Goal: Task Accomplishment & Management: Use online tool/utility

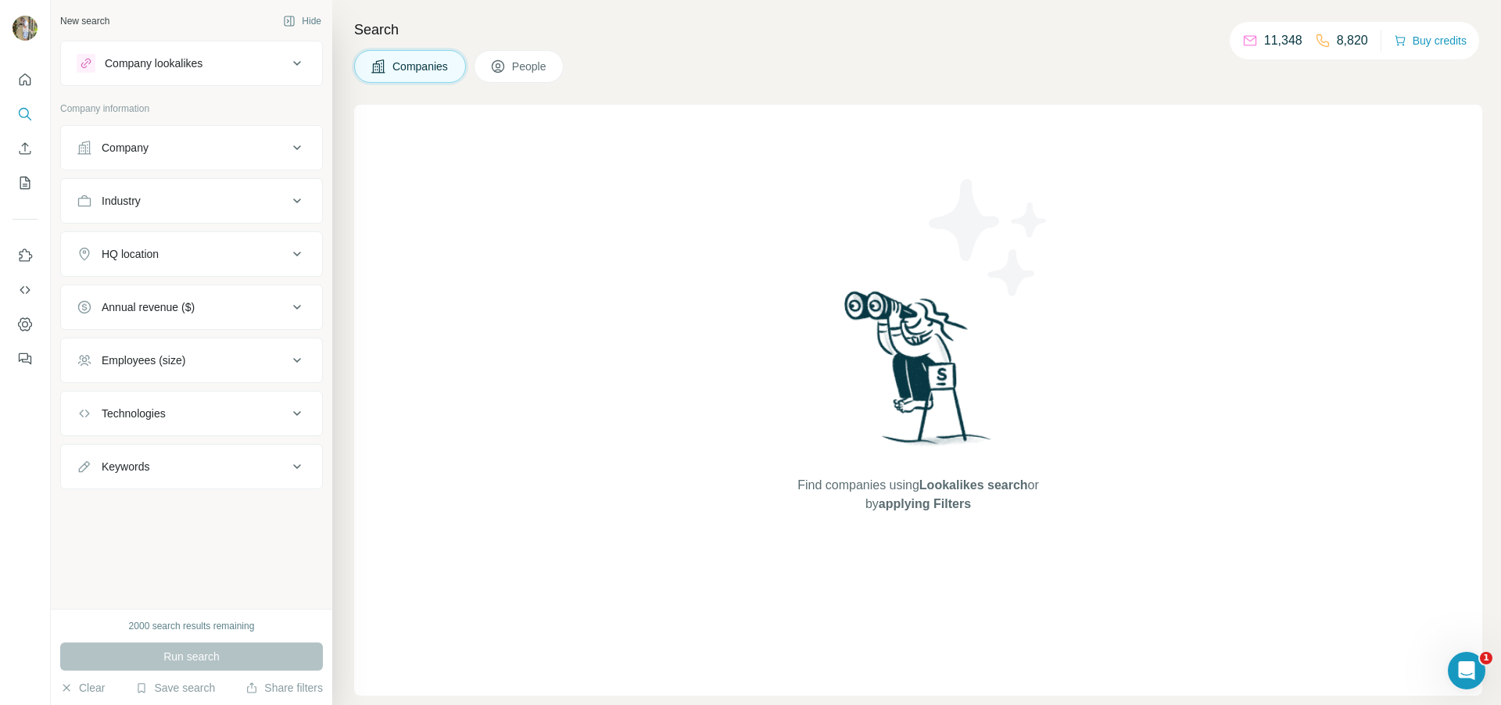
click at [303, 154] on icon at bounding box center [297, 147] width 19 height 19
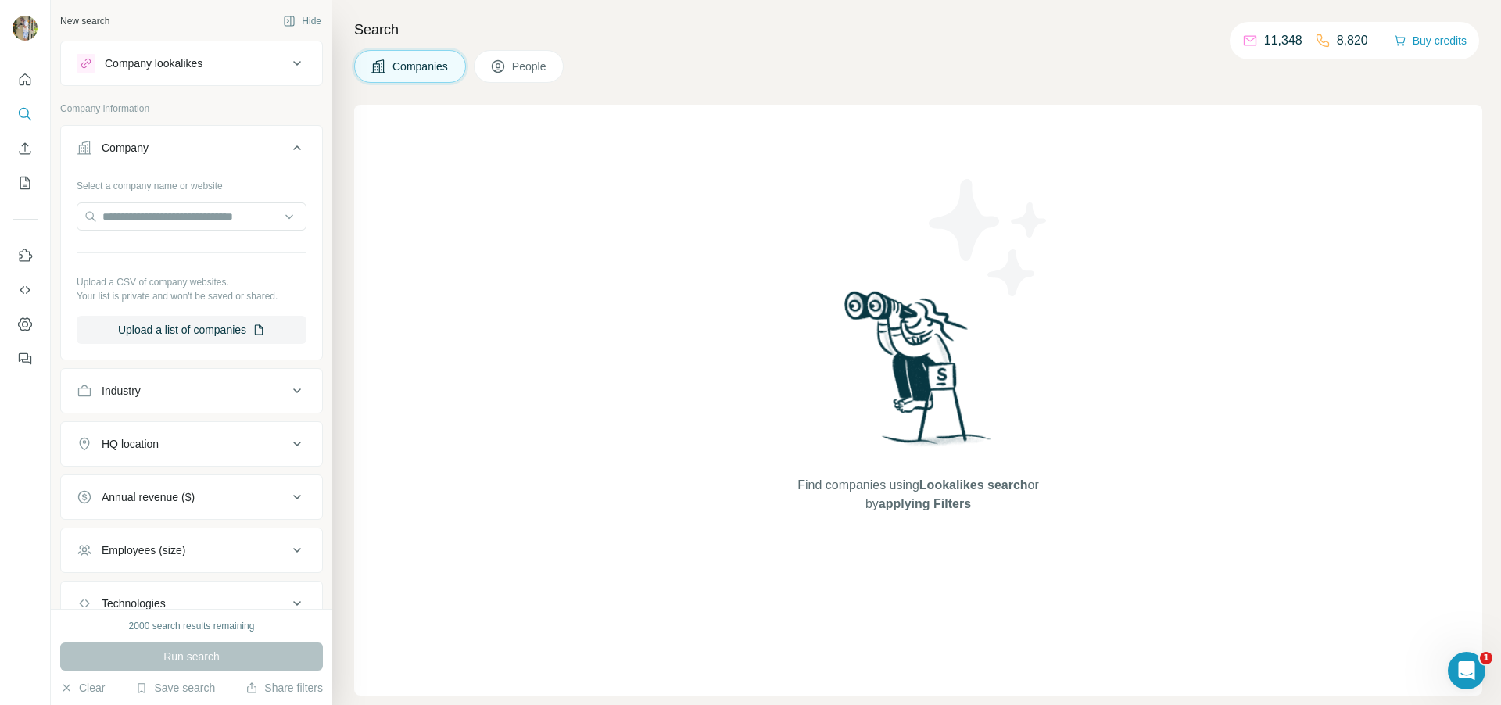
click at [298, 446] on icon at bounding box center [297, 444] width 19 height 19
click at [248, 480] on input "text" at bounding box center [192, 483] width 230 height 28
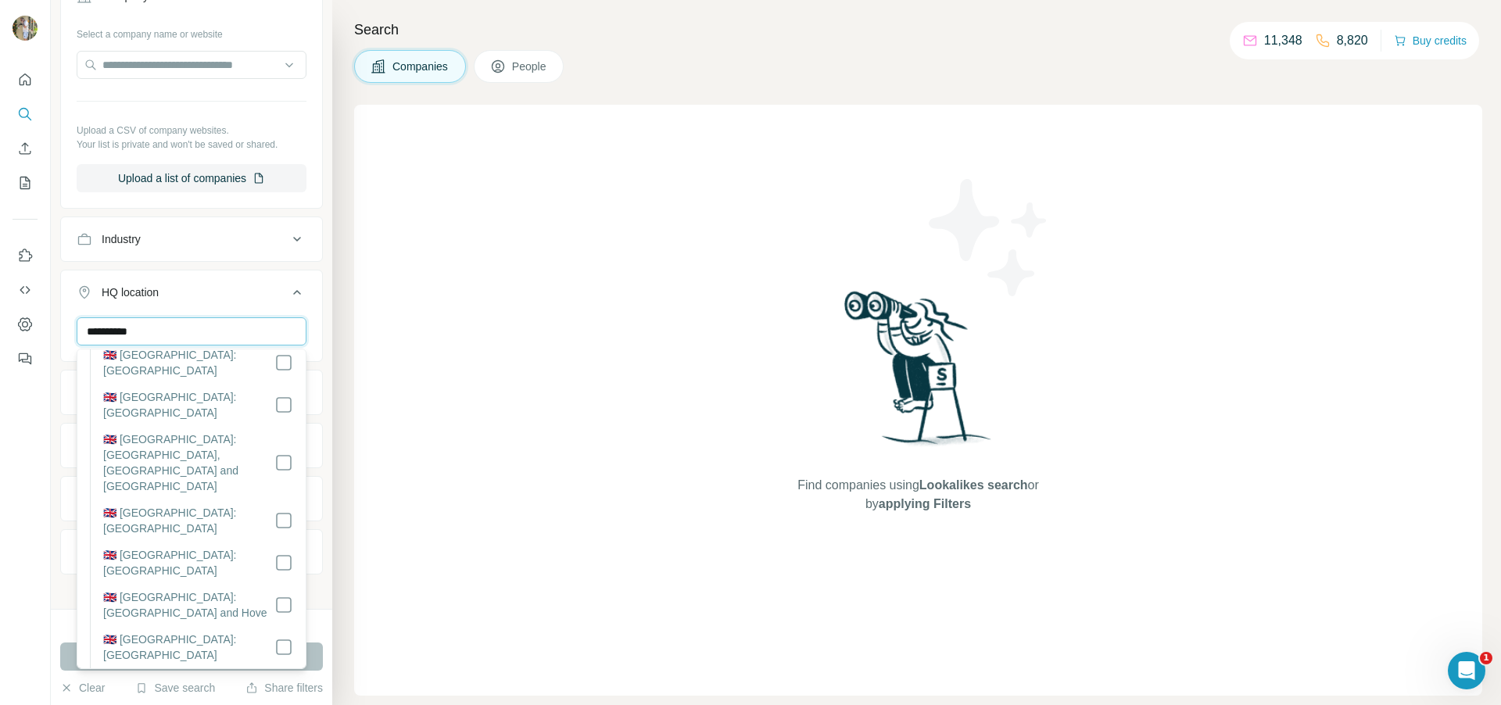
scroll to position [176, 0]
type input "**********"
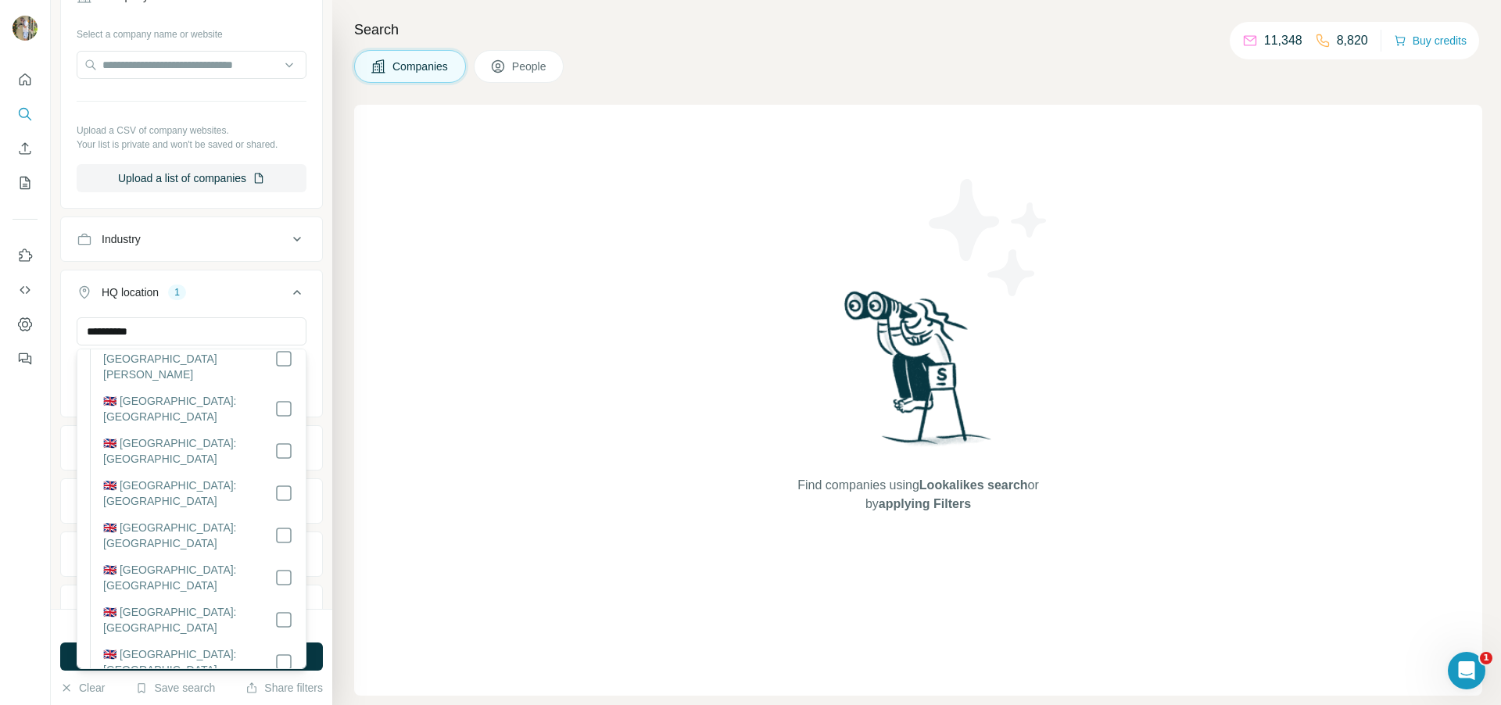
scroll to position [721, 0]
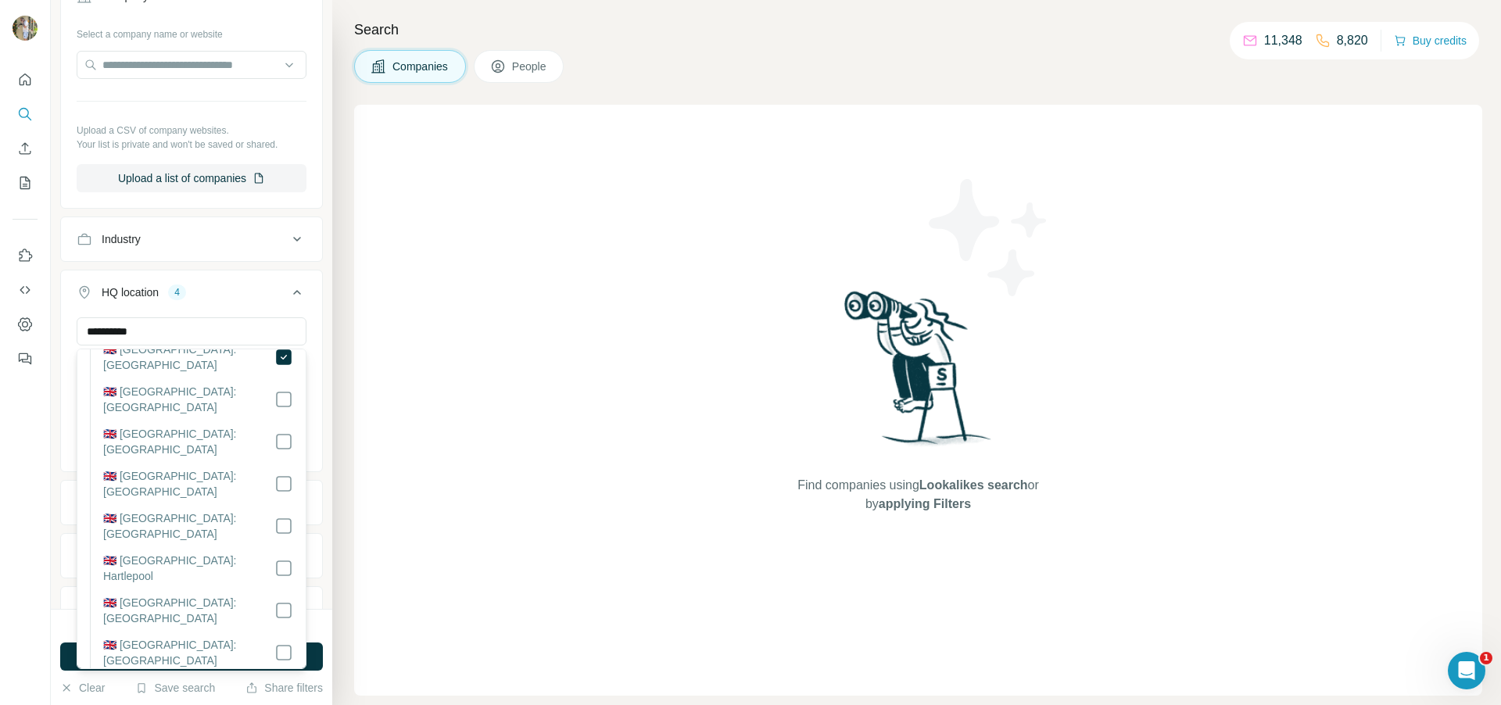
click at [323, 319] on div "**********" at bounding box center [191, 304] width 281 height 609
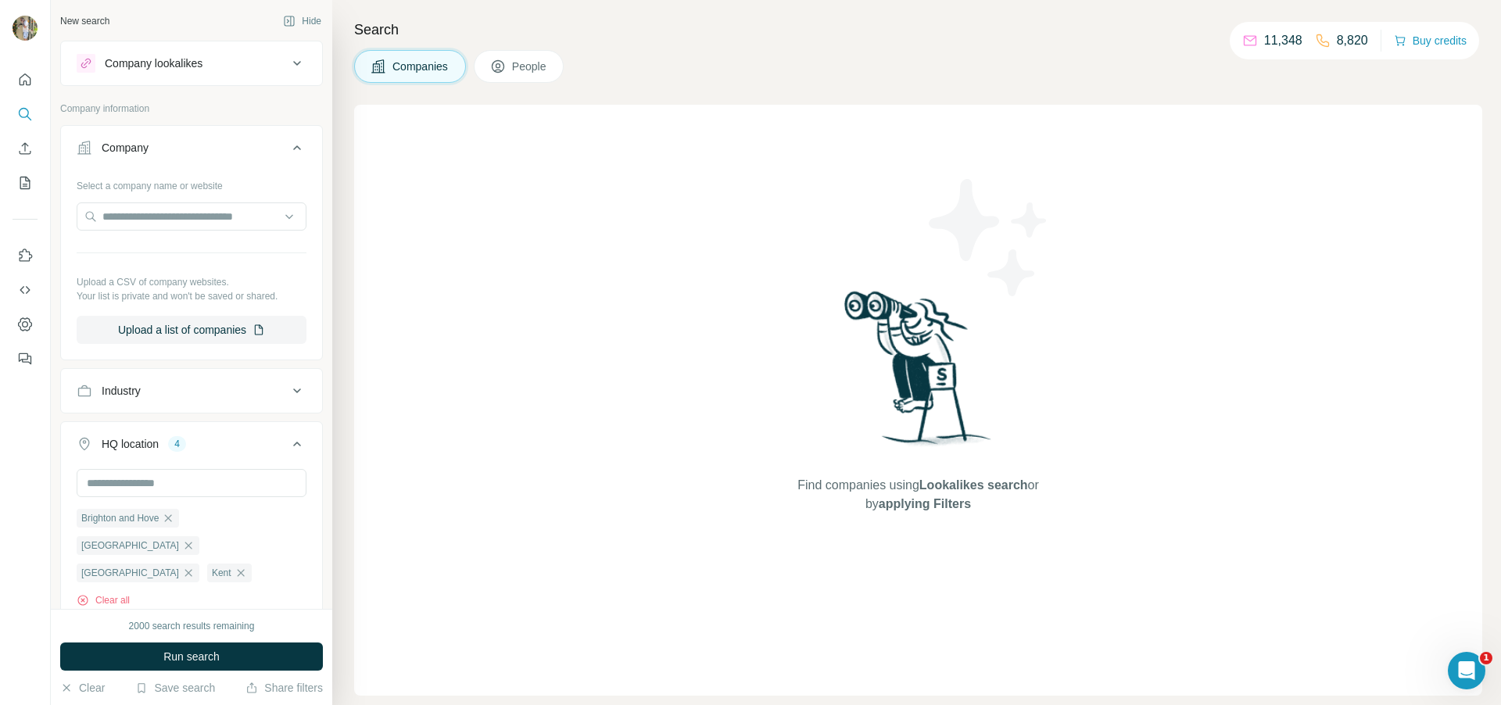
click at [288, 384] on icon at bounding box center [297, 391] width 19 height 19
click at [194, 424] on input at bounding box center [183, 429] width 193 height 17
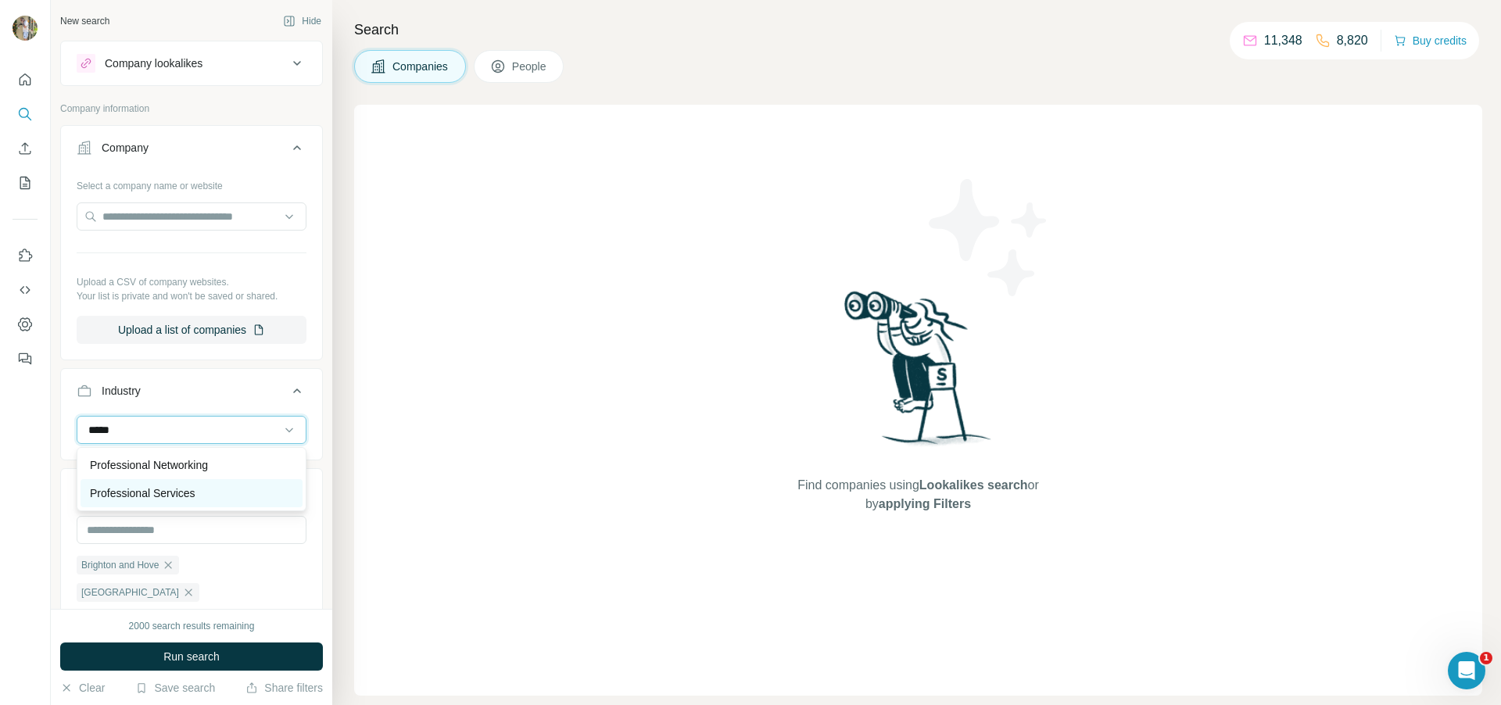
type input "*****"
click at [188, 493] on p "Professional Services" at bounding box center [143, 494] width 106 height 16
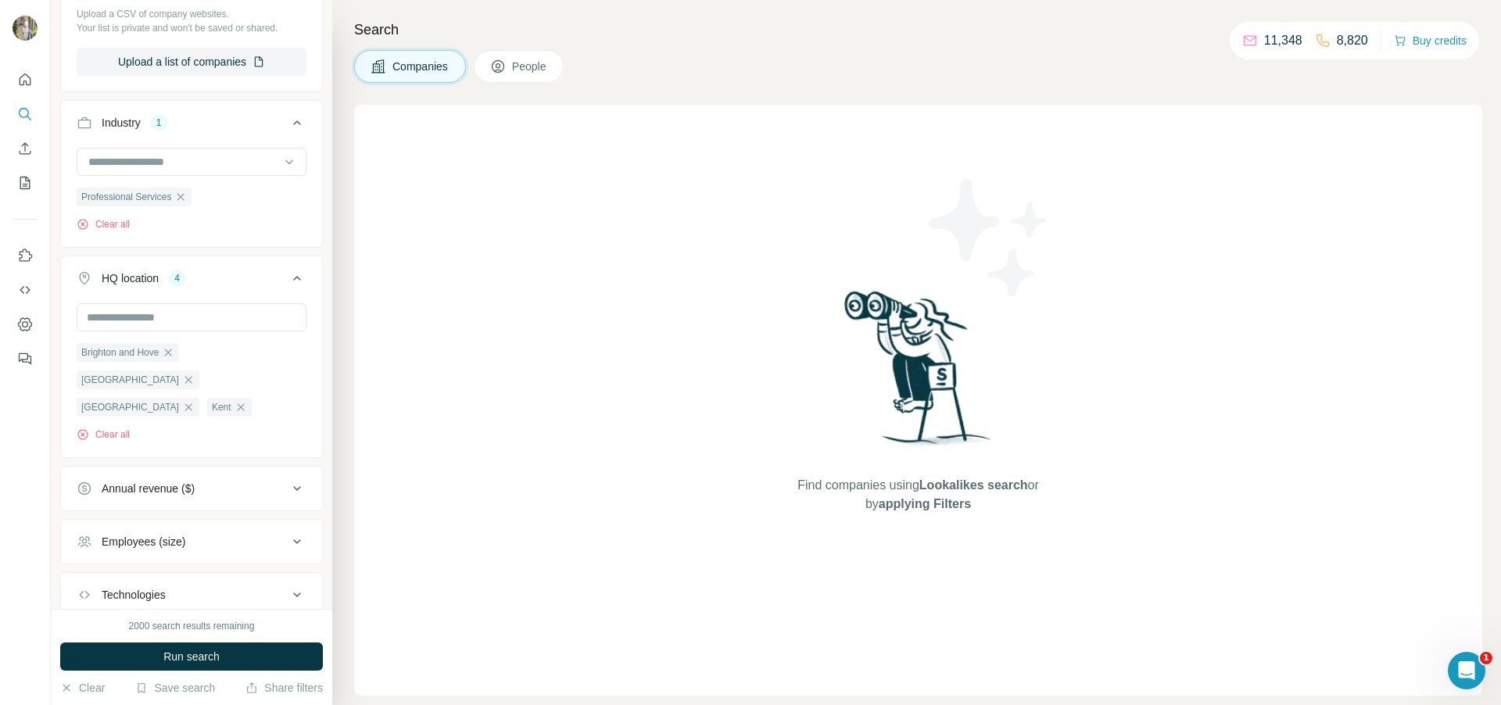
scroll to position [349, 0]
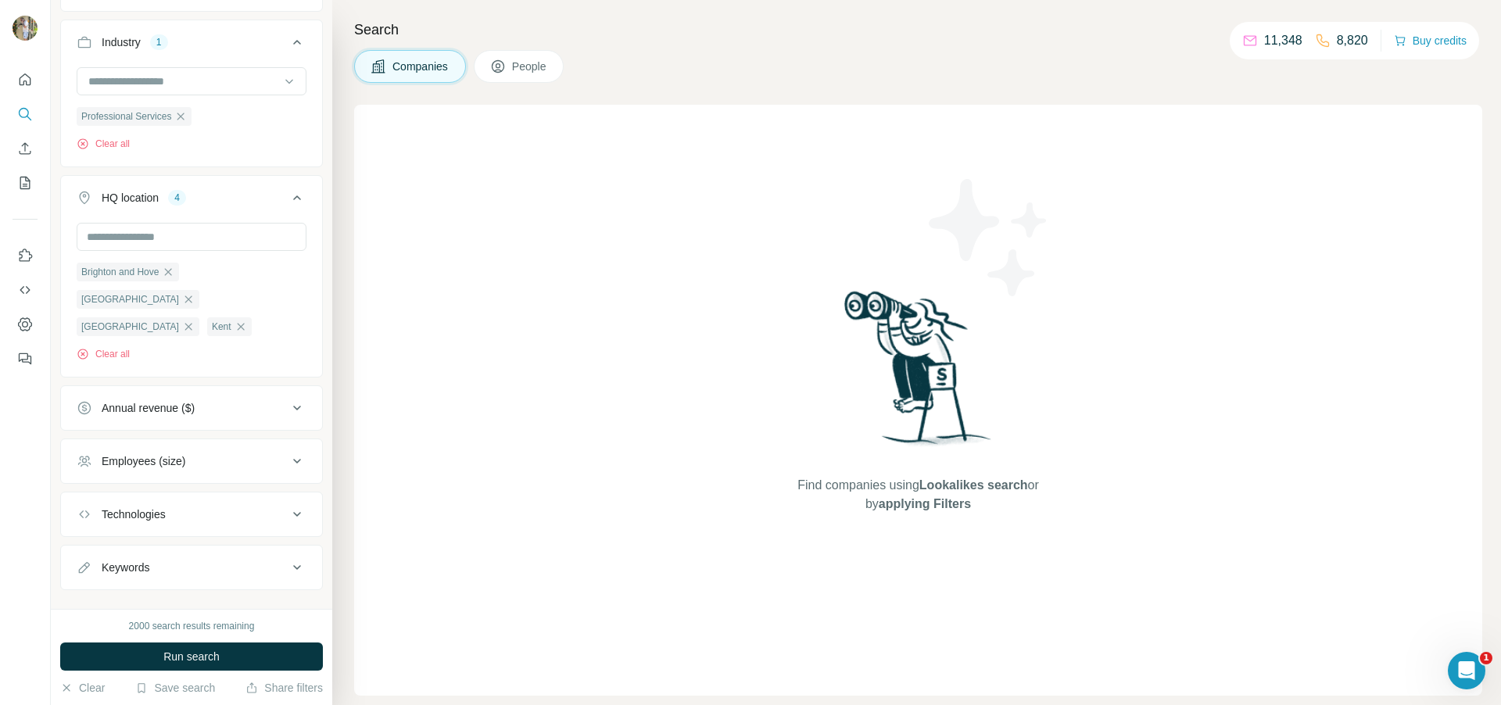
click at [302, 452] on icon at bounding box center [297, 461] width 19 height 19
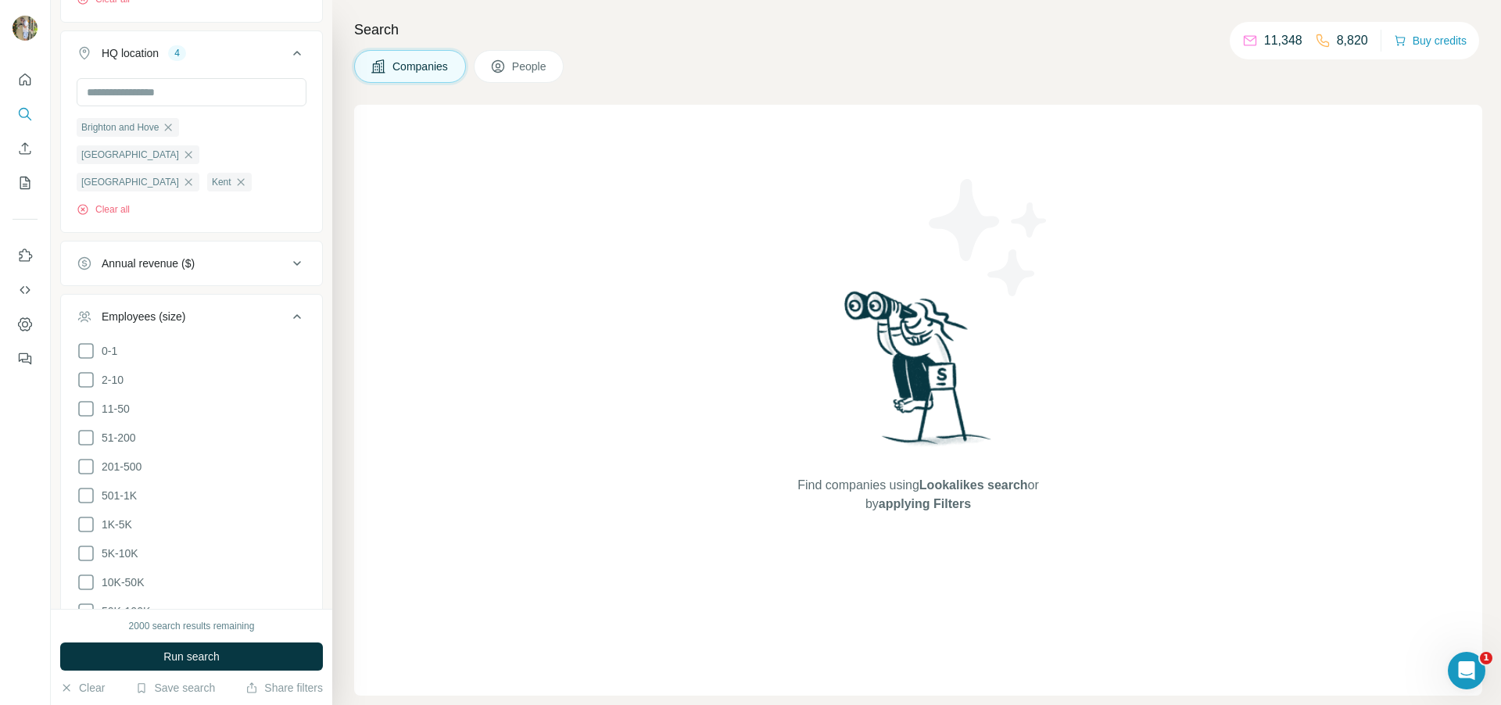
scroll to position [608, 0]
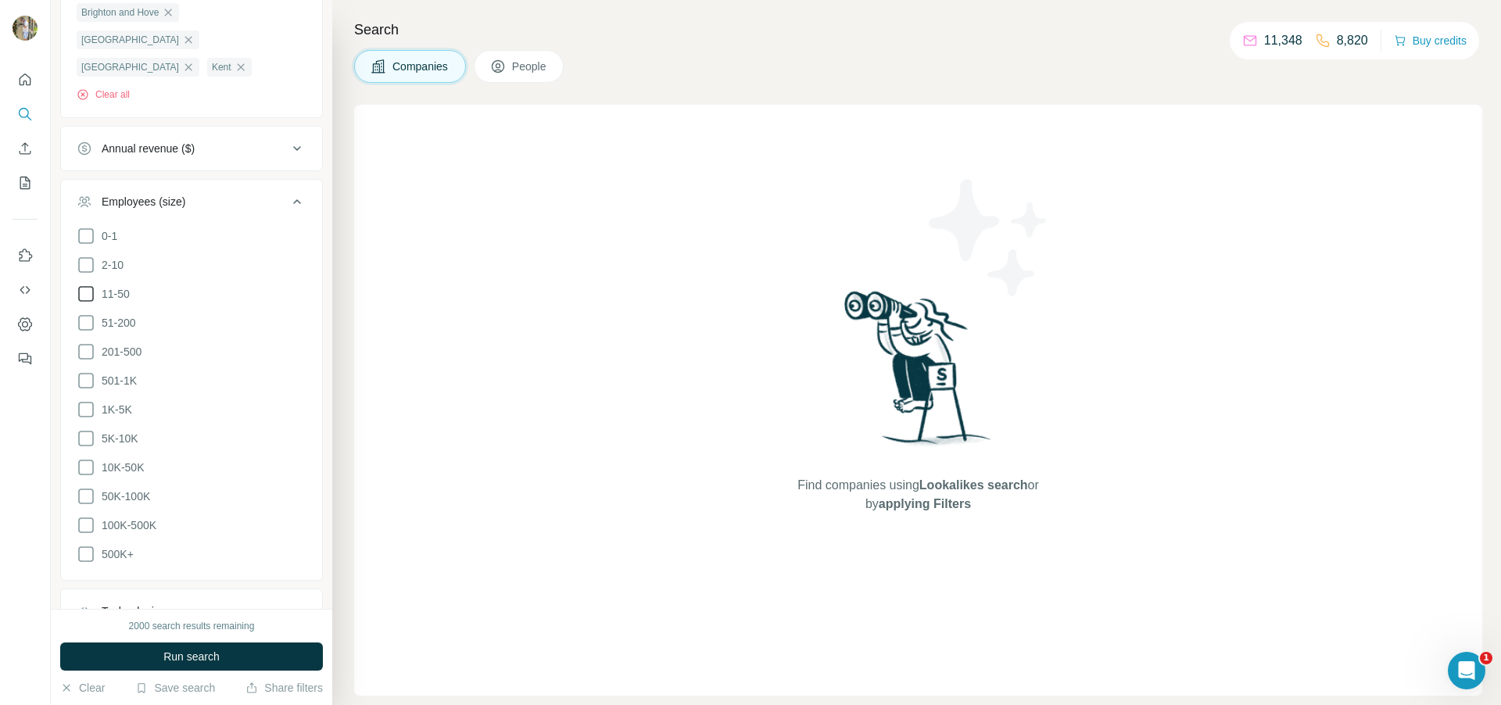
click at [88, 285] on icon at bounding box center [86, 294] width 19 height 19
click at [84, 256] on icon at bounding box center [86, 265] width 19 height 19
click at [88, 314] on icon at bounding box center [86, 323] width 19 height 19
click at [295, 199] on icon at bounding box center [297, 201] width 8 height 5
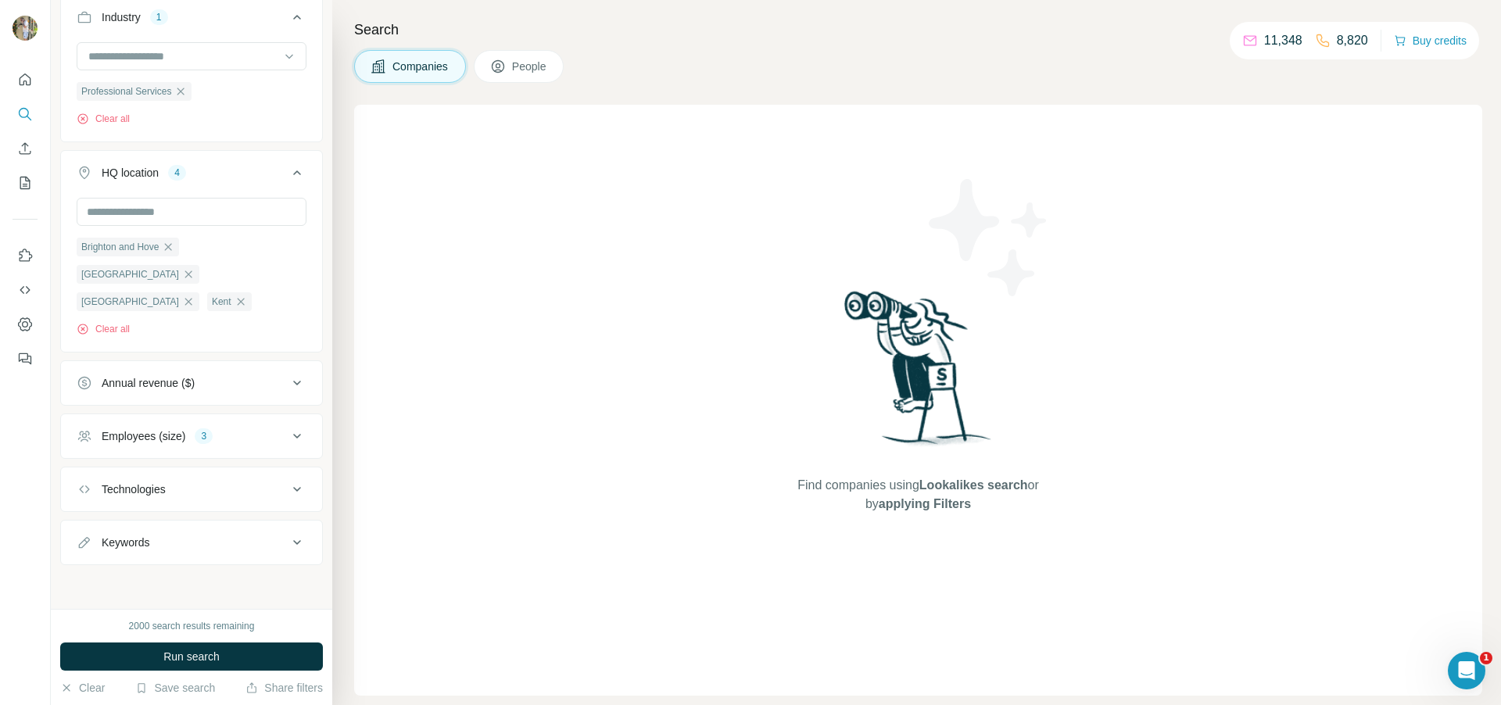
scroll to position [349, 0]
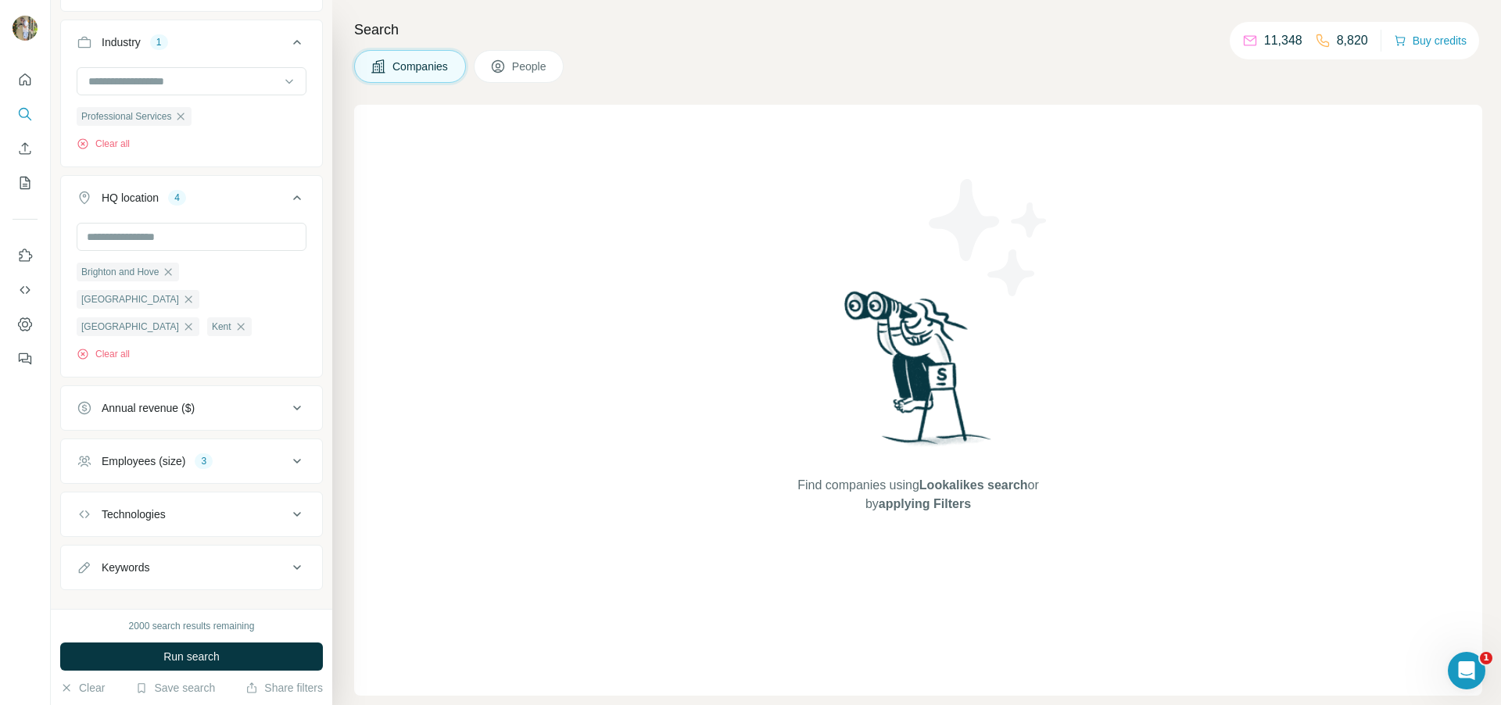
click at [292, 452] on icon at bounding box center [297, 461] width 19 height 19
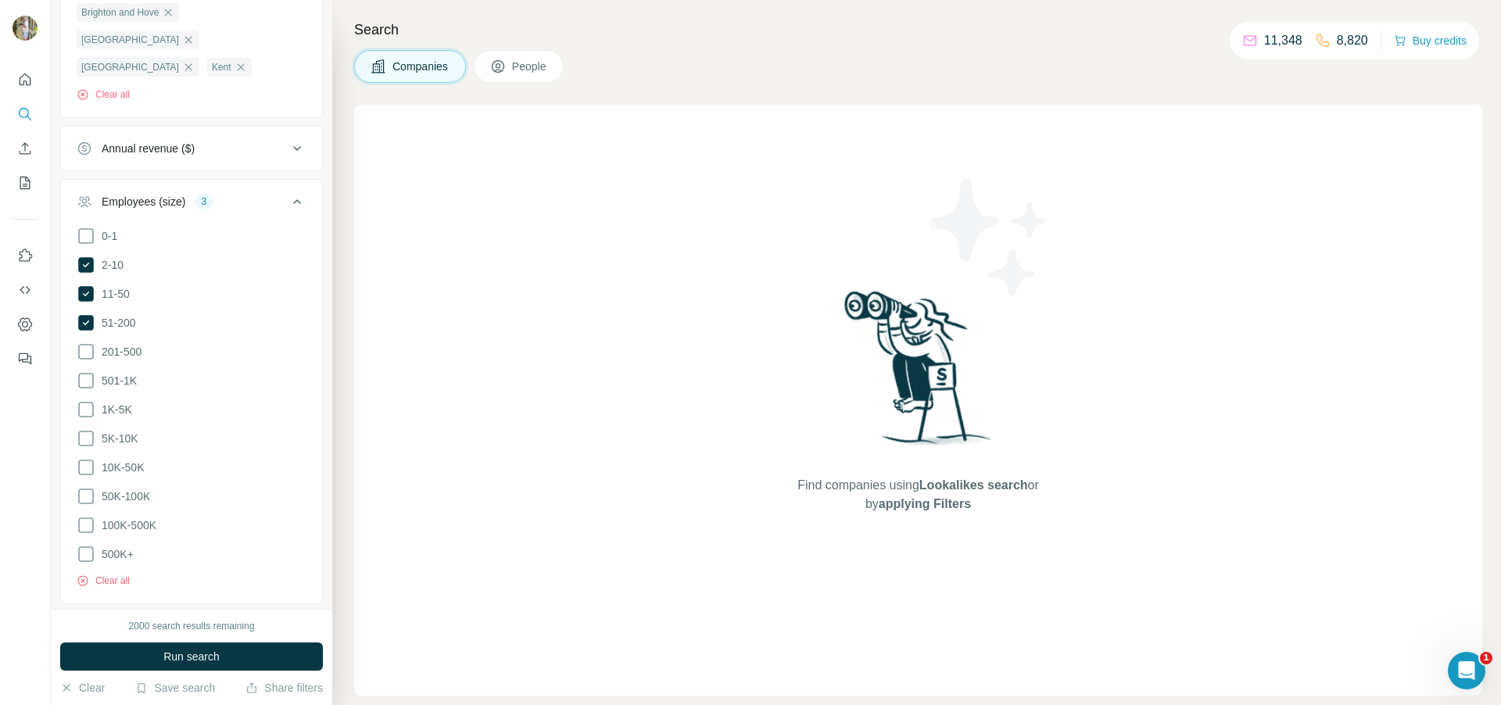
click at [292, 458] on li "10K-50K" at bounding box center [192, 468] width 230 height 20
click at [88, 315] on icon at bounding box center [86, 323] width 16 height 16
click at [293, 192] on icon at bounding box center [297, 201] width 19 height 19
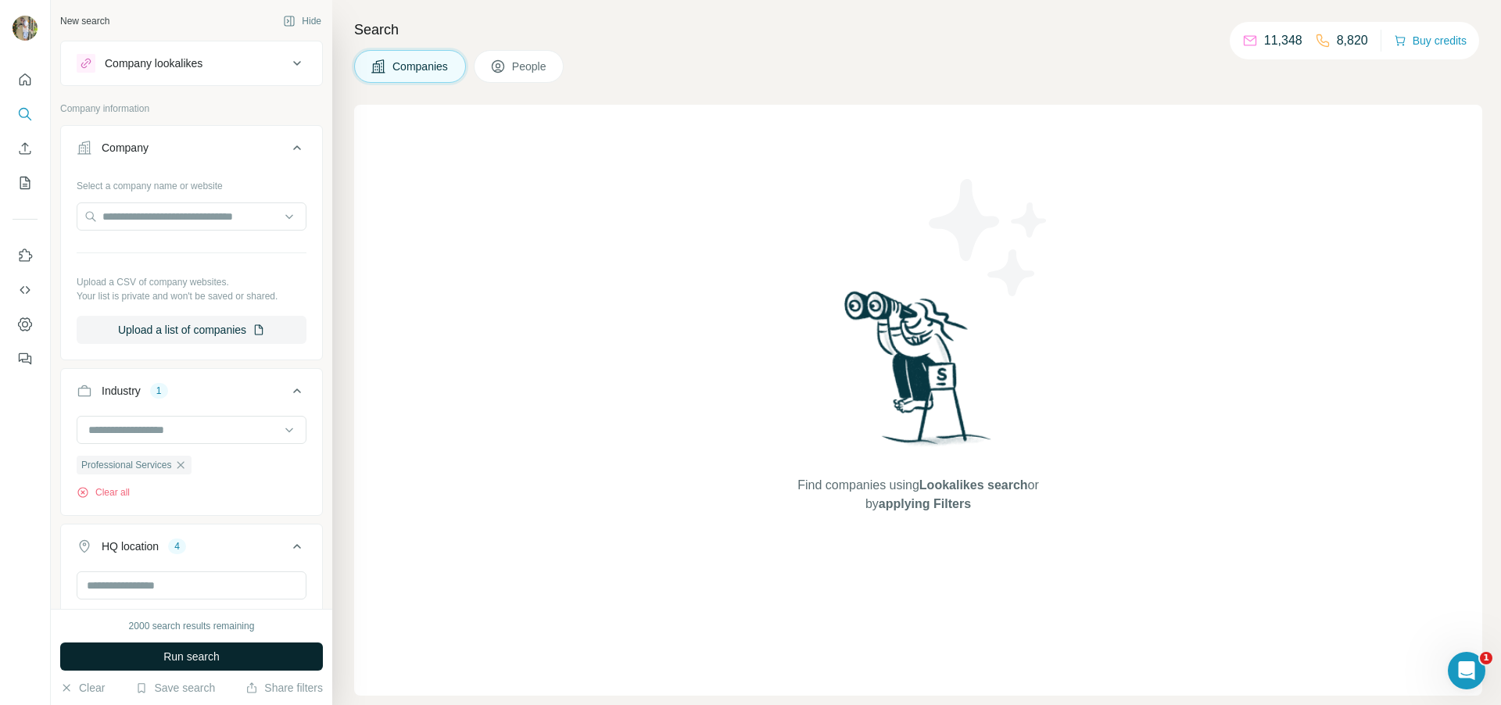
click at [206, 665] on button "Run search" at bounding box center [191, 657] width 263 height 28
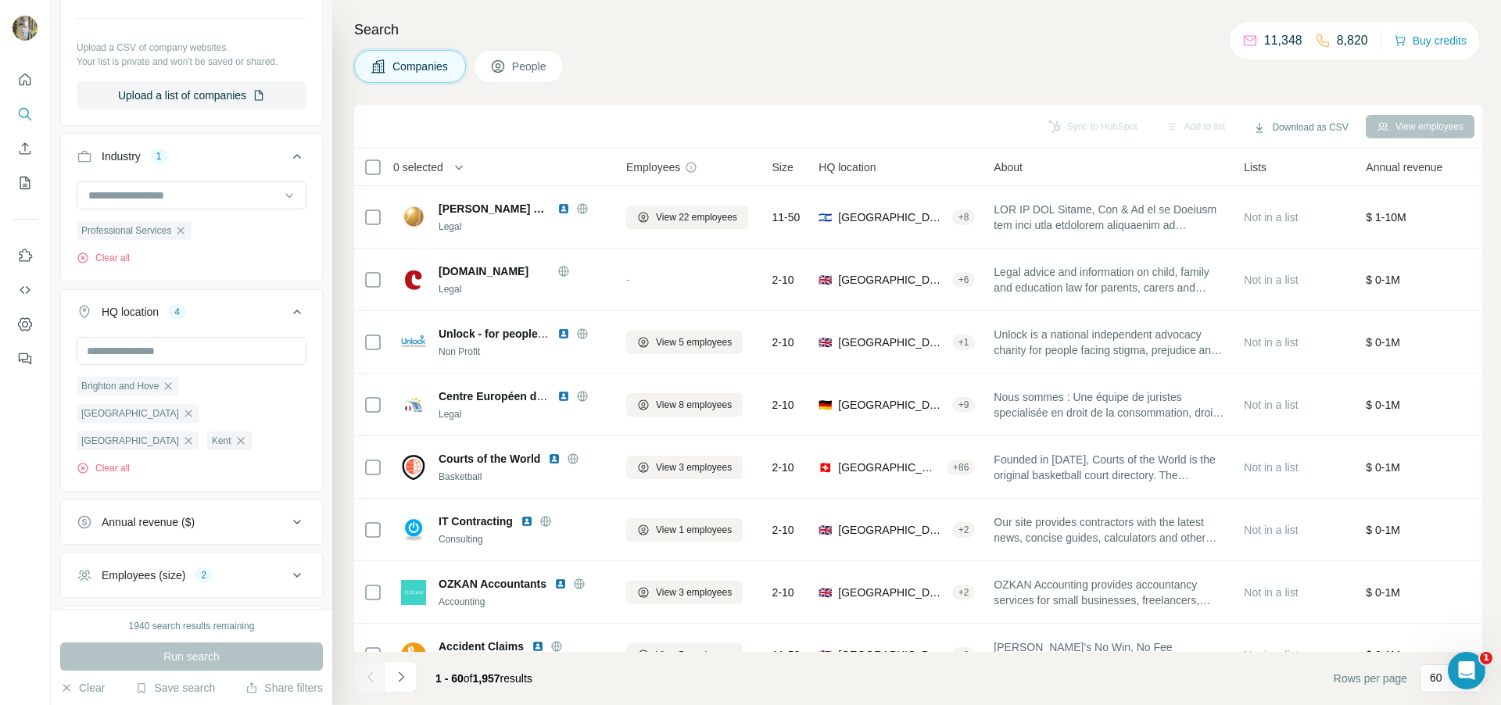
scroll to position [349, 0]
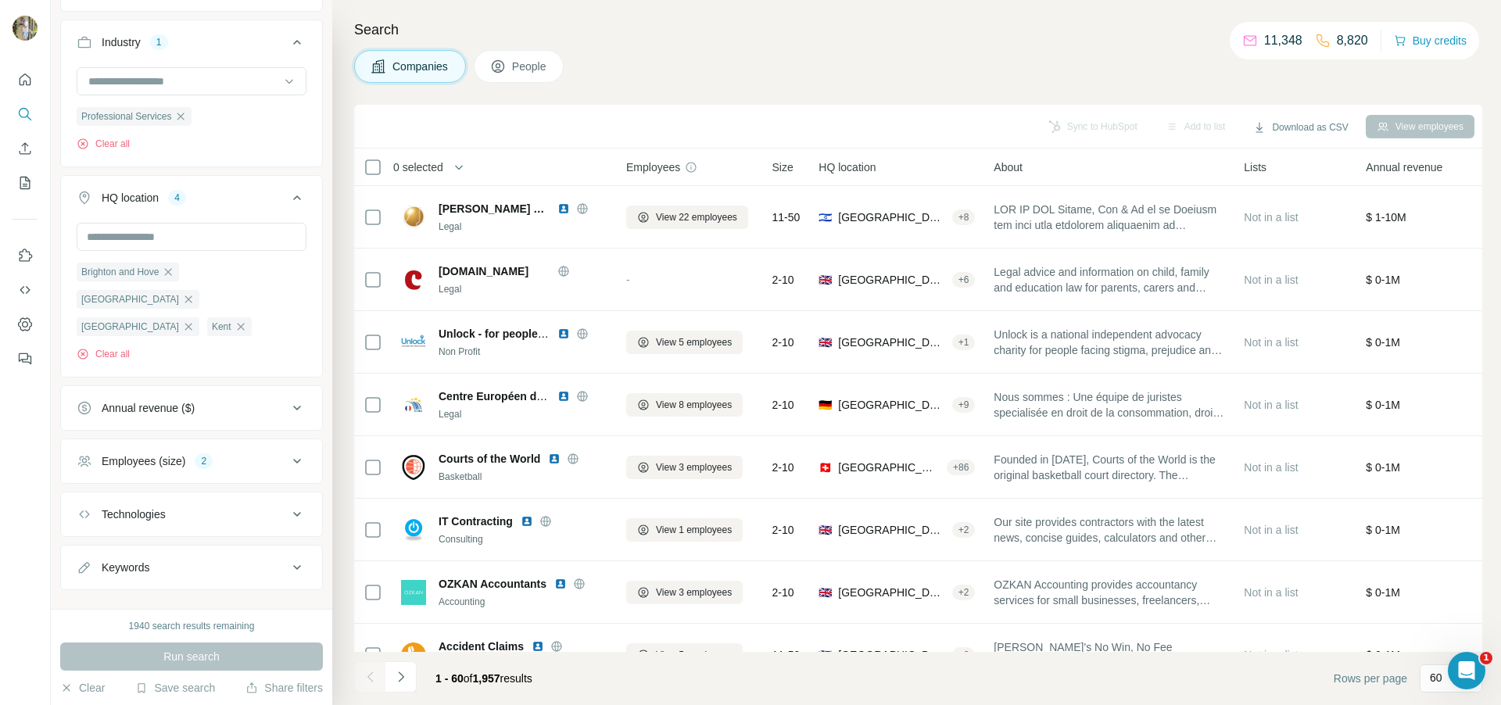
click at [299, 452] on icon at bounding box center [297, 461] width 19 height 19
click at [82, 517] on icon at bounding box center [86, 525] width 16 height 16
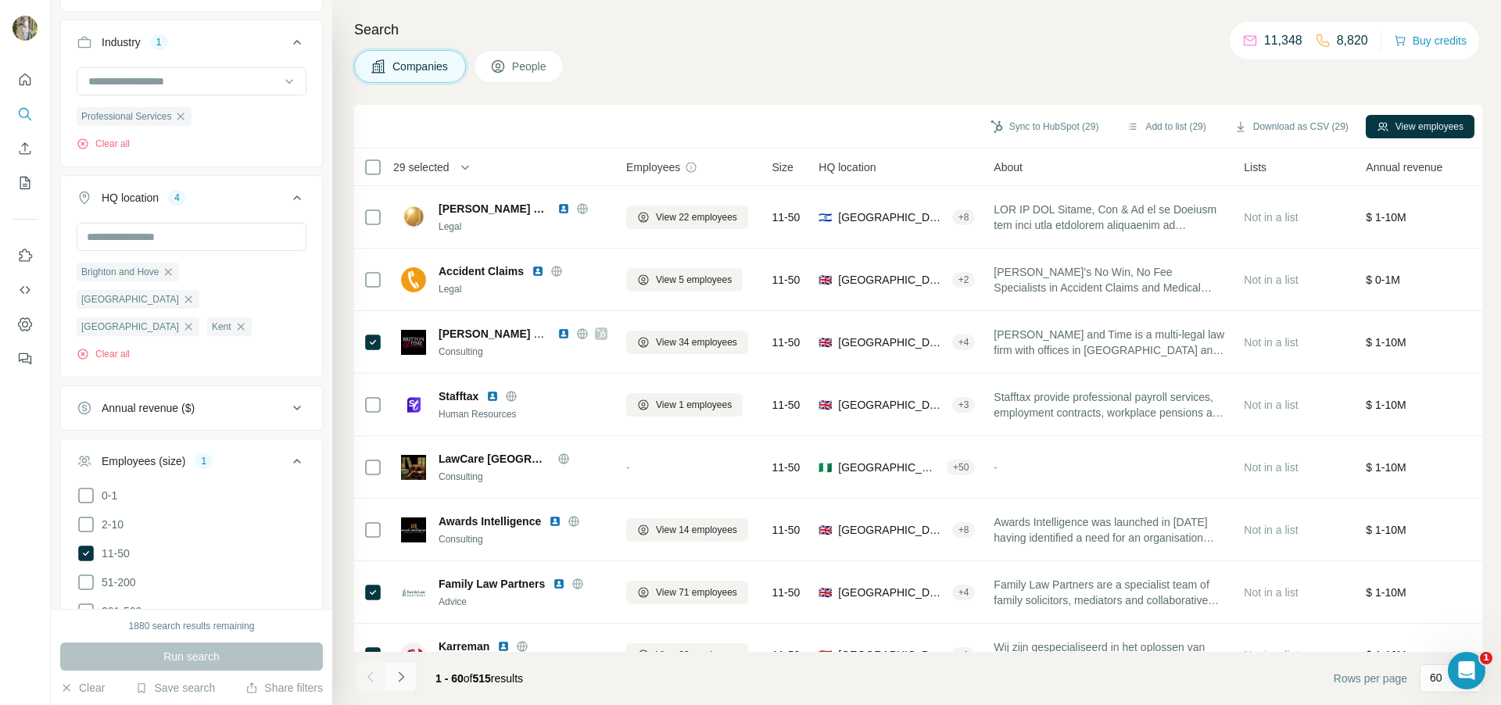
click at [403, 670] on icon "Navigate to next page" at bounding box center [401, 677] width 16 height 16
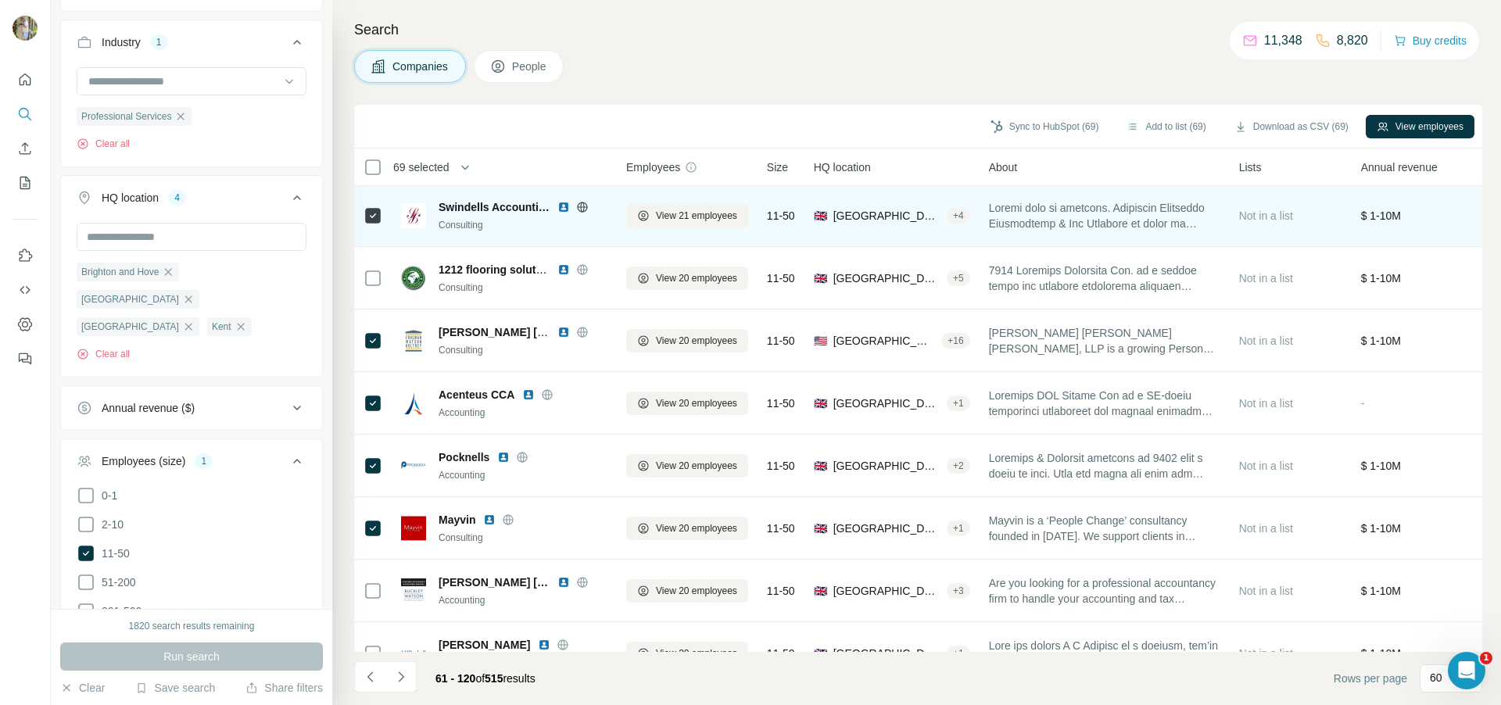
scroll to position [3287, 0]
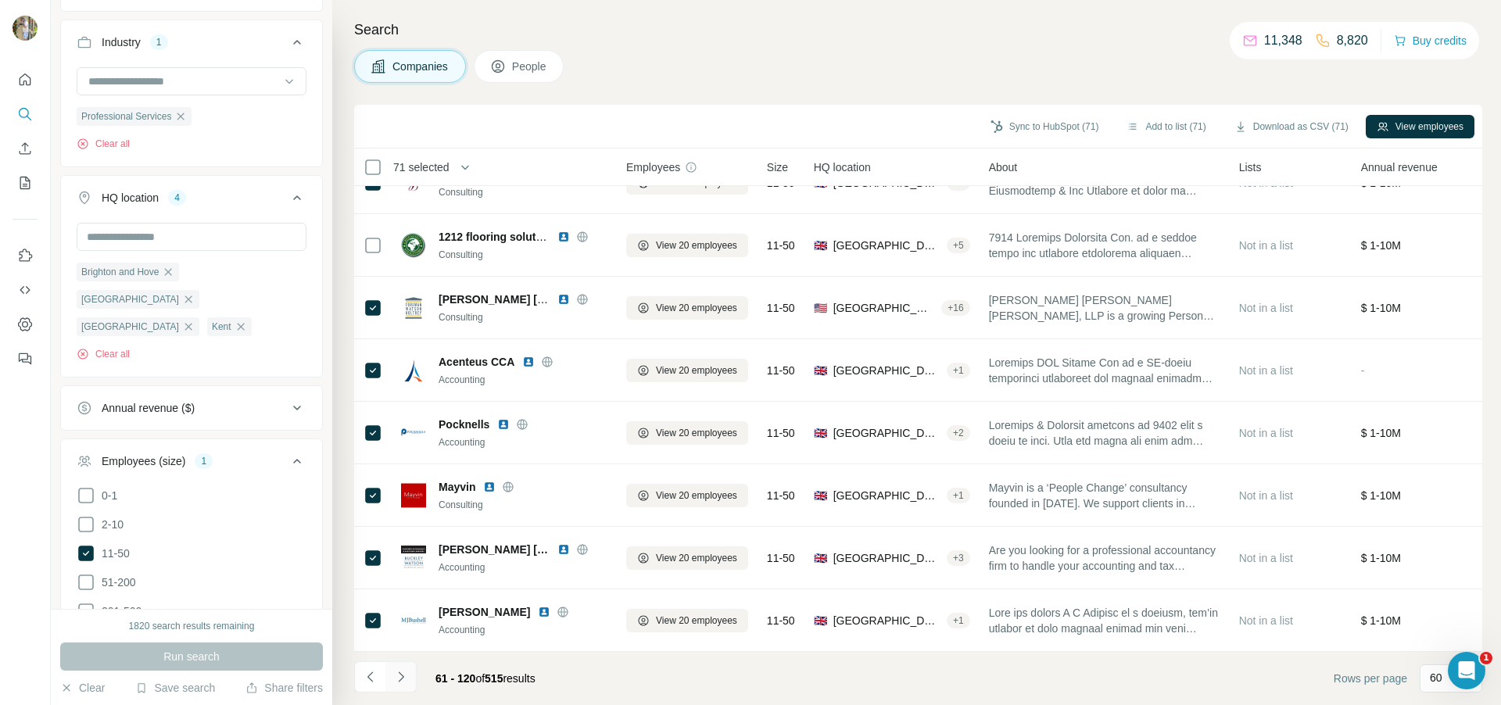
click at [405, 679] on icon "Navigate to next page" at bounding box center [401, 677] width 16 height 16
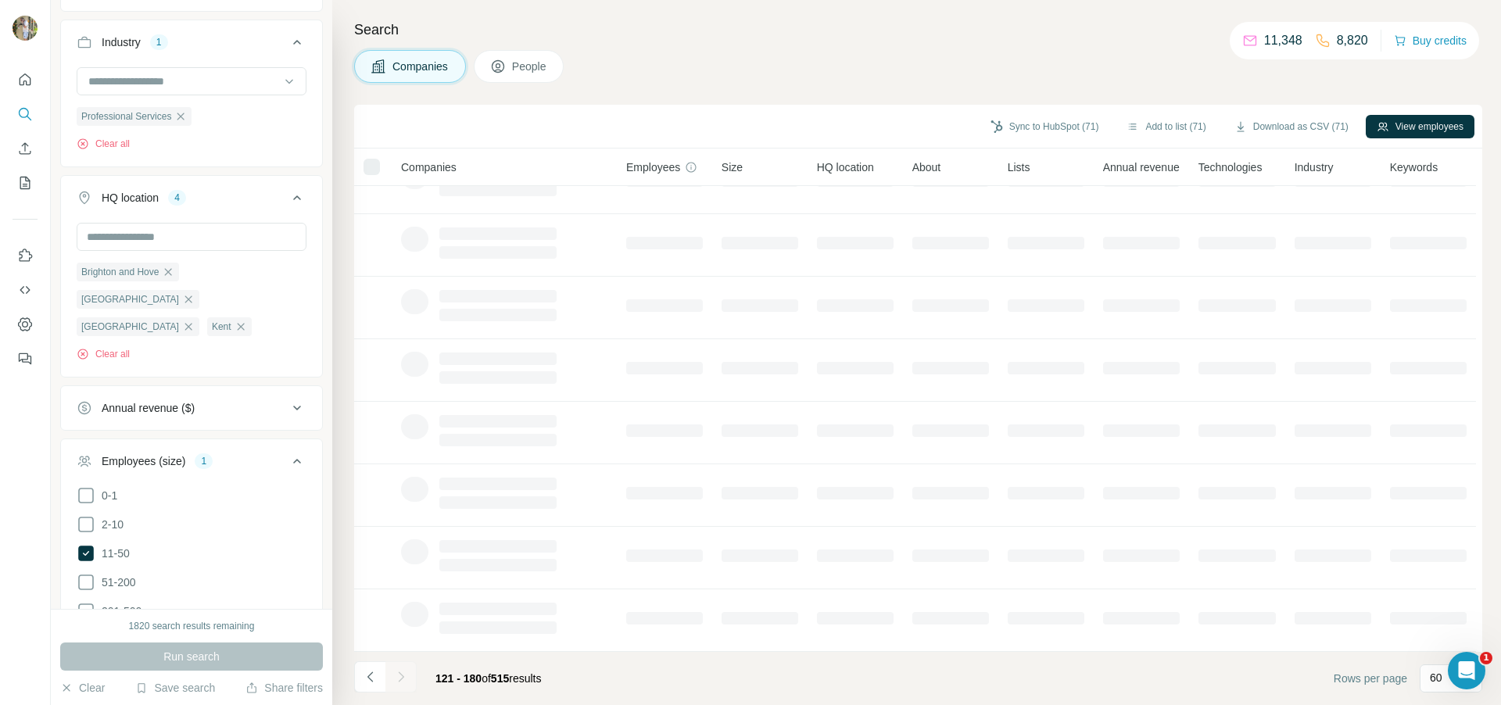
scroll to position [160, 0]
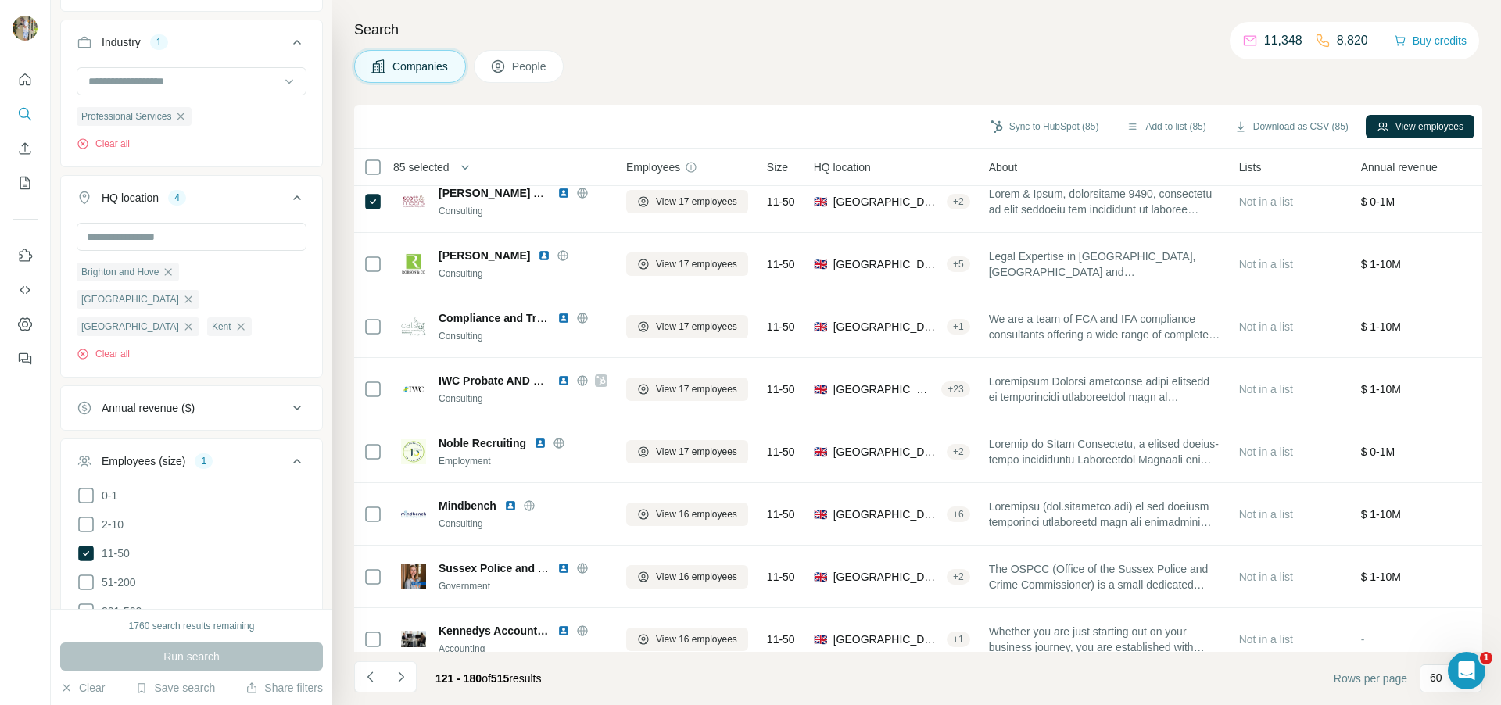
scroll to position [1098, 0]
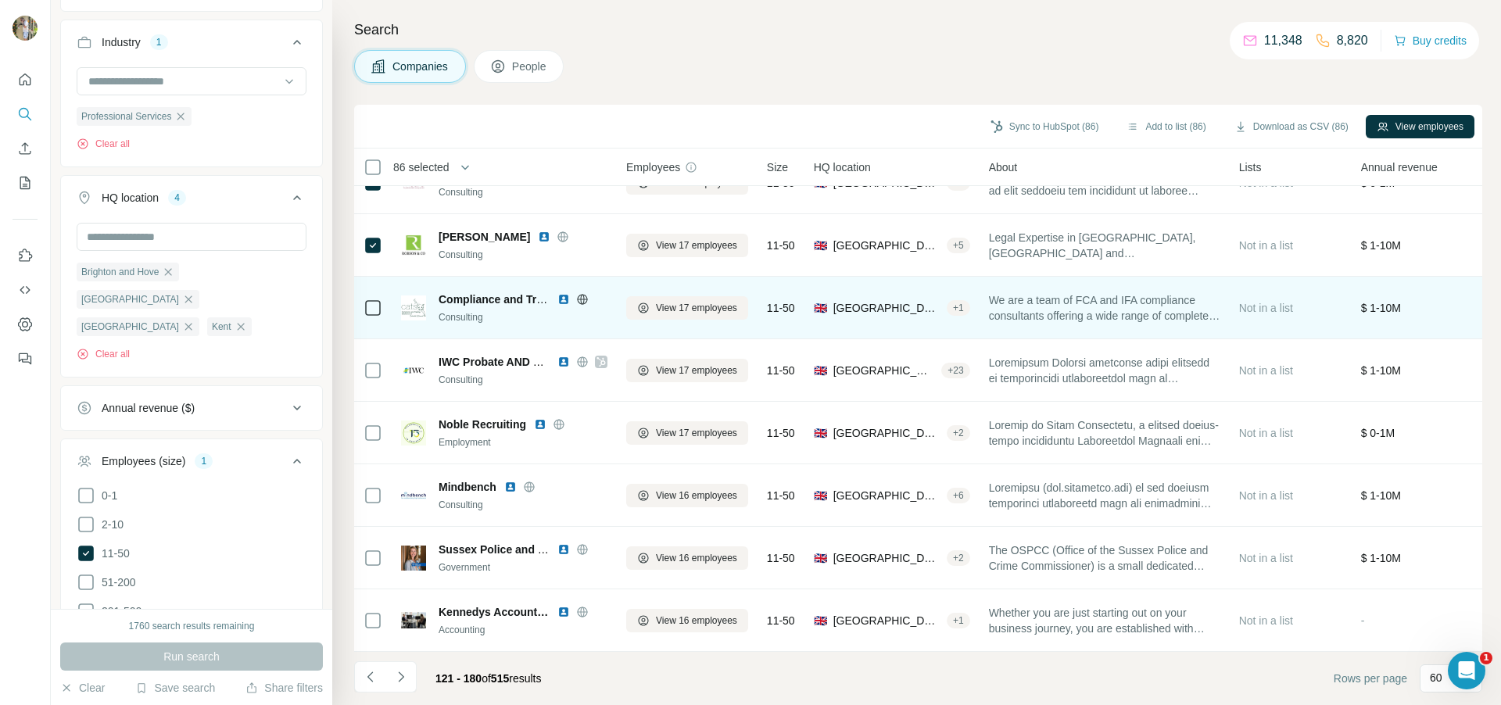
click at [364, 310] on icon at bounding box center [373, 308] width 19 height 19
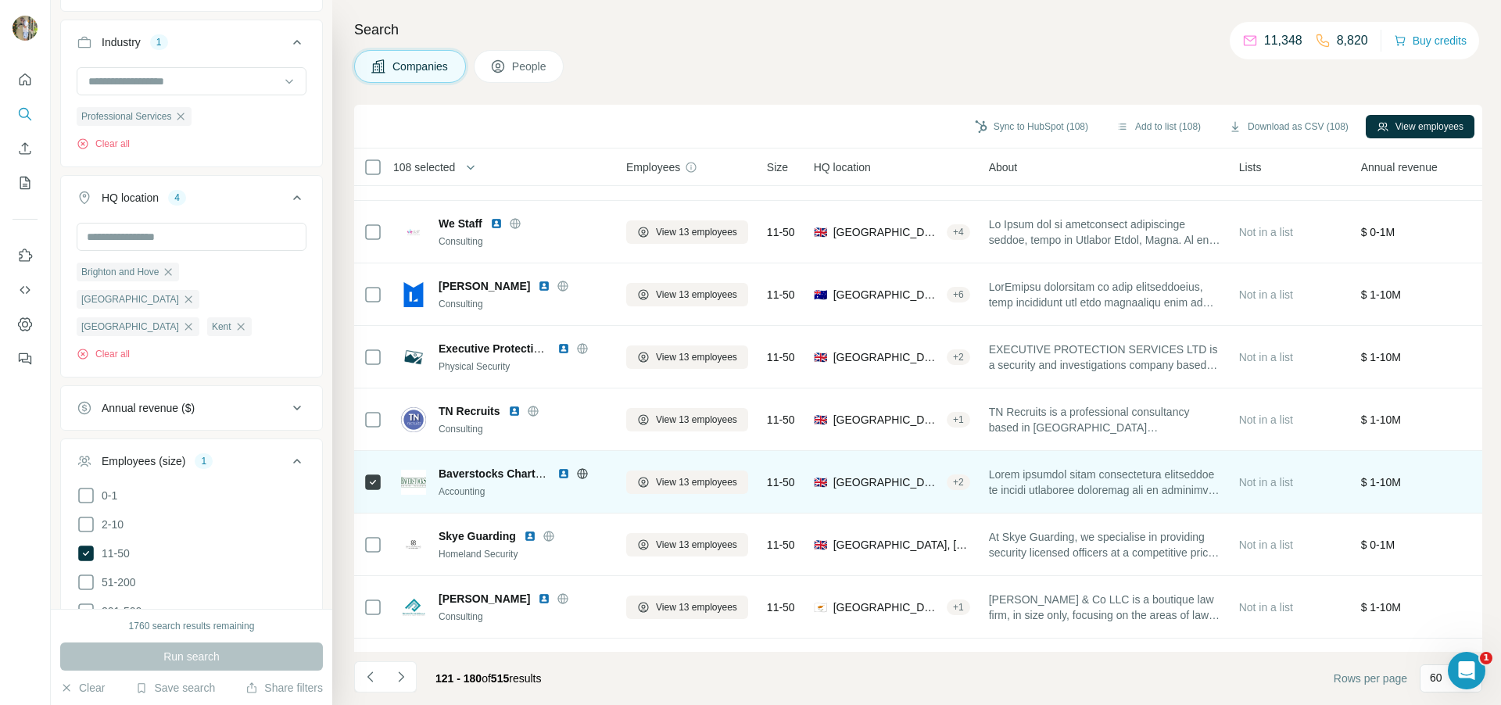
scroll to position [3287, 0]
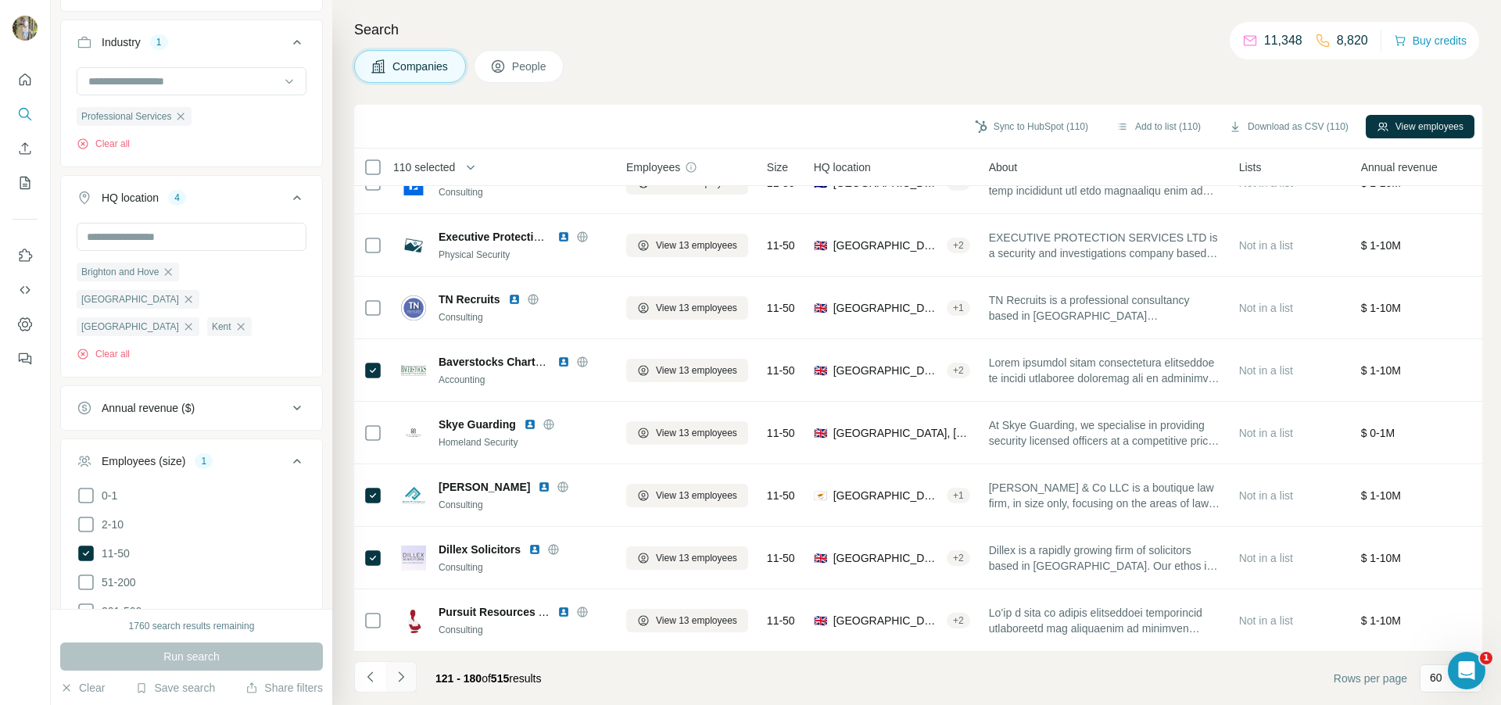
click at [401, 682] on icon "Navigate to next page" at bounding box center [401, 677] width 16 height 16
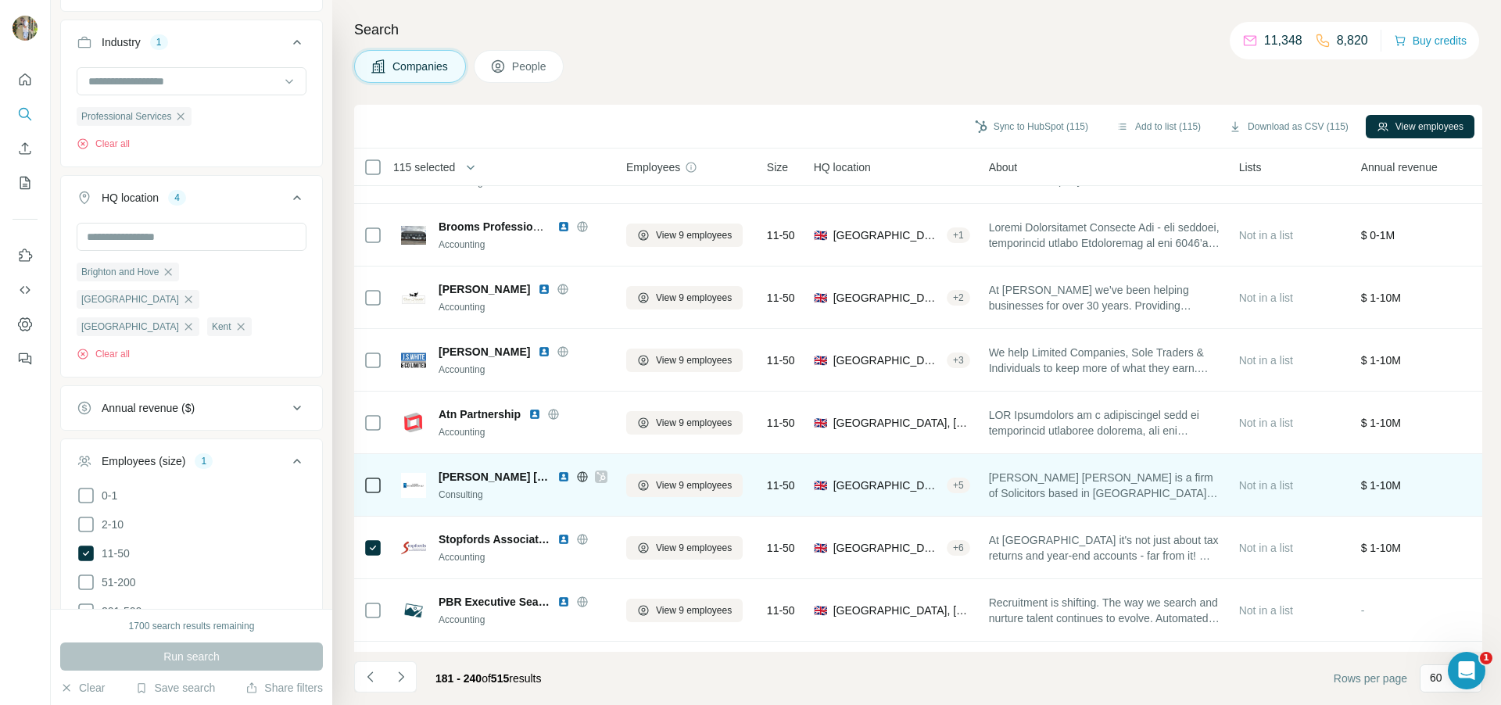
scroll to position [2964, 0]
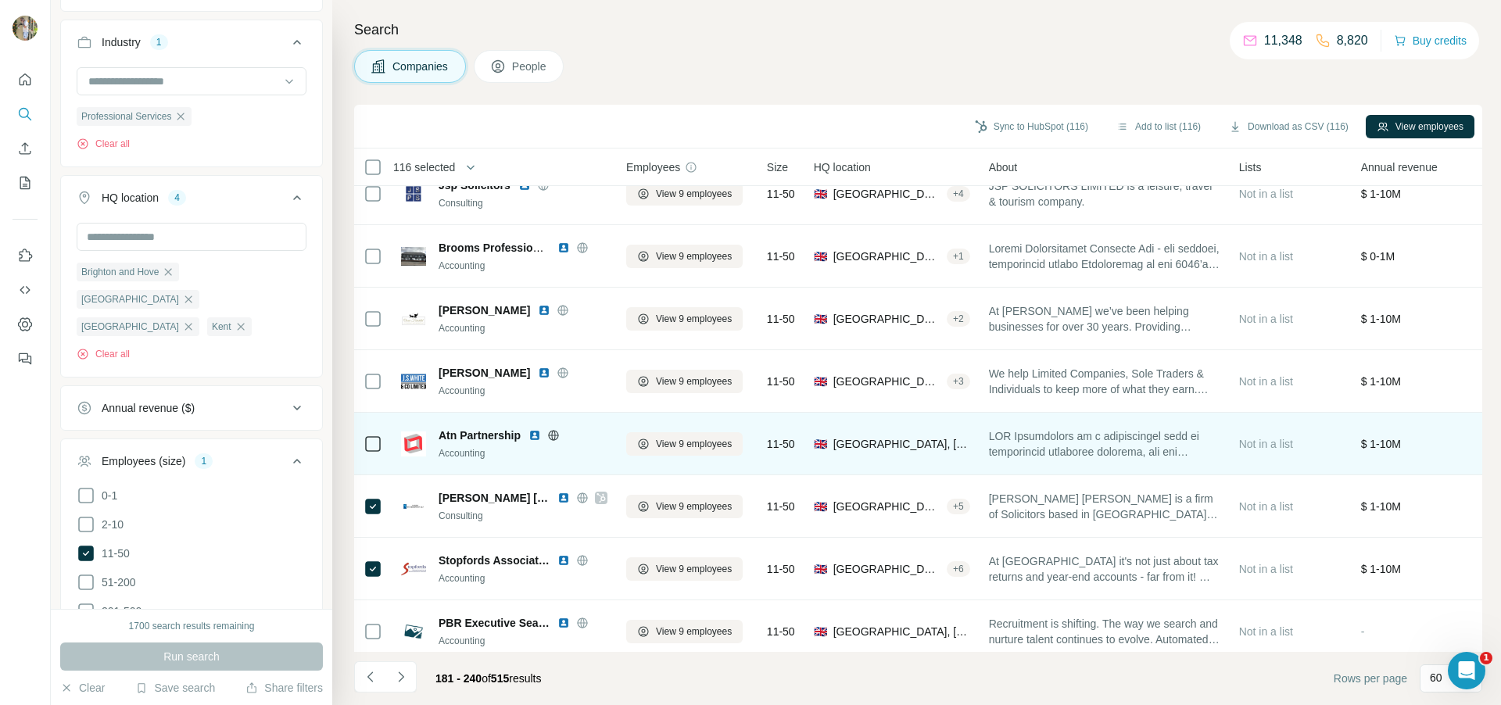
click at [374, 430] on div at bounding box center [373, 443] width 19 height 43
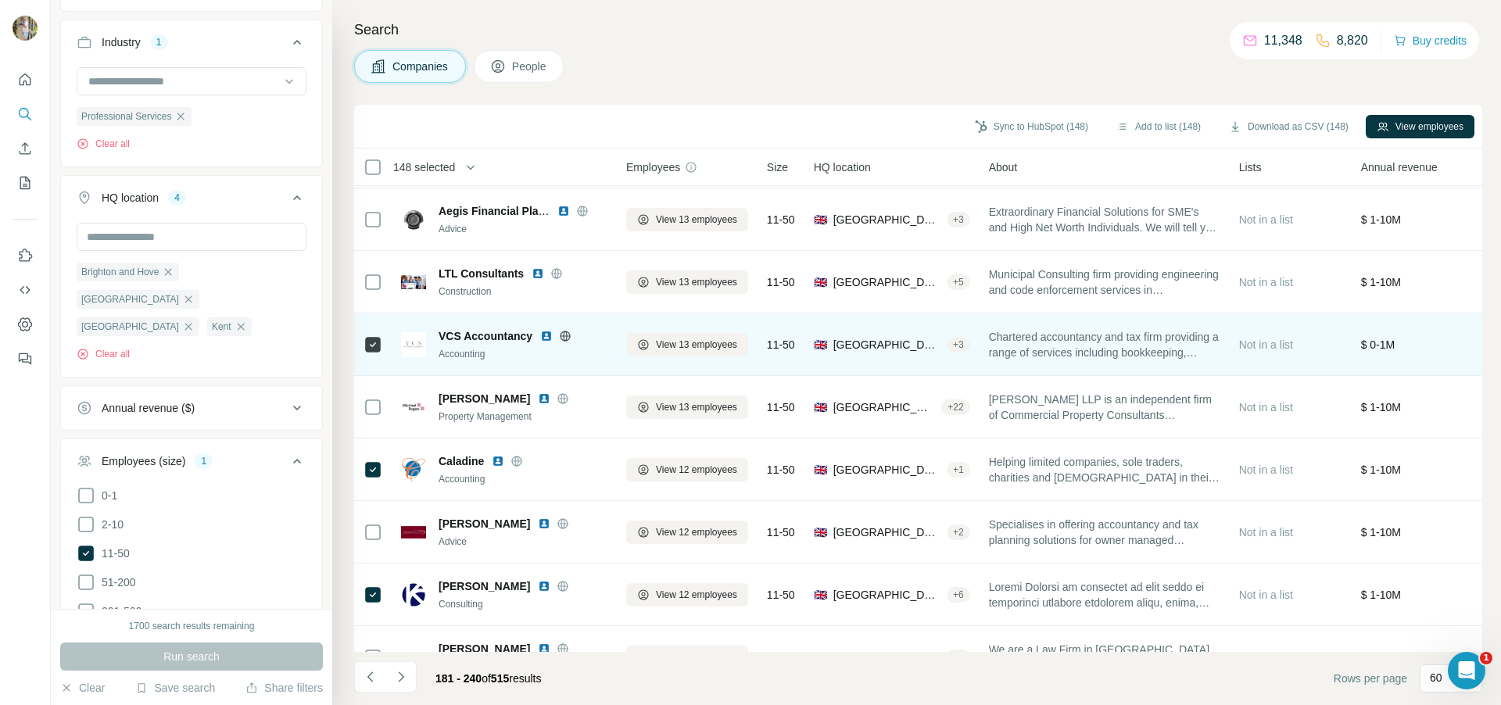
scroll to position [0, 0]
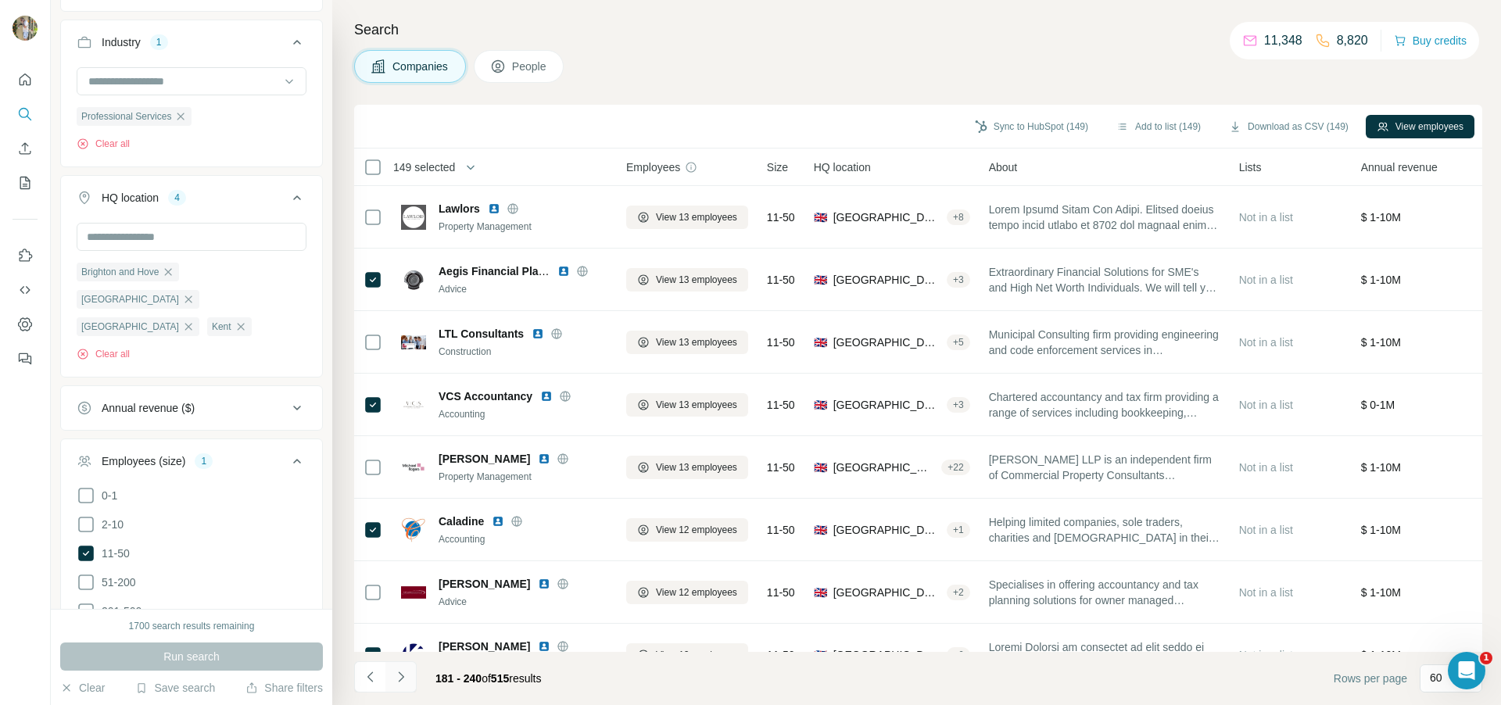
click at [401, 672] on icon "Navigate to next page" at bounding box center [401, 677] width 16 height 16
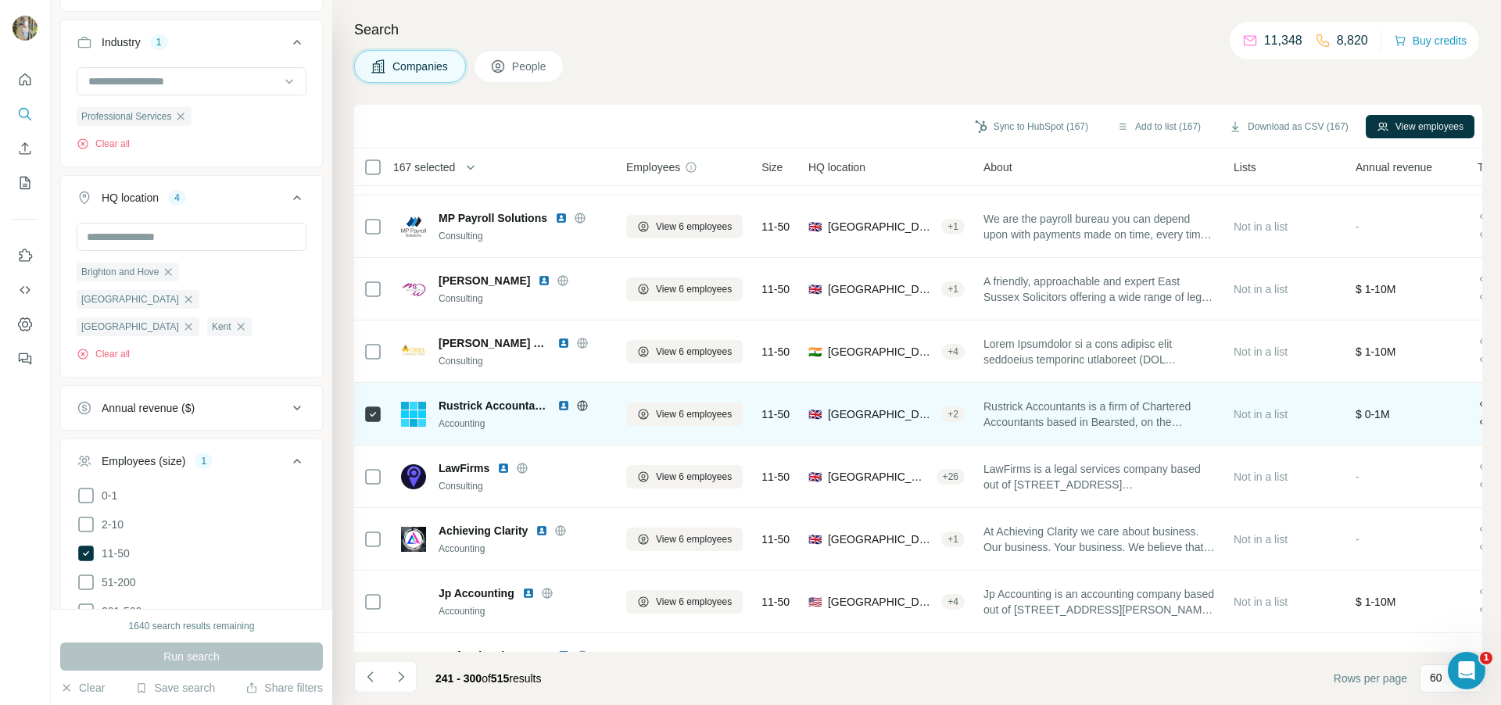
scroll to position [2703, 0]
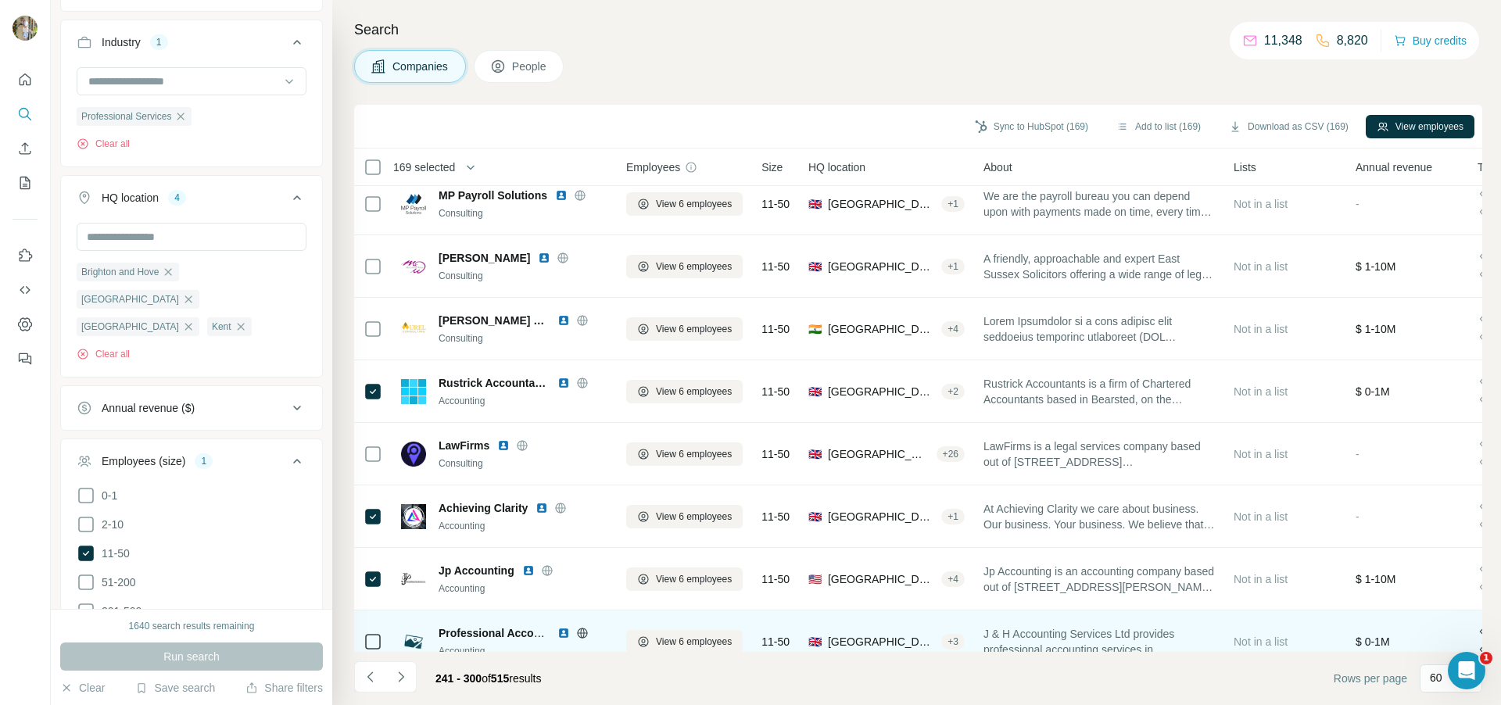
click at [371, 649] on icon at bounding box center [373, 642] width 19 height 19
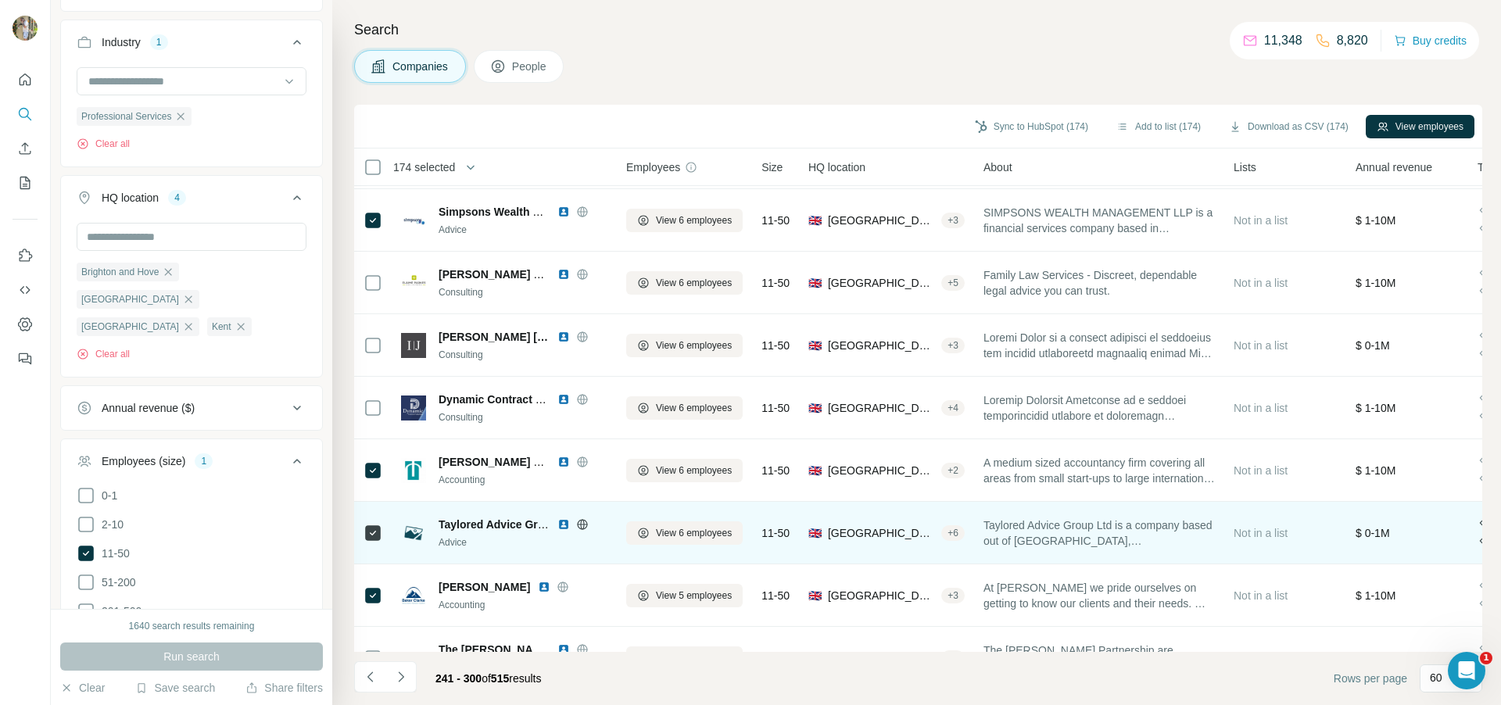
scroll to position [3287, 0]
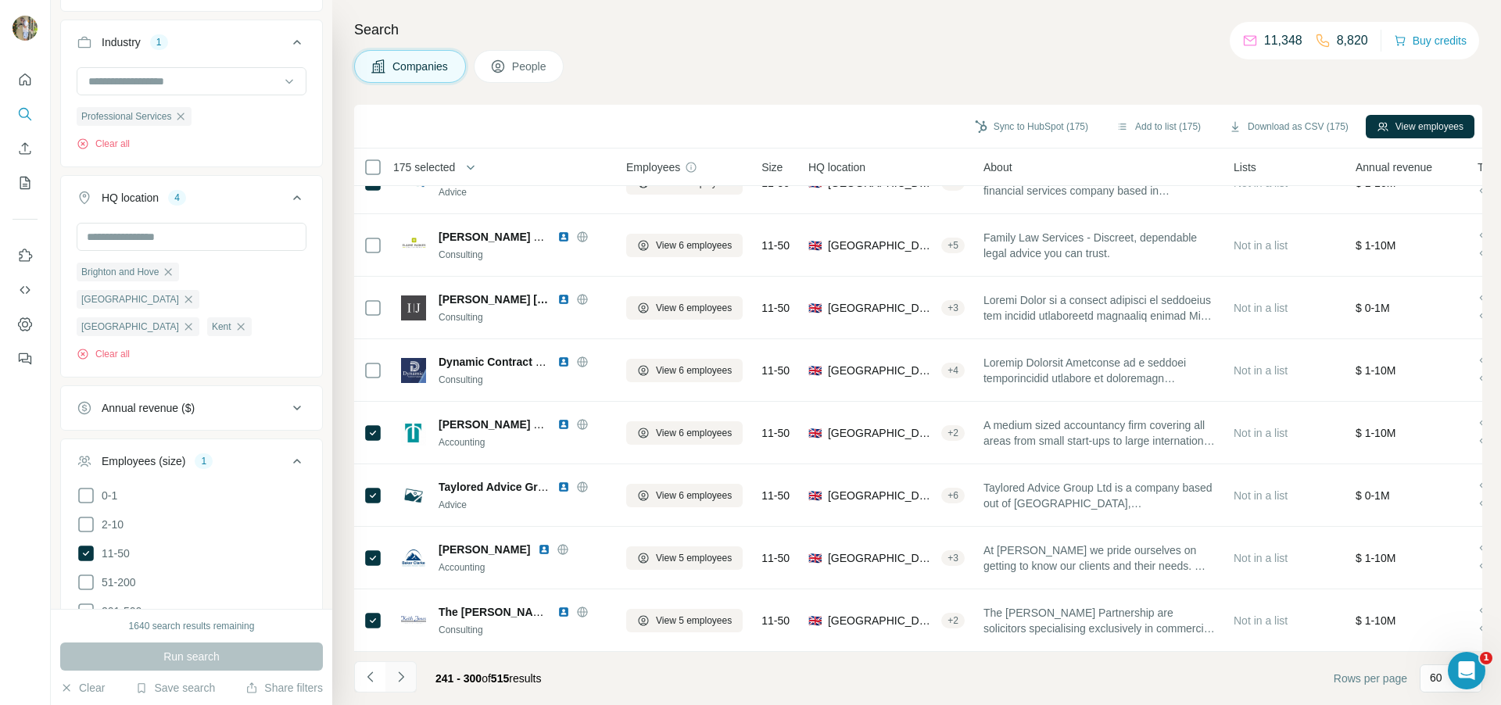
click at [405, 678] on icon "Navigate to next page" at bounding box center [401, 677] width 16 height 16
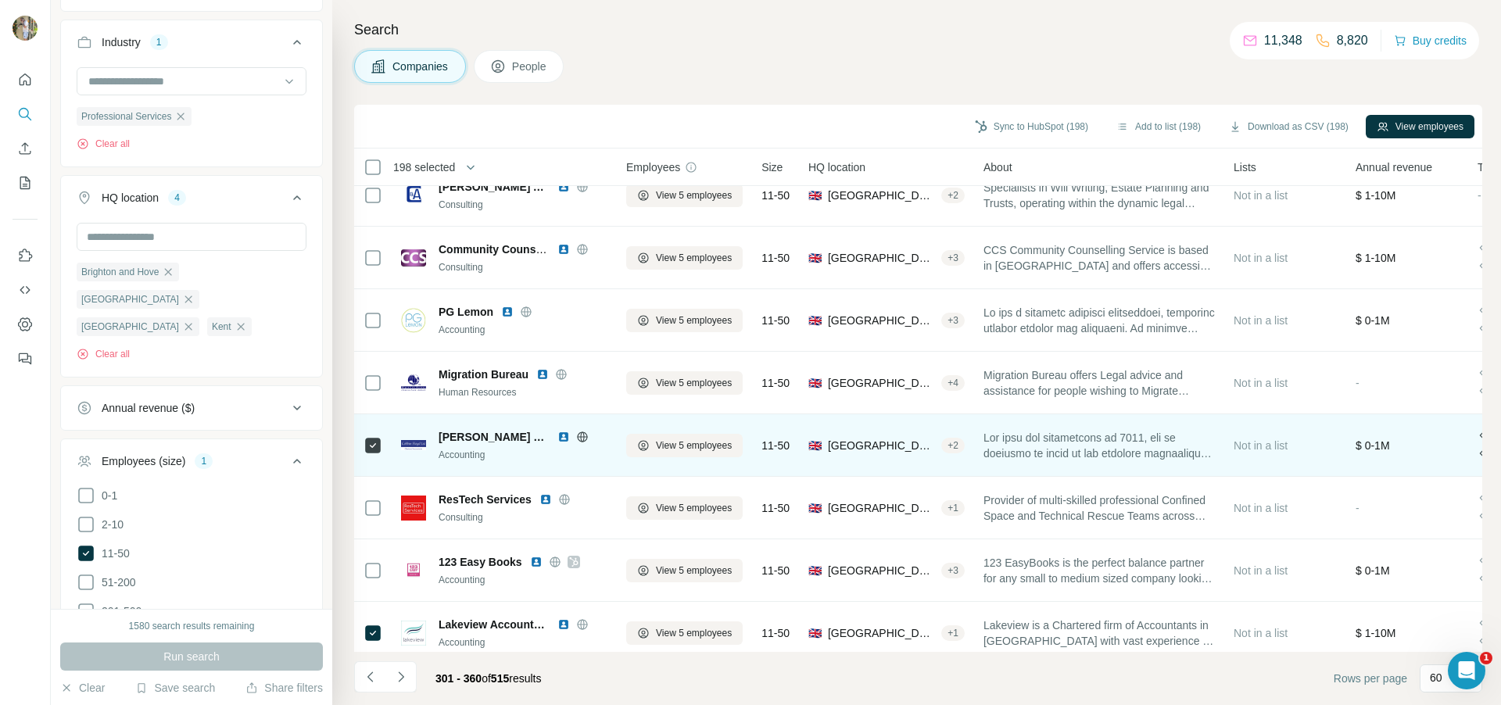
scroll to position [359, 0]
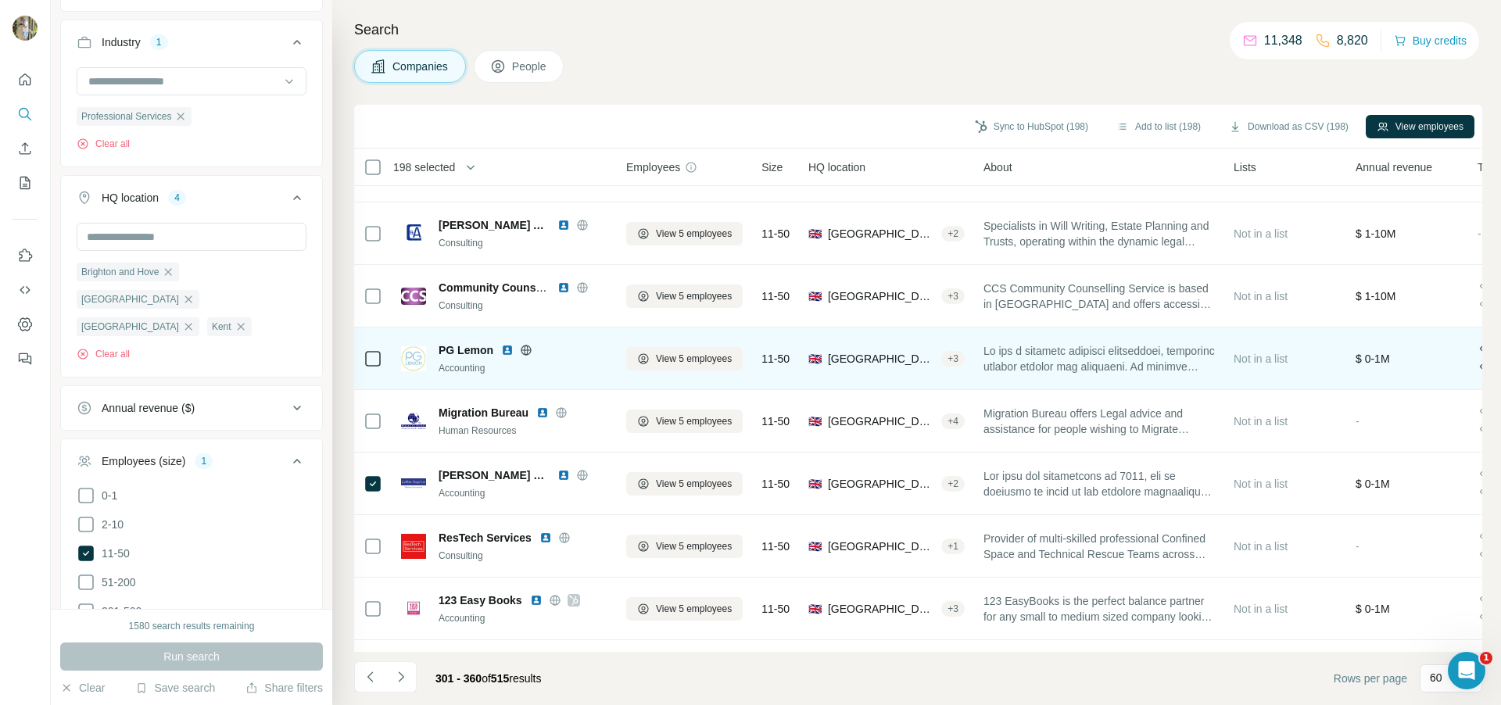
click at [373, 348] on div at bounding box center [373, 358] width 19 height 43
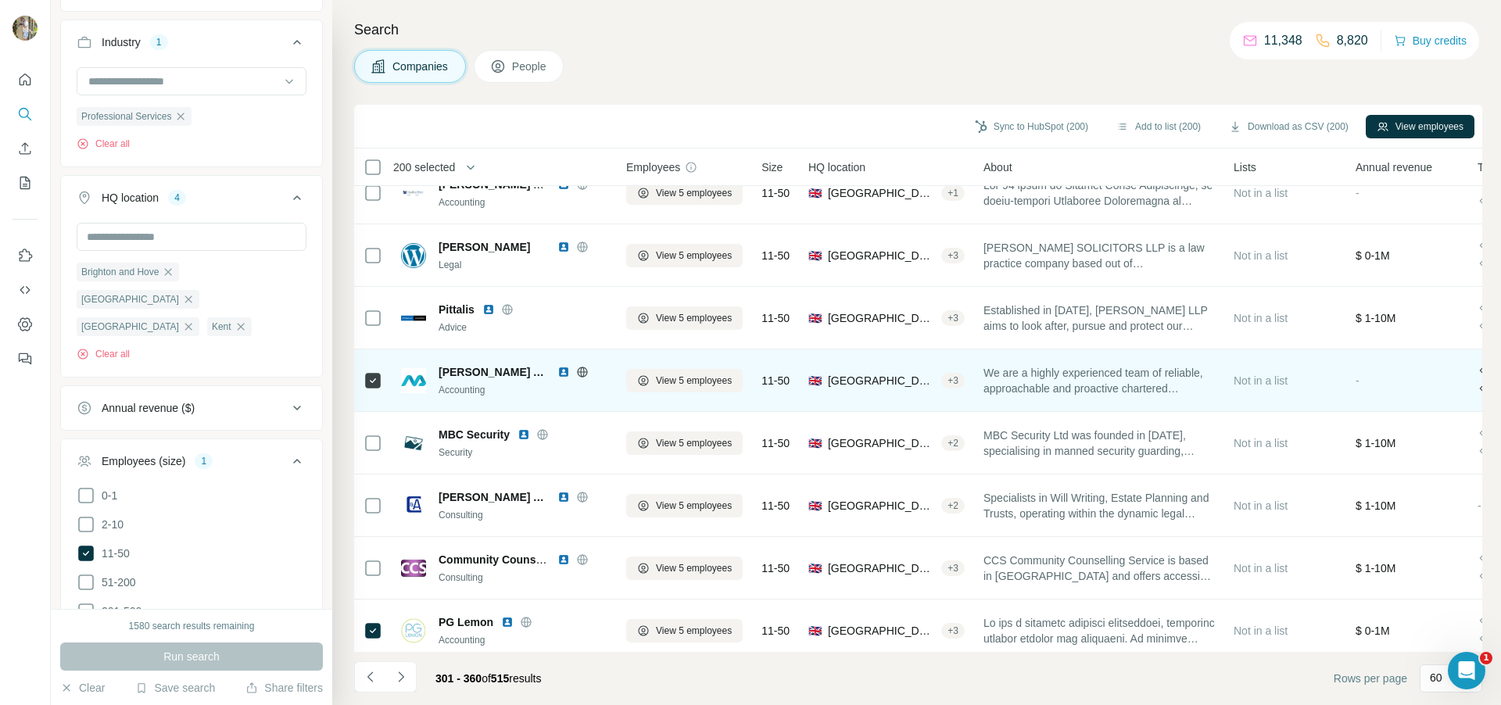
scroll to position [0, 0]
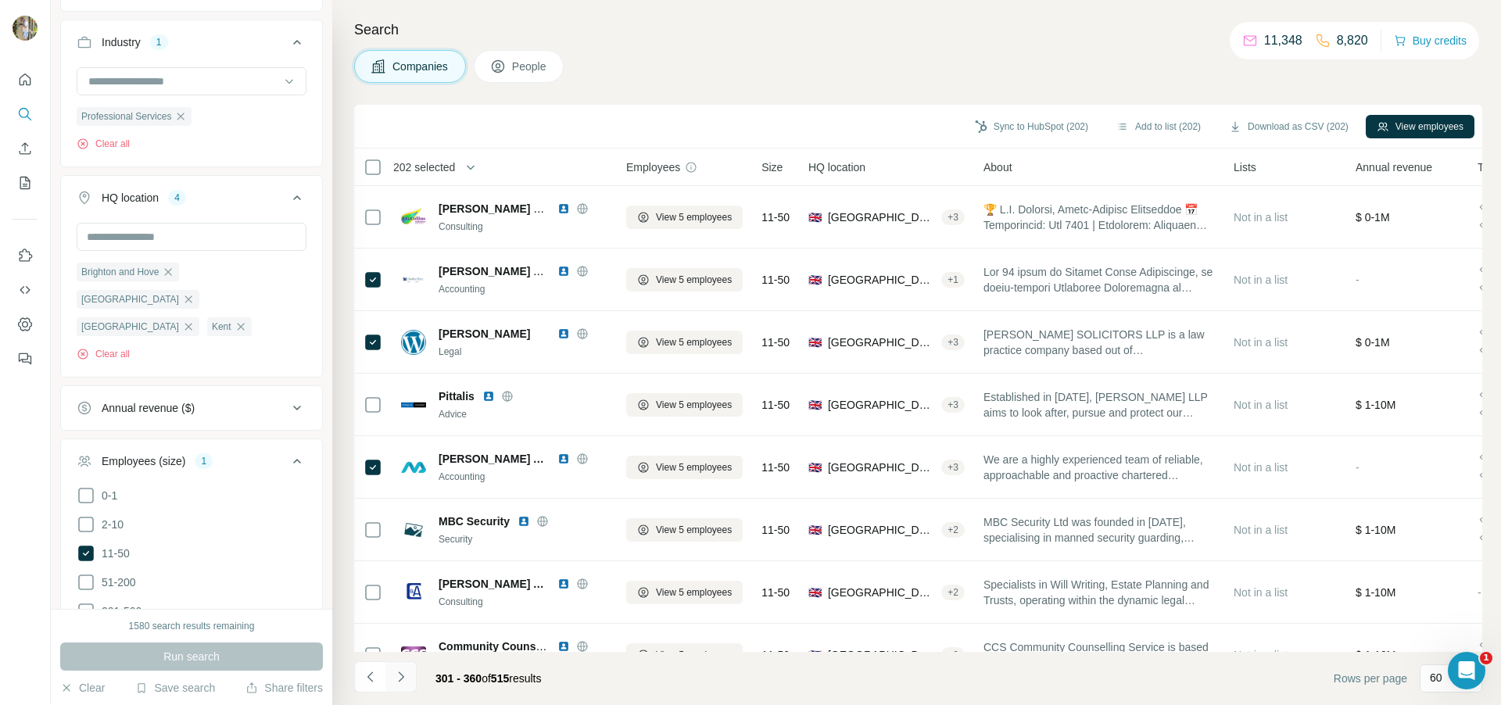
click at [401, 670] on icon "Navigate to next page" at bounding box center [401, 677] width 16 height 16
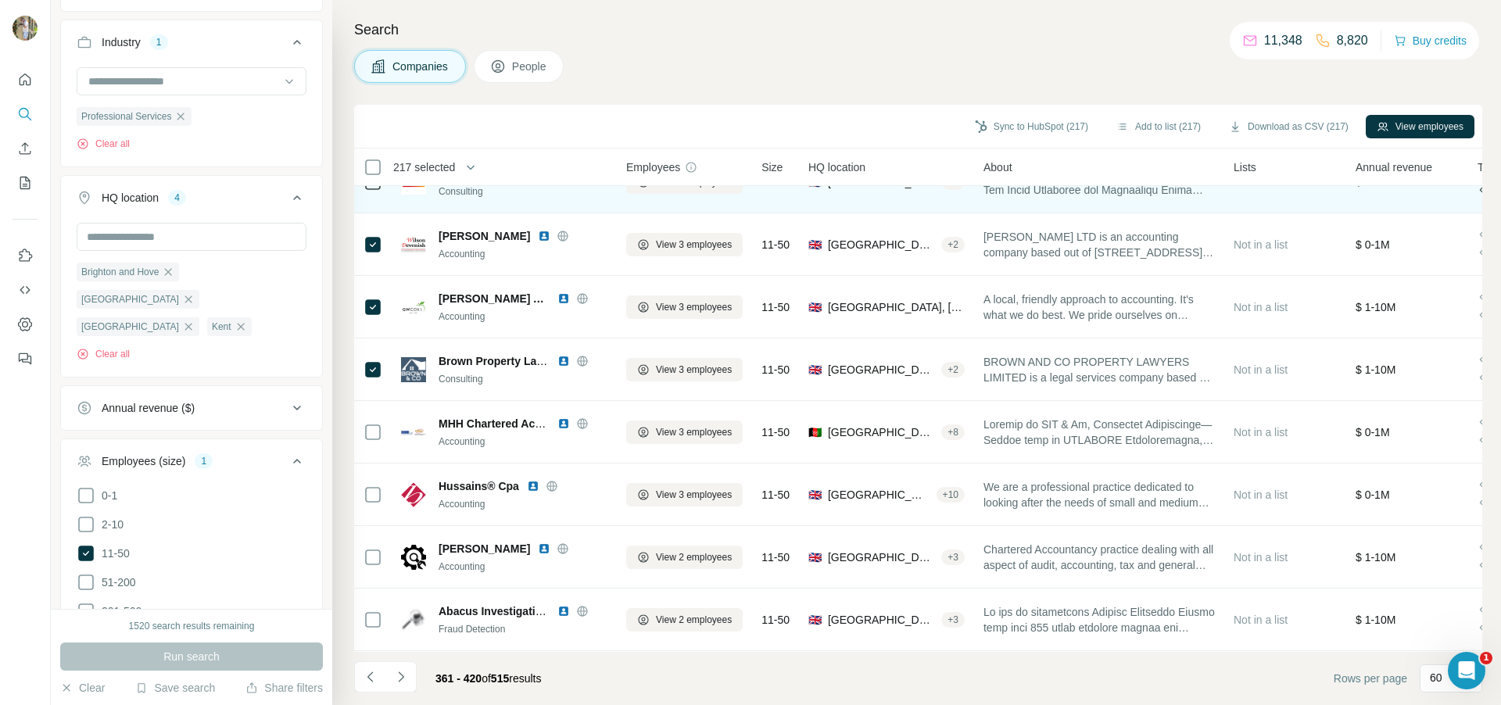
scroll to position [1332, 0]
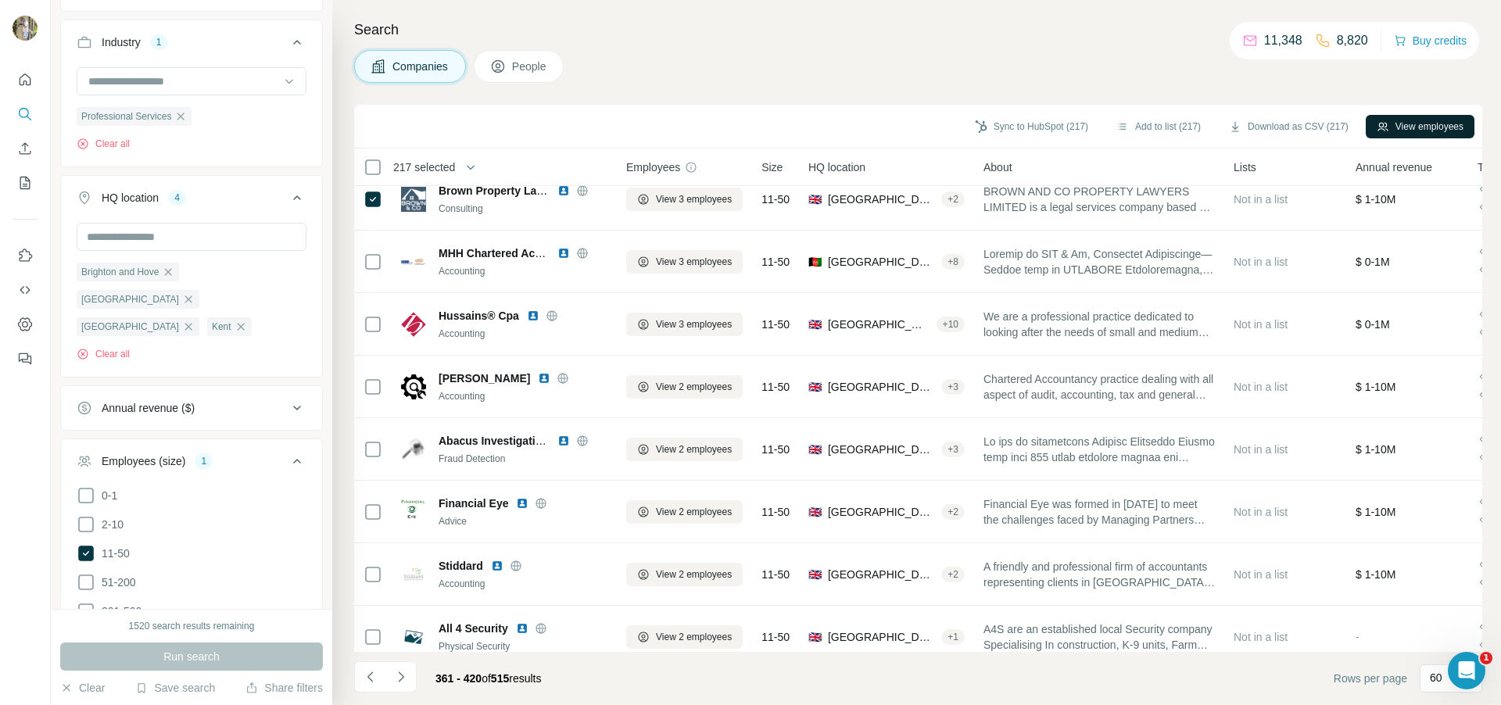
click at [1400, 124] on button "View employees" at bounding box center [1420, 126] width 109 height 23
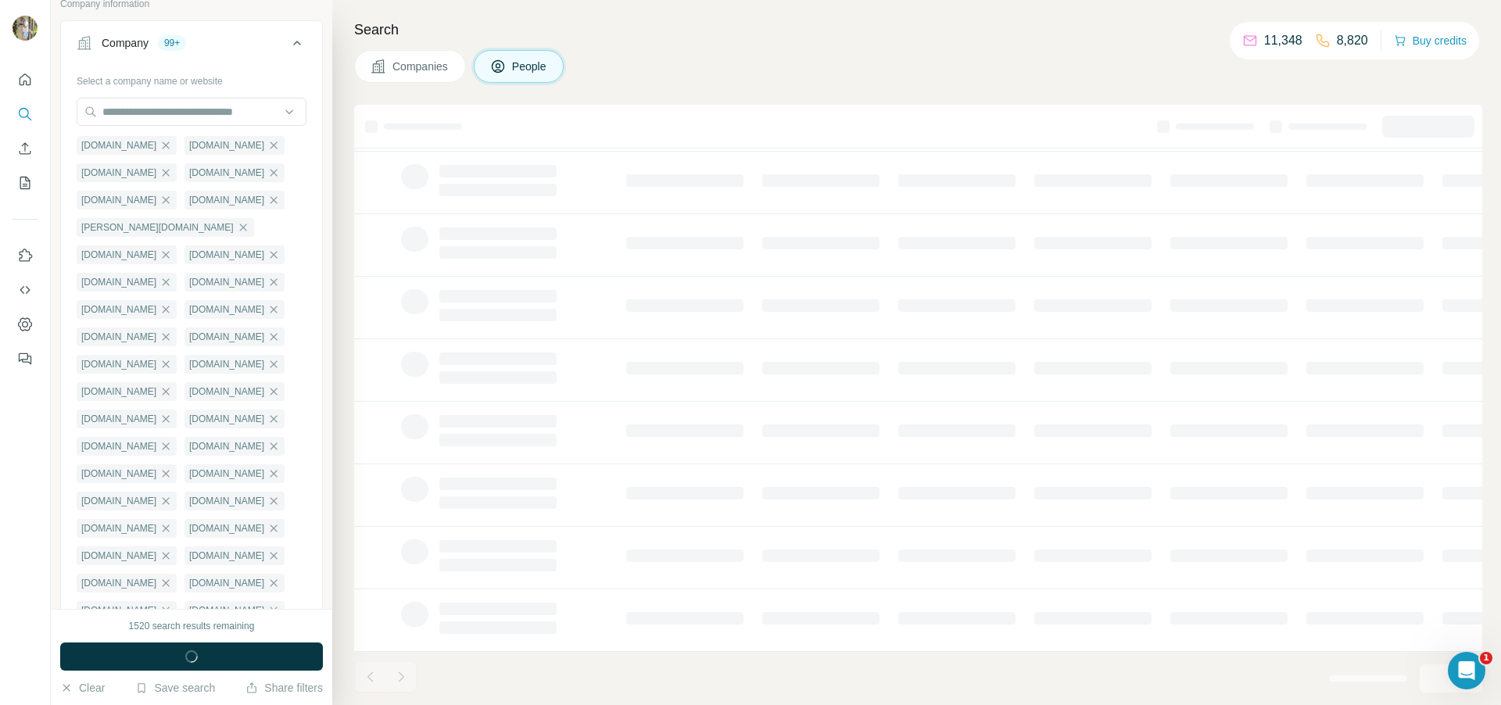
scroll to position [160, 0]
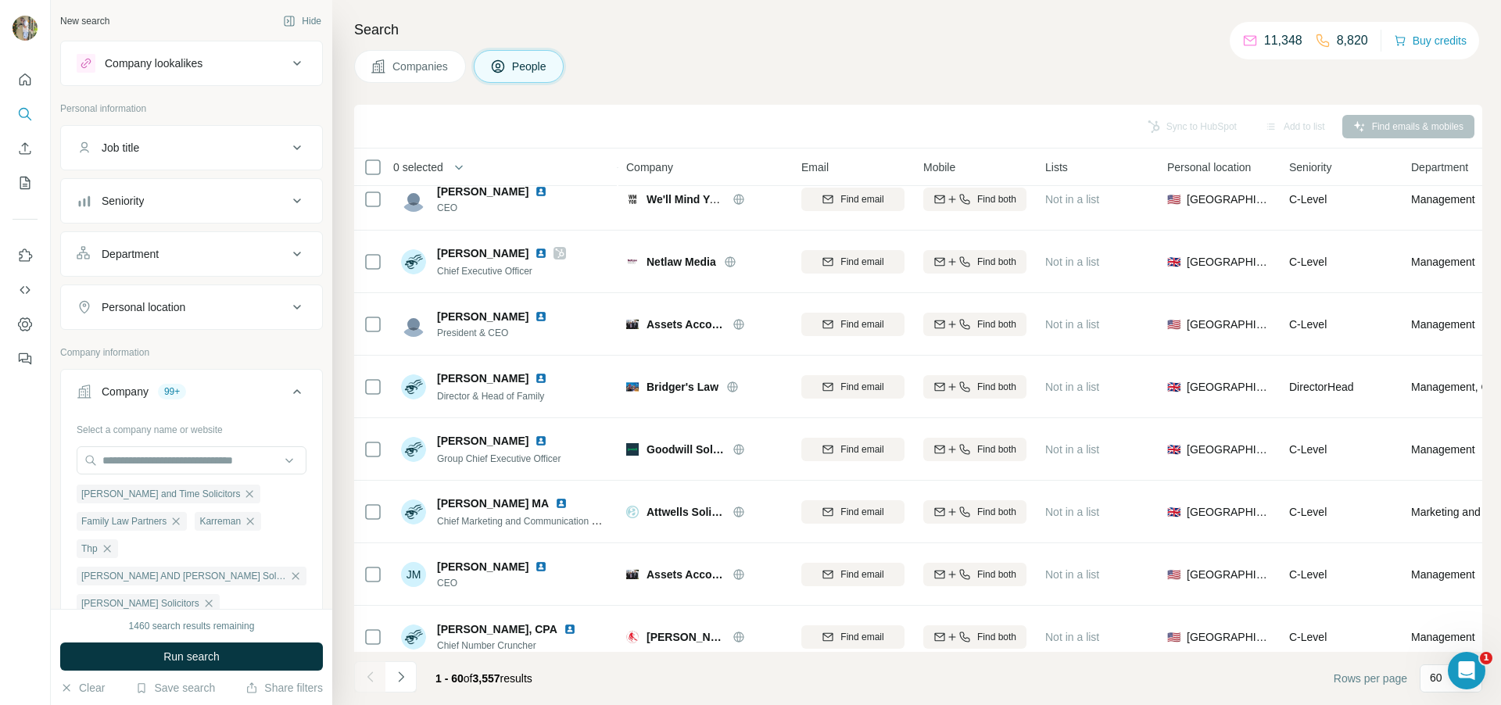
click at [302, 151] on icon at bounding box center [297, 147] width 19 height 19
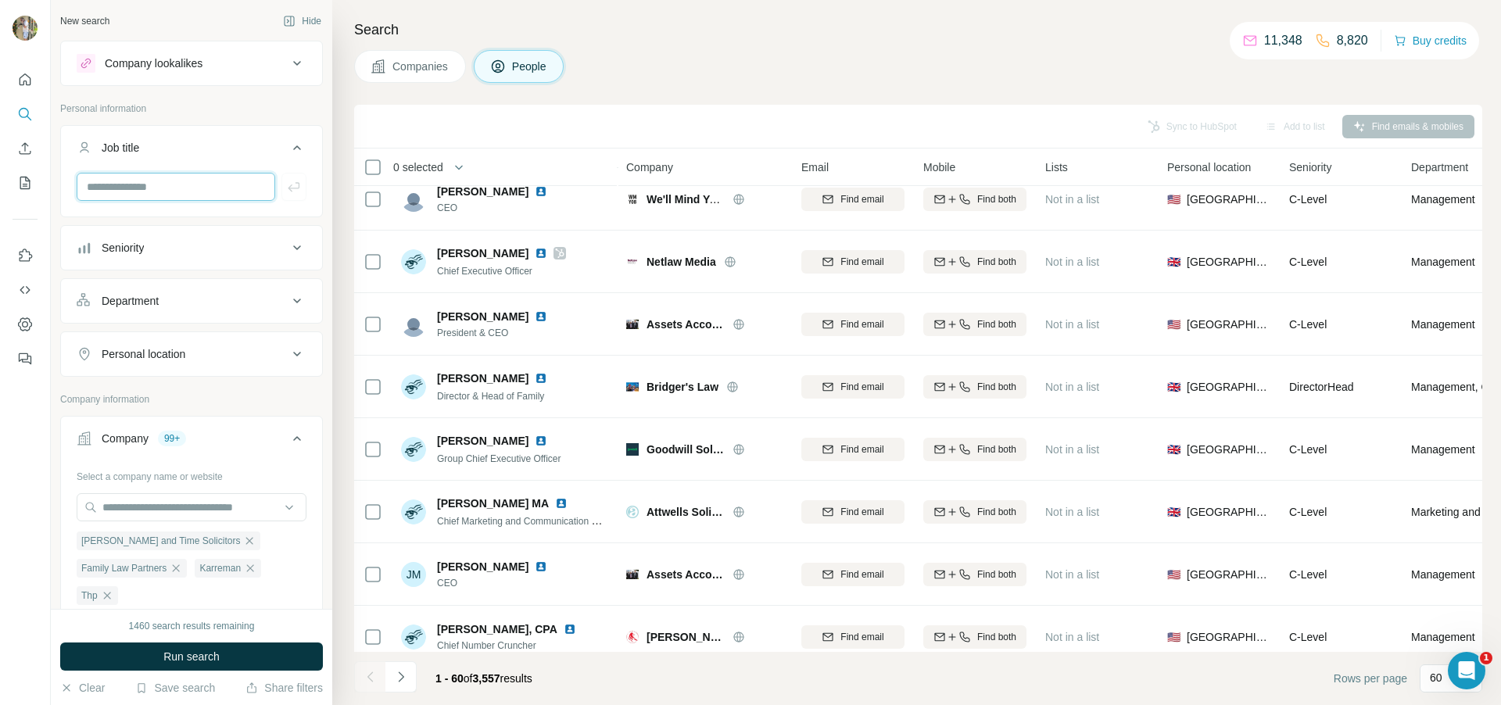
click at [214, 181] on input "text" at bounding box center [176, 187] width 199 height 28
type input "**********"
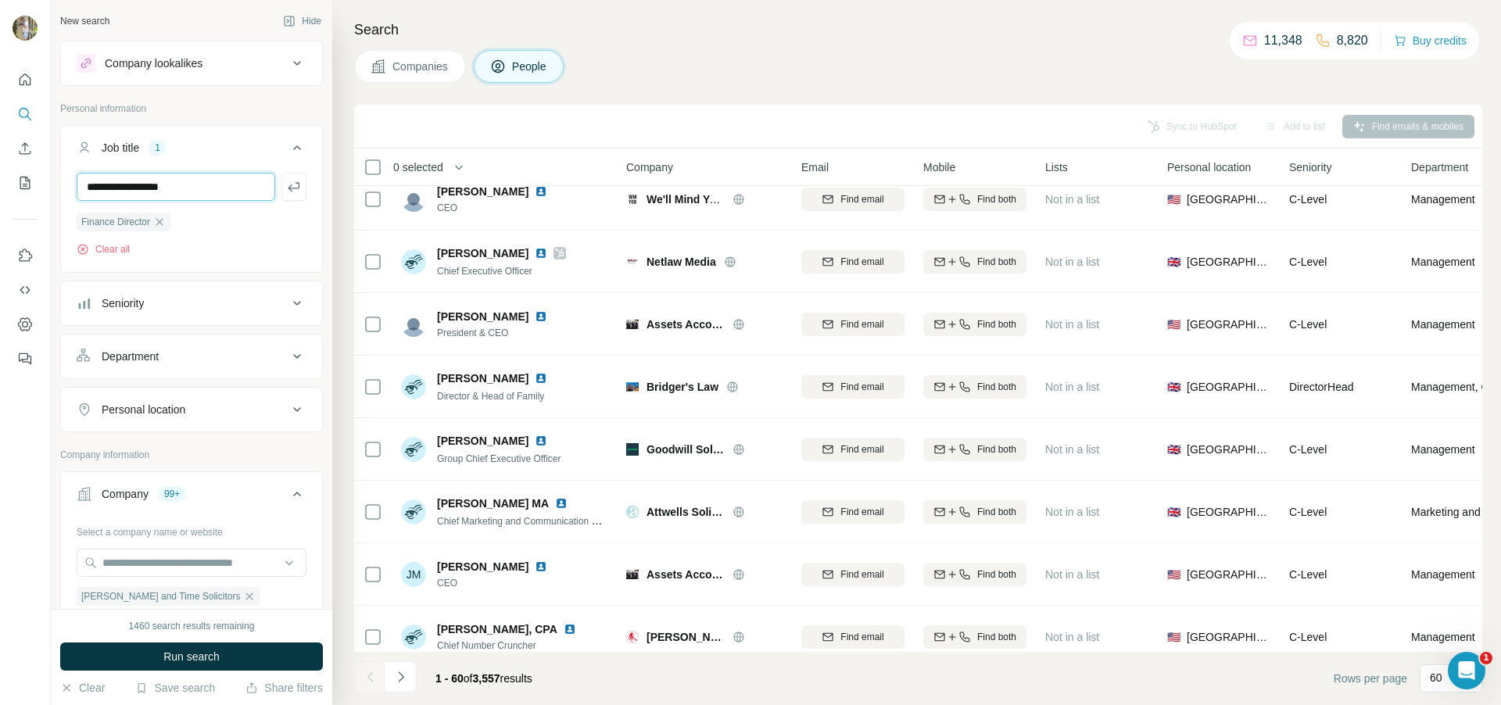
type input "**********"
click at [258, 418] on button "Personal location" at bounding box center [191, 410] width 261 height 38
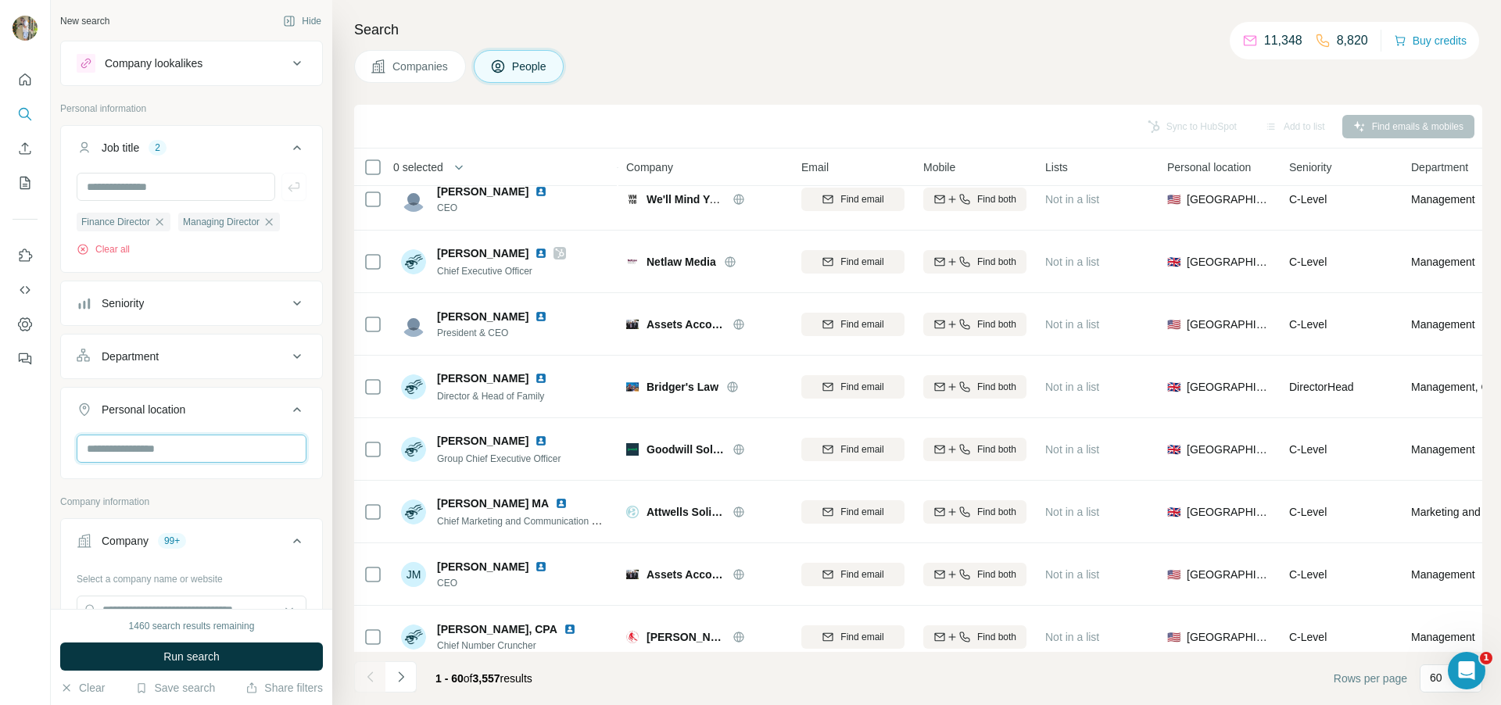
click at [170, 450] on input "text" at bounding box center [192, 449] width 230 height 28
type input "******"
click at [338, 504] on div "Search Companies People Sync to HubSpot Add to list Find emails & mobiles 0 sel…" at bounding box center [916, 352] width 1169 height 705
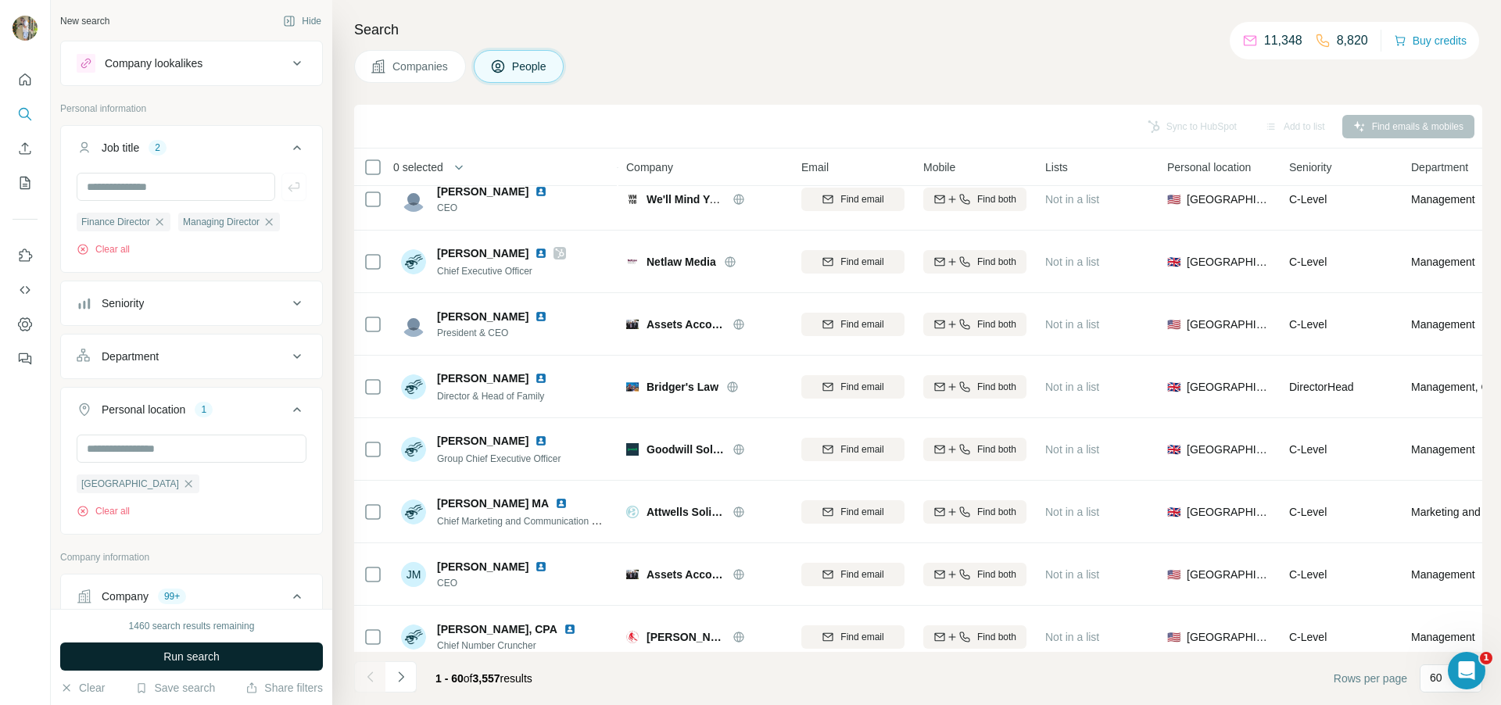
click at [209, 660] on span "Run search" at bounding box center [191, 657] width 56 height 16
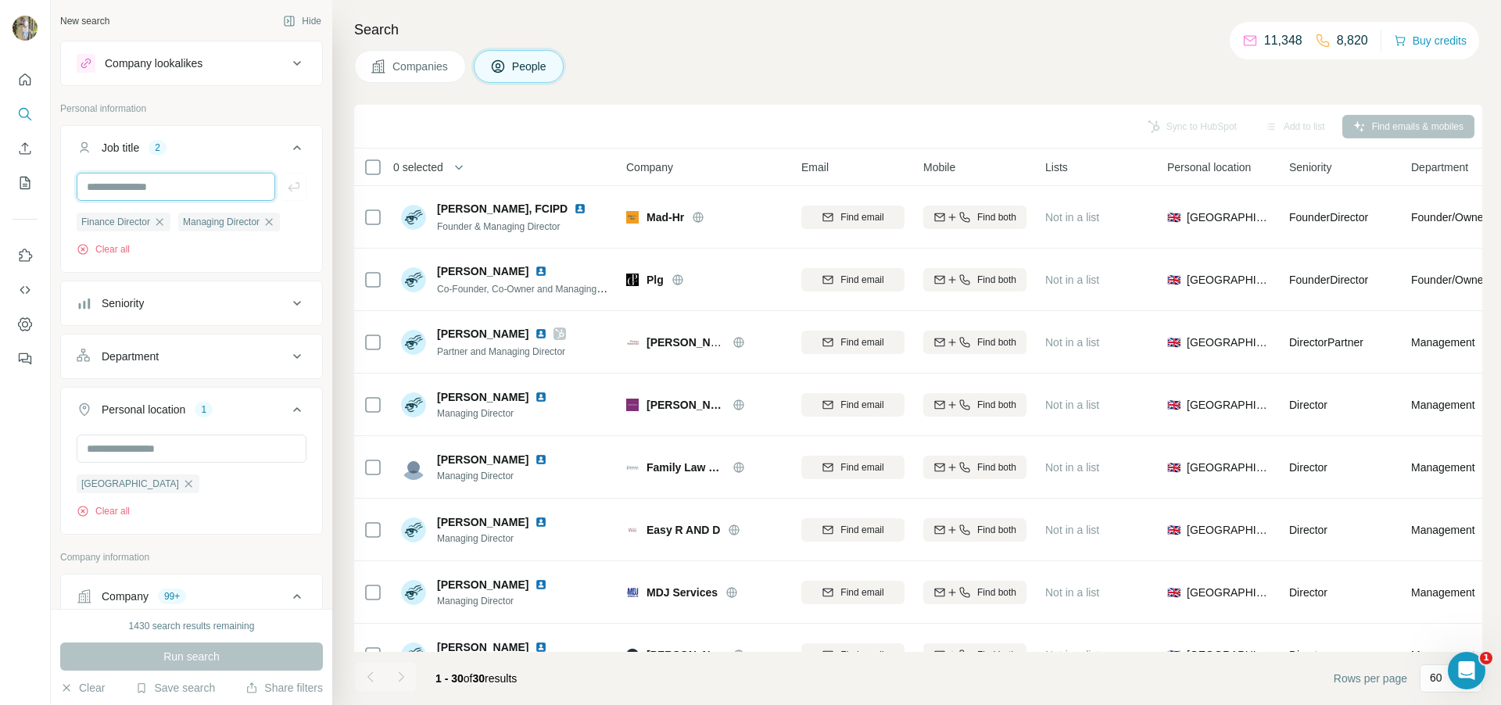
click at [233, 178] on input "text" at bounding box center [176, 187] width 199 height 28
type input "*******"
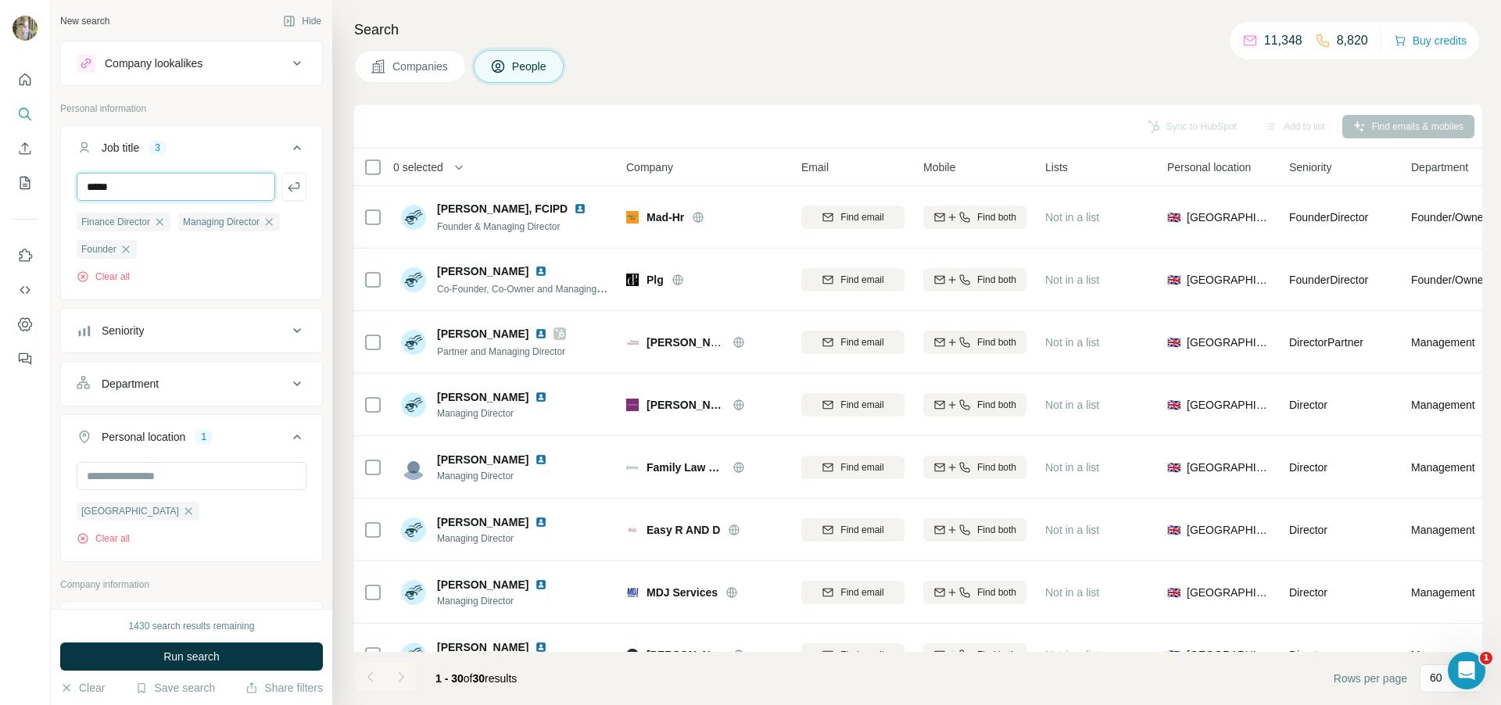
type input "*****"
type input "**********"
click at [146, 654] on button "Run search" at bounding box center [191, 657] width 263 height 28
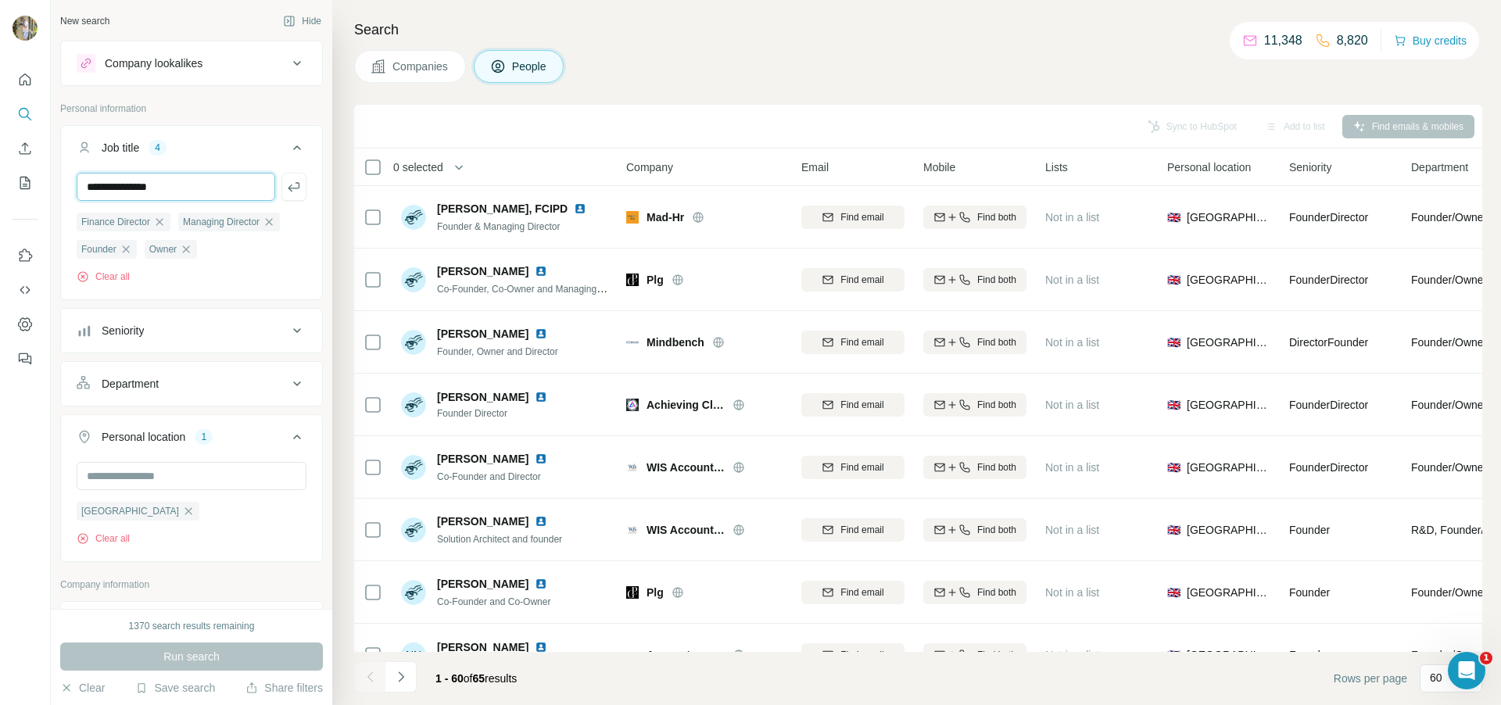
click at [244, 178] on input "**********" at bounding box center [176, 187] width 199 height 28
drag, startPoint x: 209, startPoint y: 178, endPoint x: 190, endPoint y: 194, distance: 24.9
click at [190, 194] on input "**********" at bounding box center [176, 187] width 199 height 28
click at [289, 326] on icon at bounding box center [297, 330] width 19 height 19
click at [298, 339] on icon at bounding box center [297, 330] width 19 height 19
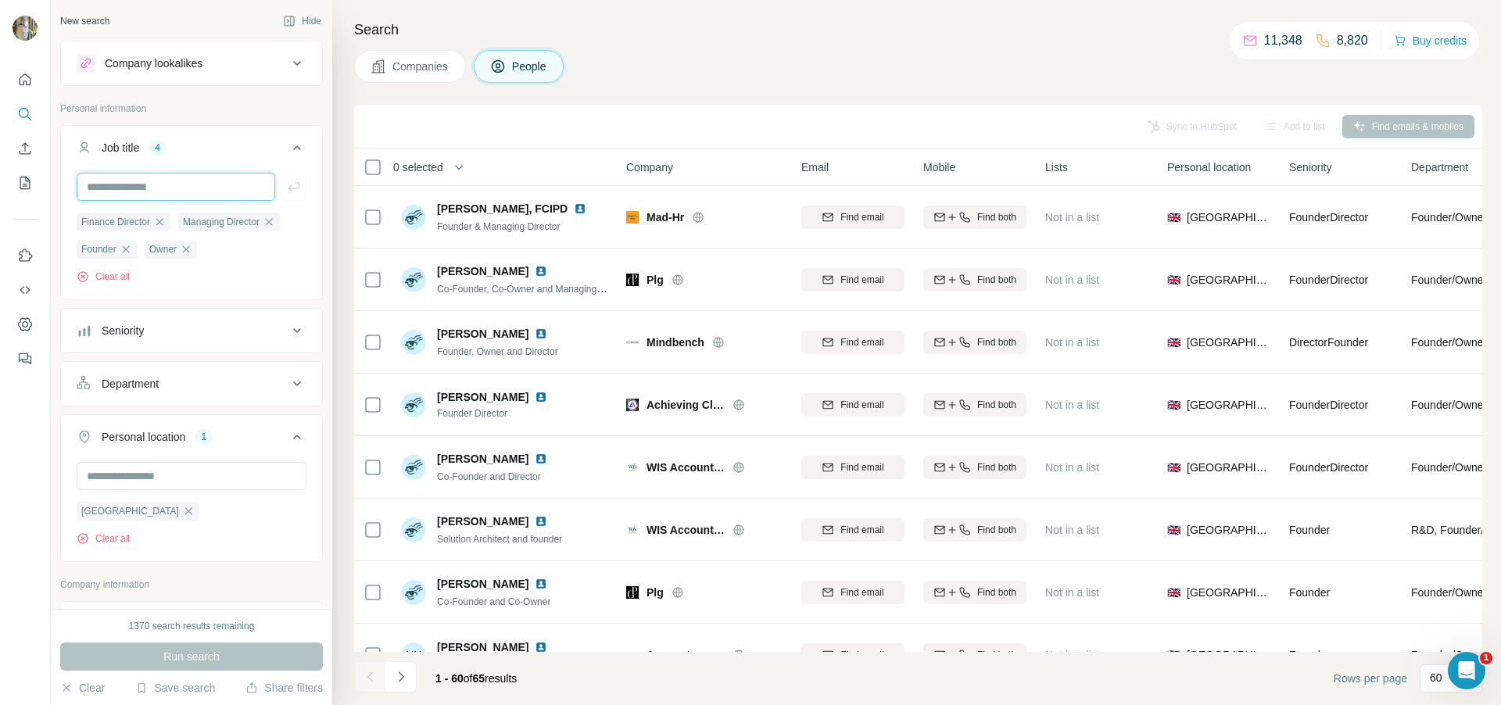
click at [206, 182] on input "text" at bounding box center [176, 187] width 199 height 28
type input "*******"
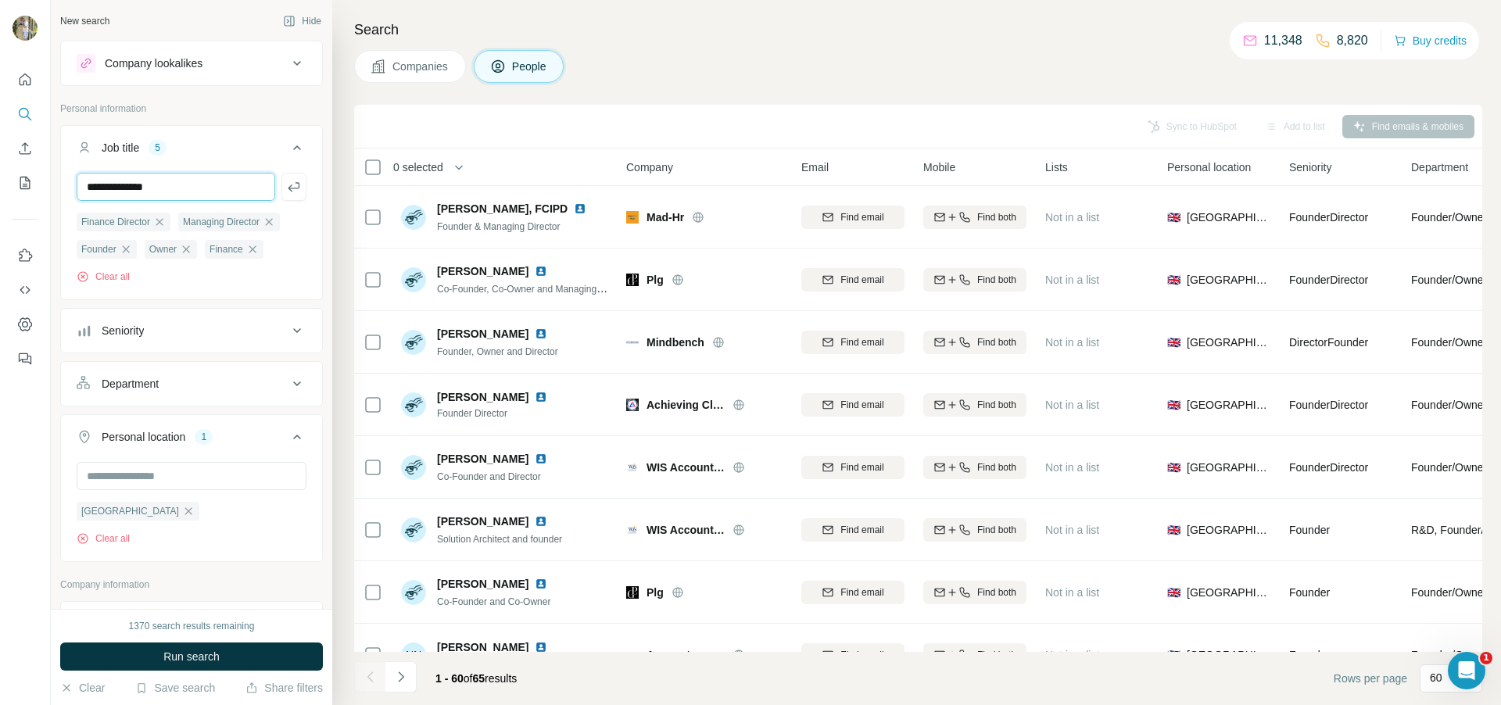
type input "**********"
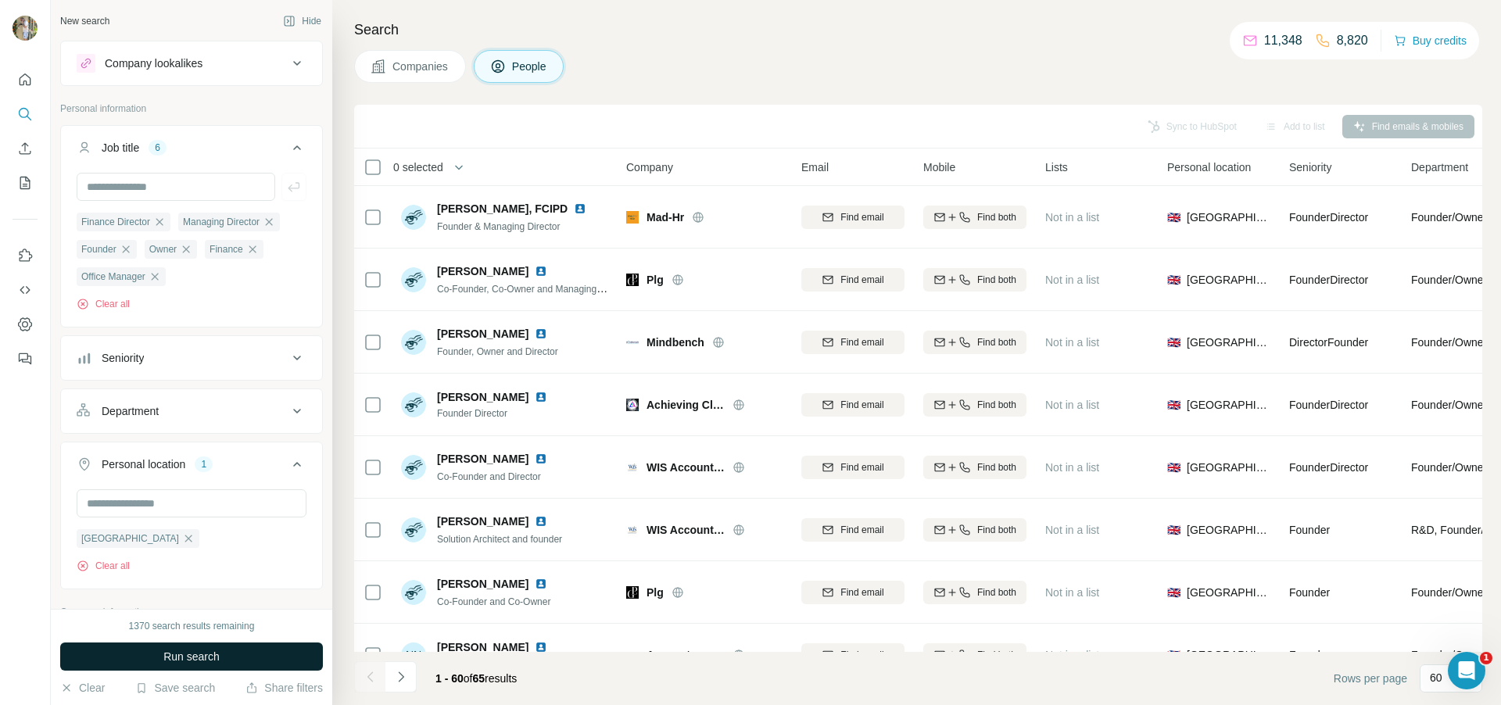
click at [186, 662] on span "Run search" at bounding box center [191, 657] width 56 height 16
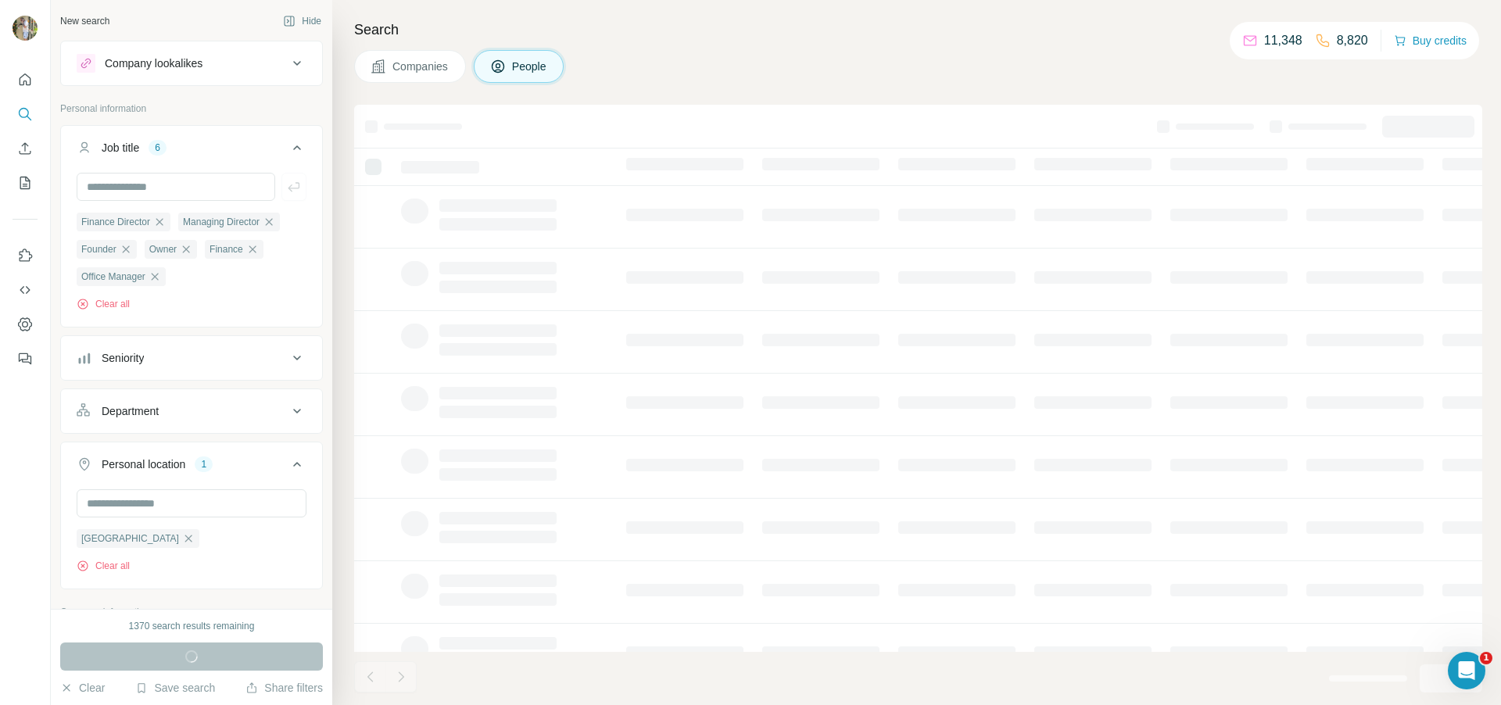
scroll to position [1151, 0]
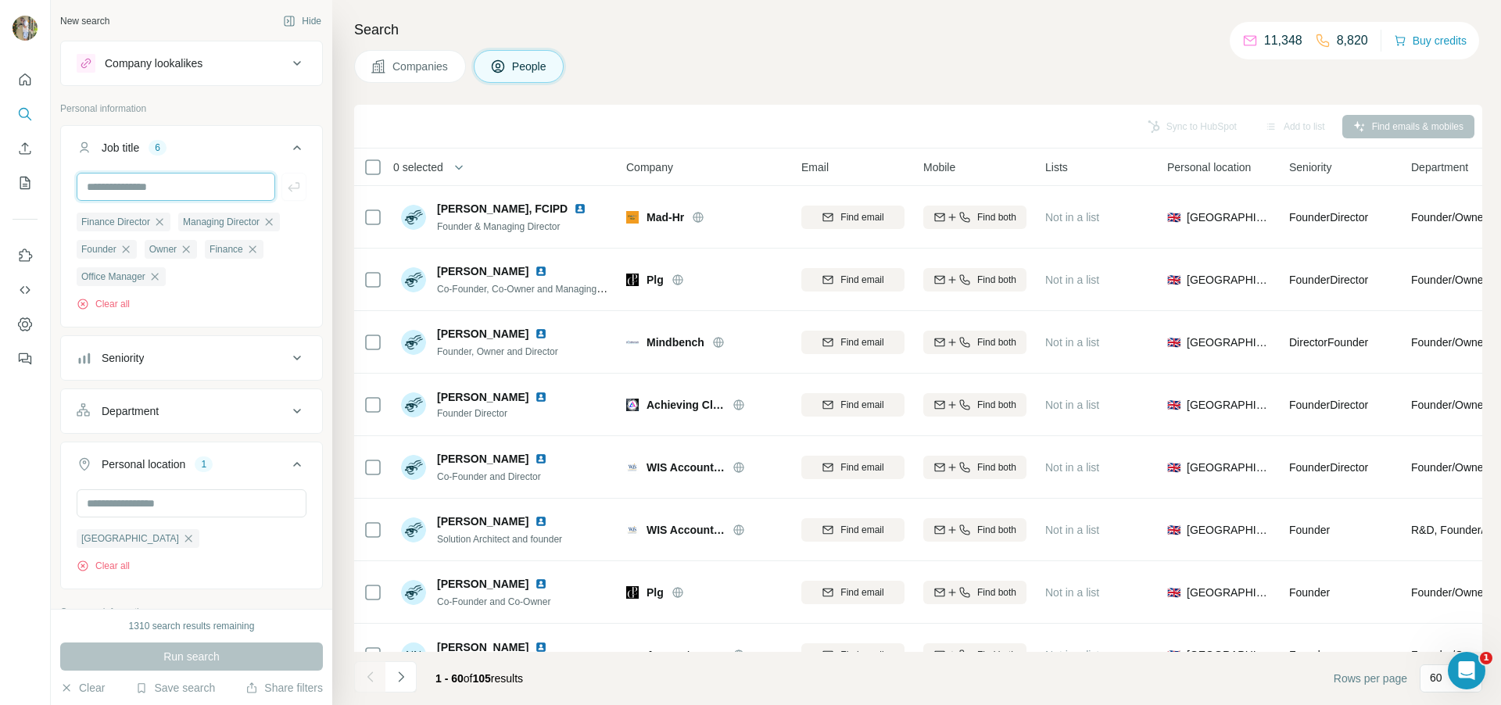
click at [159, 198] on input "text" at bounding box center [176, 187] width 199 height 28
click at [235, 184] on input "text" at bounding box center [176, 187] width 199 height 28
click at [198, 186] on input "text" at bounding box center [176, 187] width 199 height 28
type input "***"
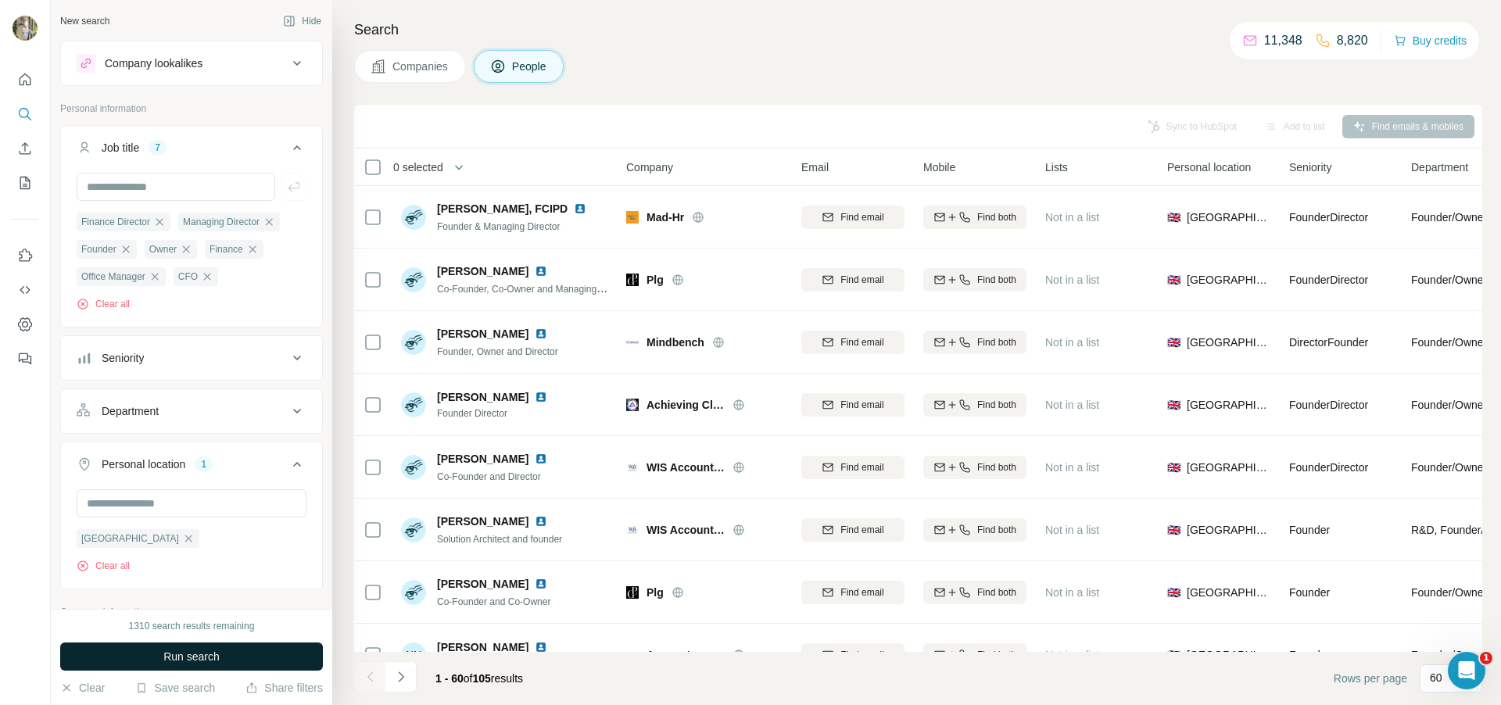
click at [214, 660] on span "Run search" at bounding box center [191, 657] width 56 height 16
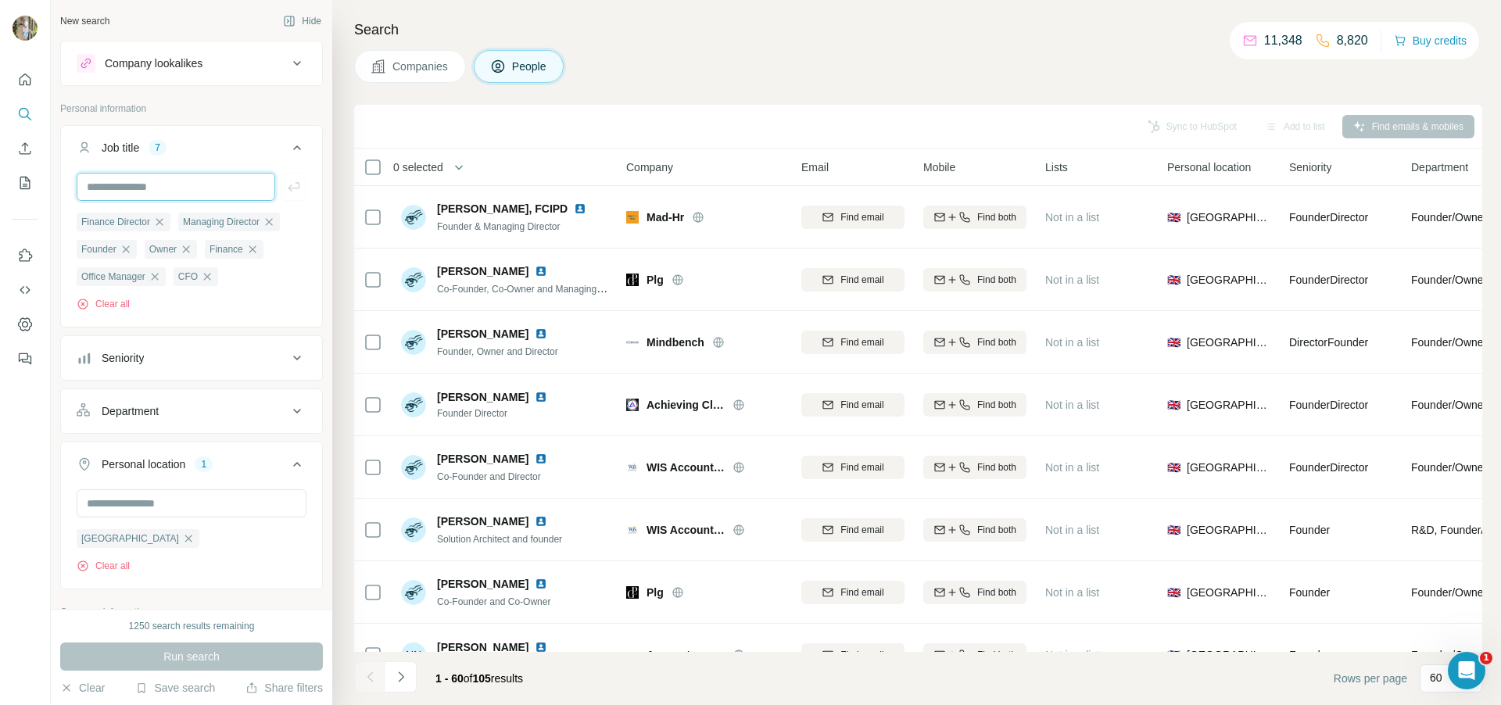
click at [205, 198] on input "text" at bounding box center [176, 187] width 199 height 28
type input "***"
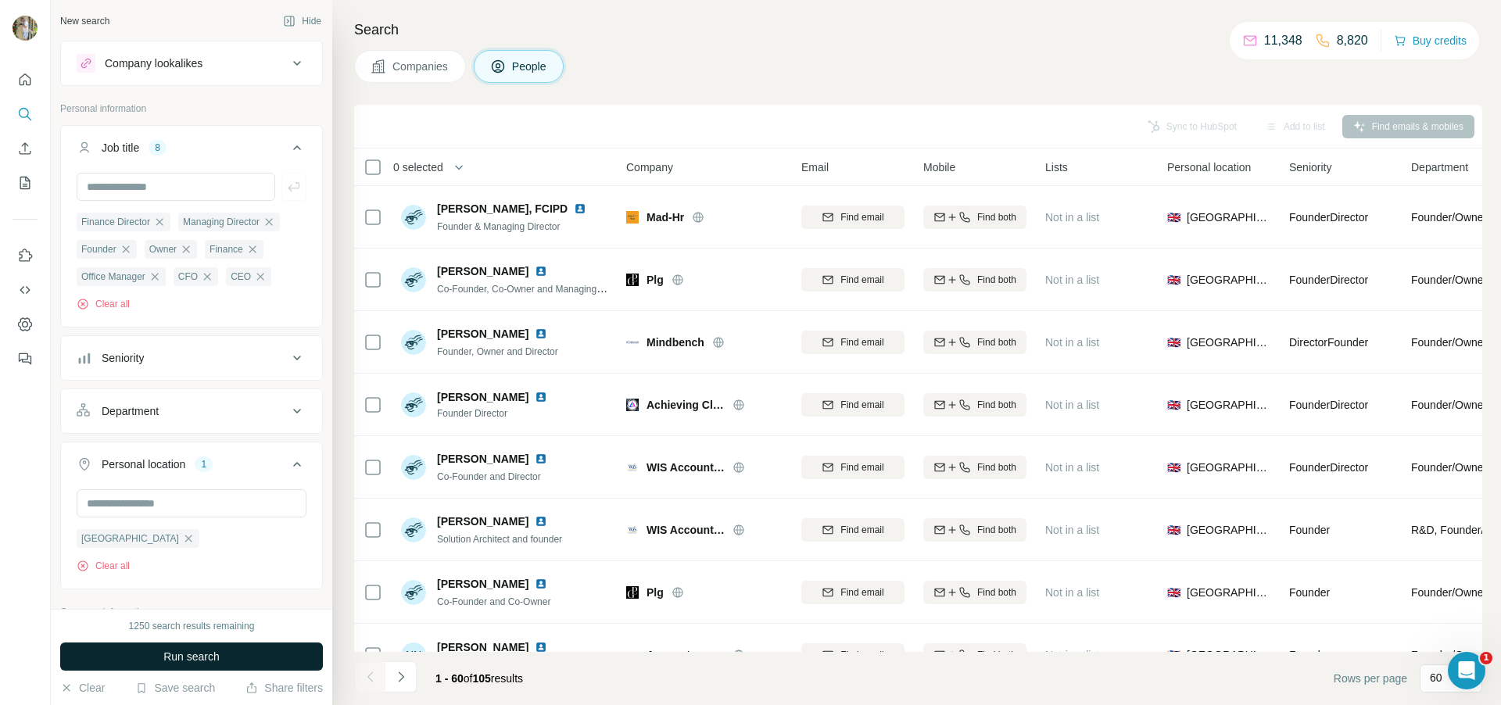
click at [169, 647] on button "Run search" at bounding box center [191, 657] width 263 height 28
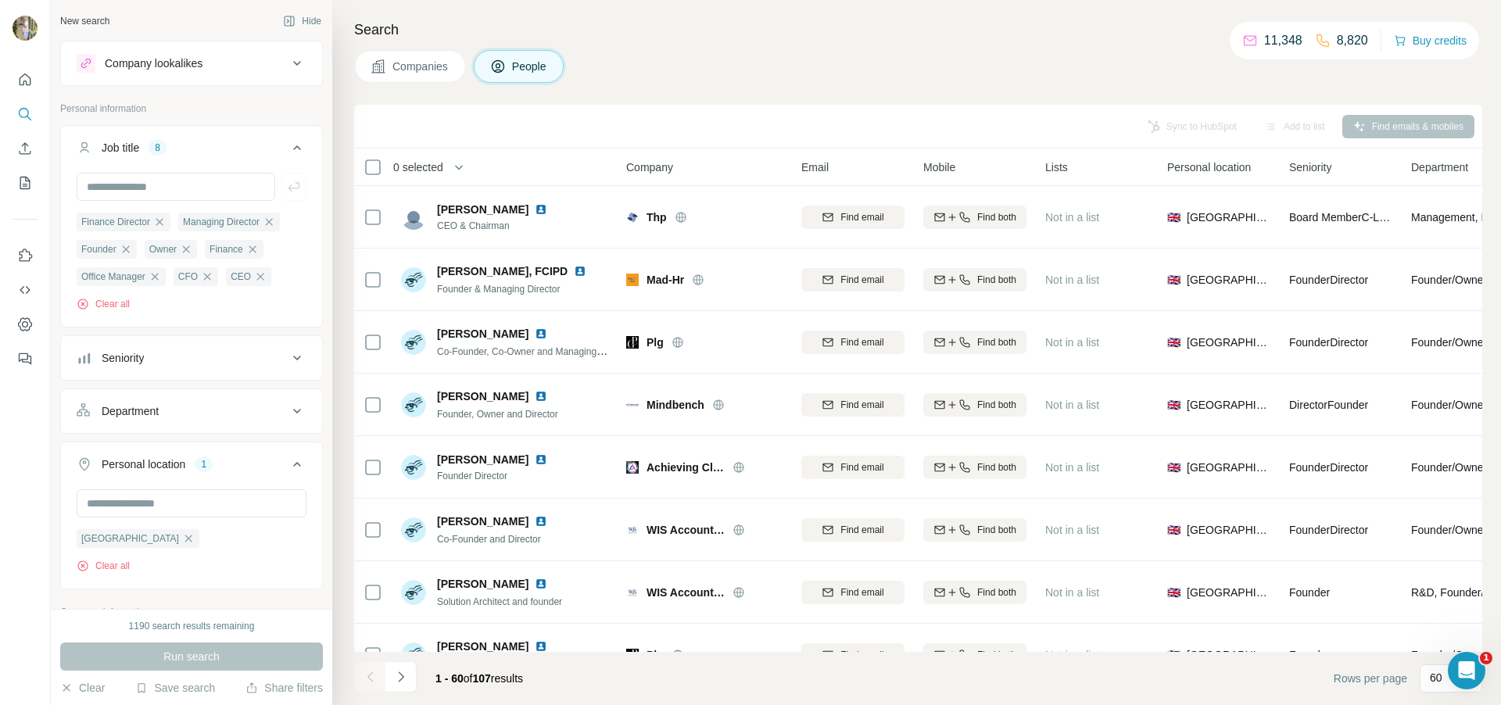
click at [443, 167] on span "0 selected" at bounding box center [418, 168] width 50 height 16
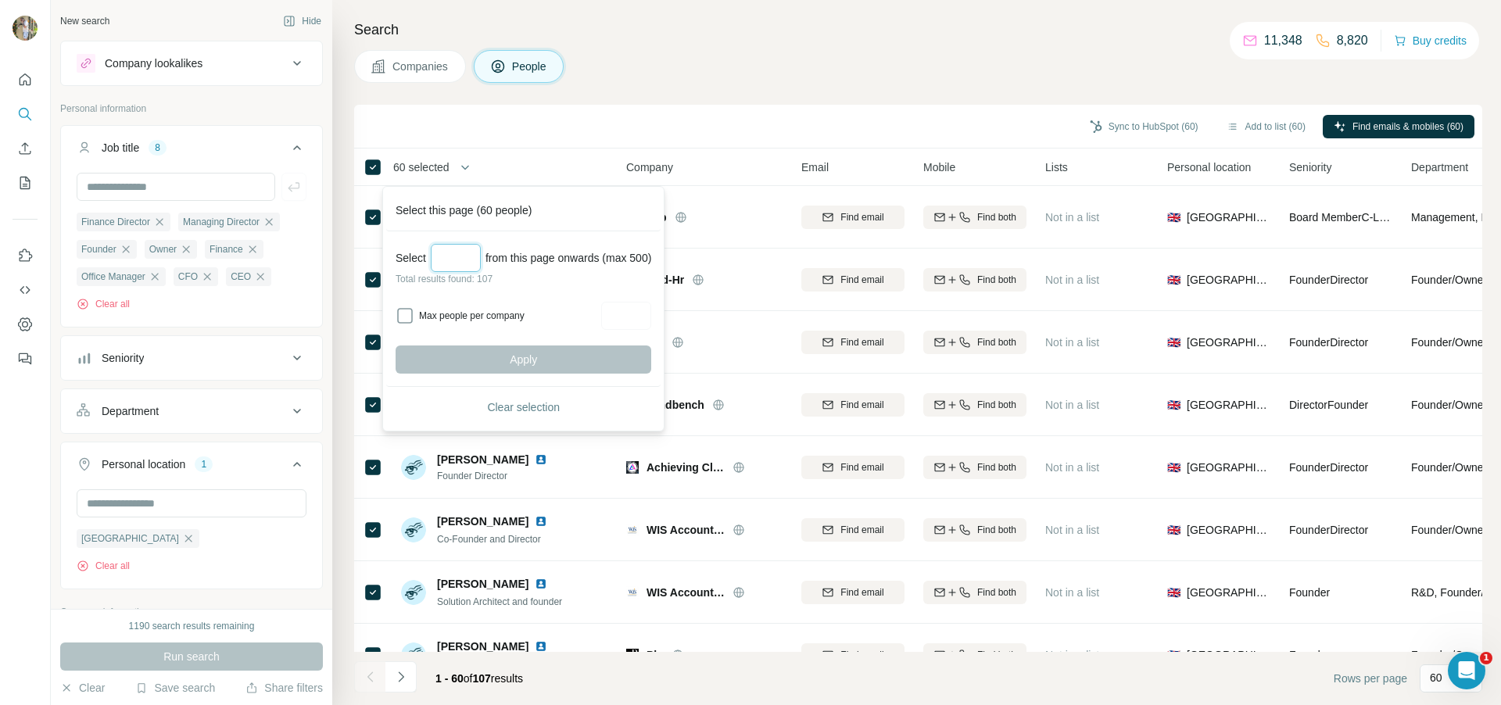
click at [465, 256] on input "Select a number (up to 500)" at bounding box center [456, 258] width 50 height 28
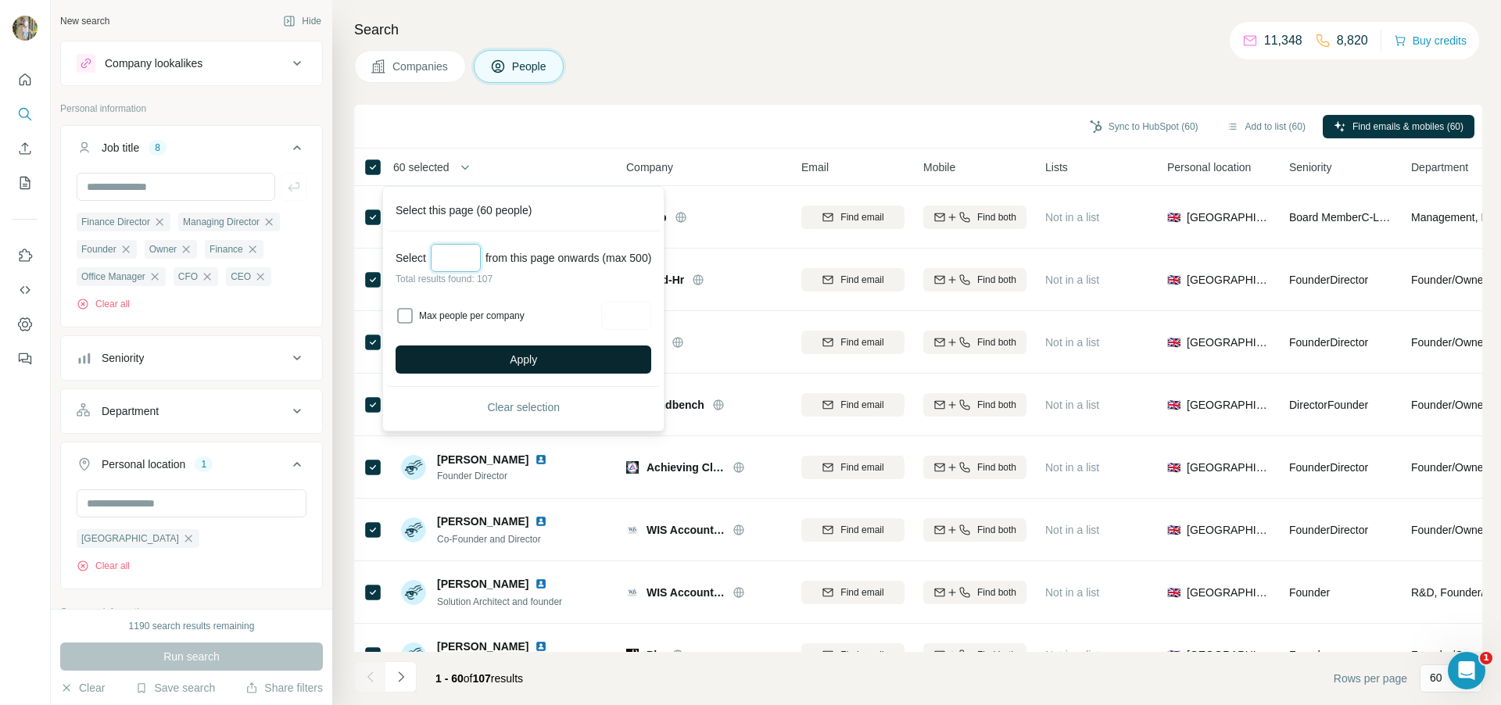
type input "***"
click at [522, 372] on button "Apply" at bounding box center [524, 360] width 256 height 28
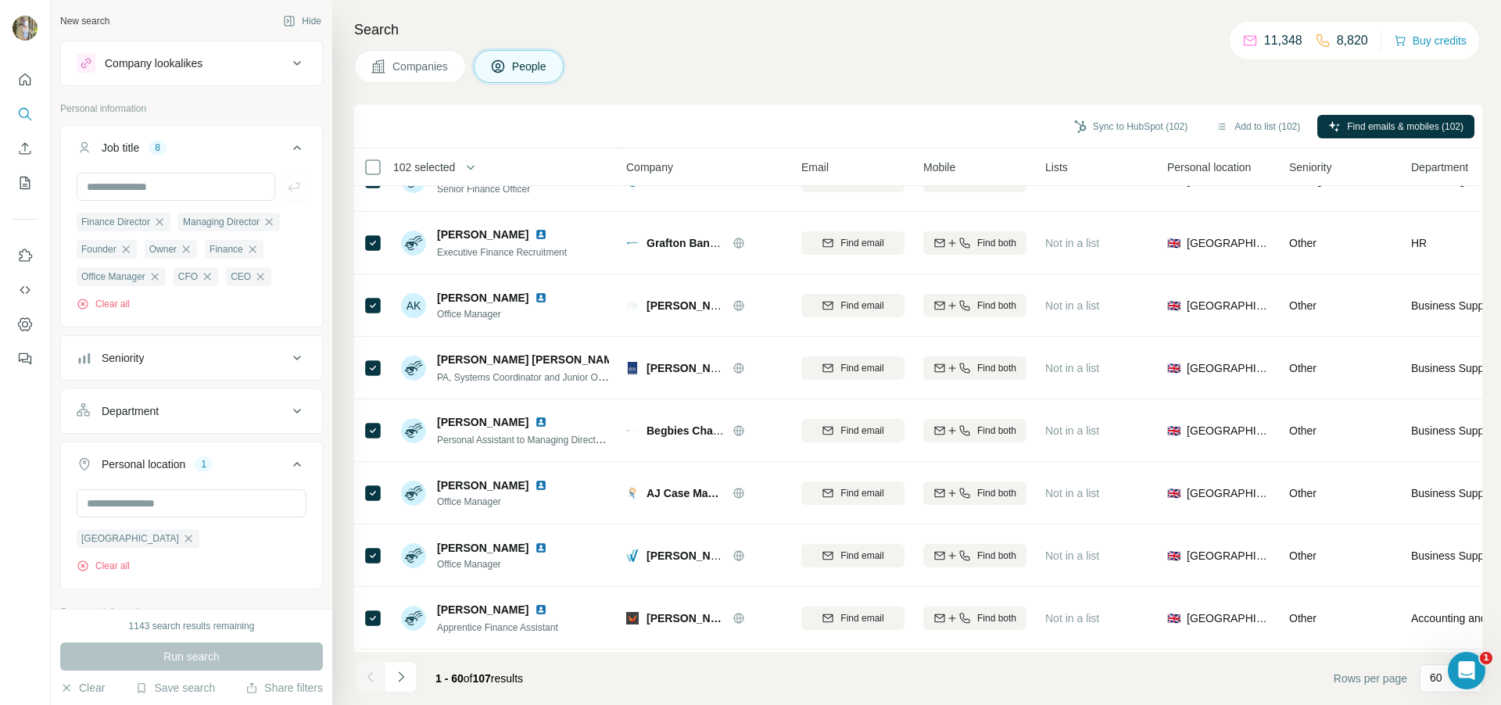
scroll to position [3287, 0]
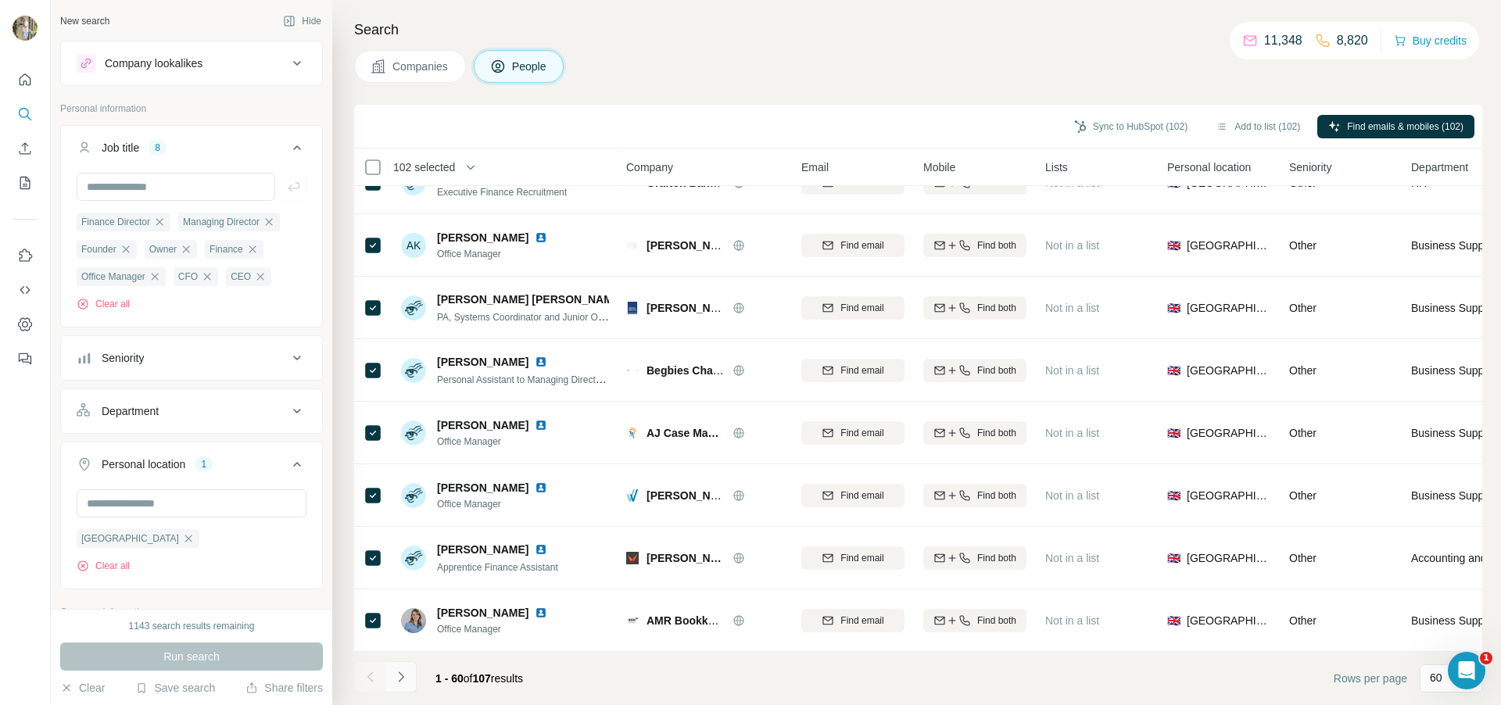
click at [407, 672] on icon "Navigate to next page" at bounding box center [401, 677] width 16 height 16
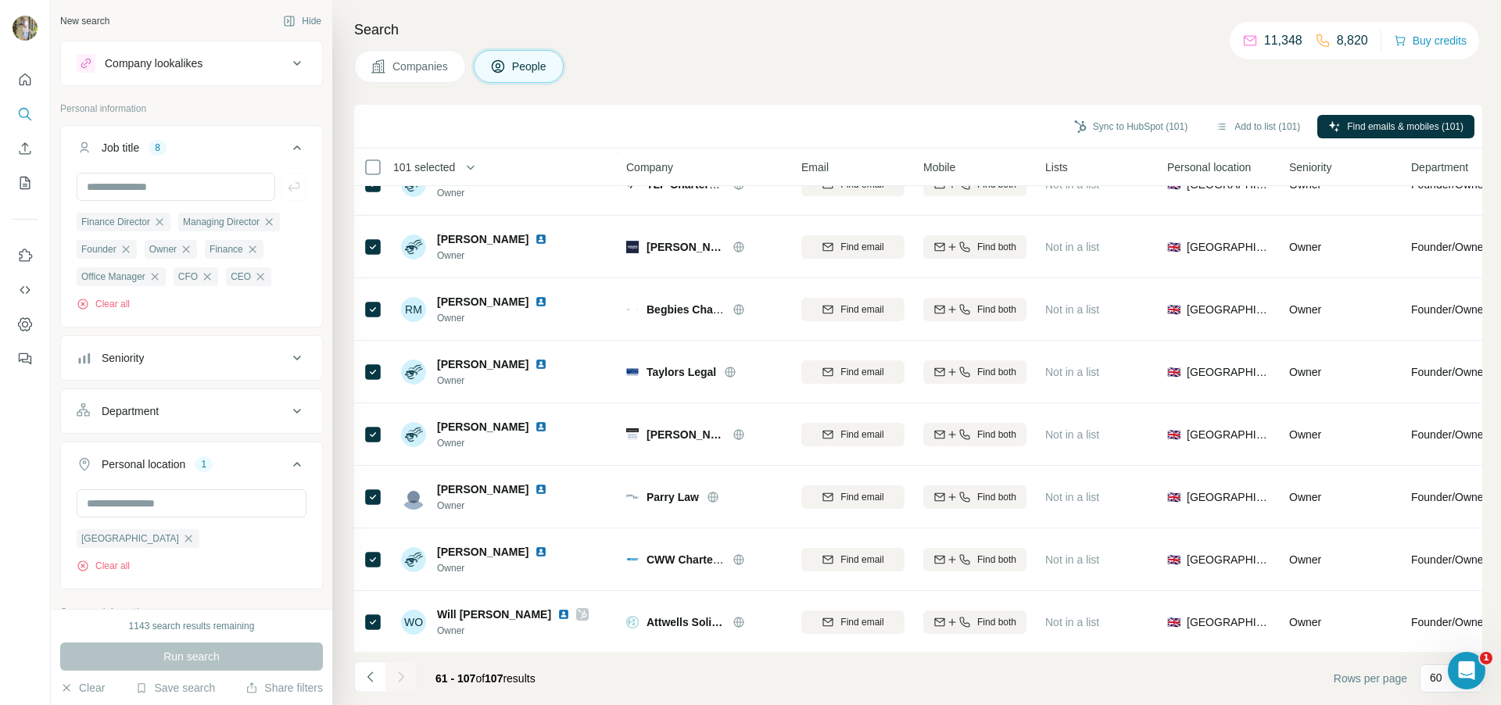
scroll to position [2474, 0]
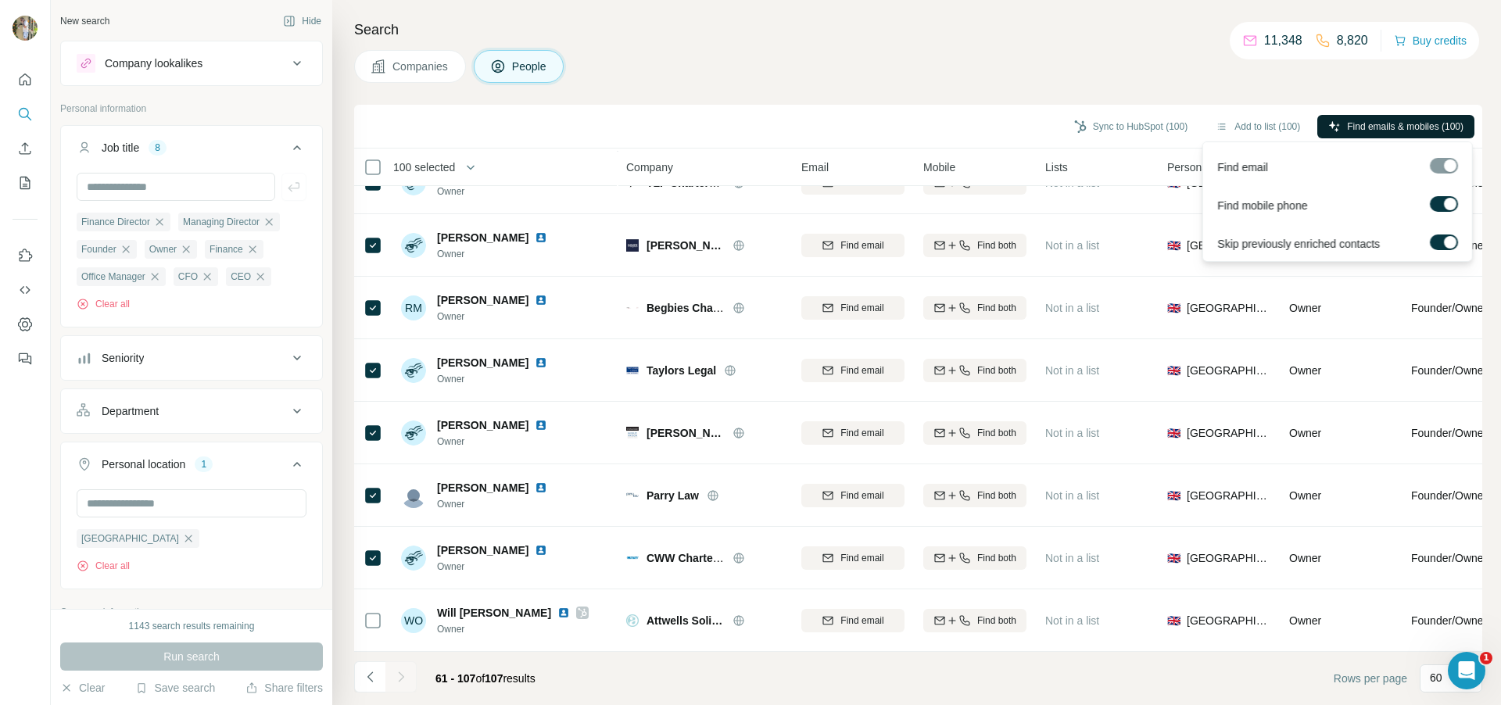
click at [1408, 122] on span "Find emails & mobiles (100)" at bounding box center [1405, 127] width 117 height 14
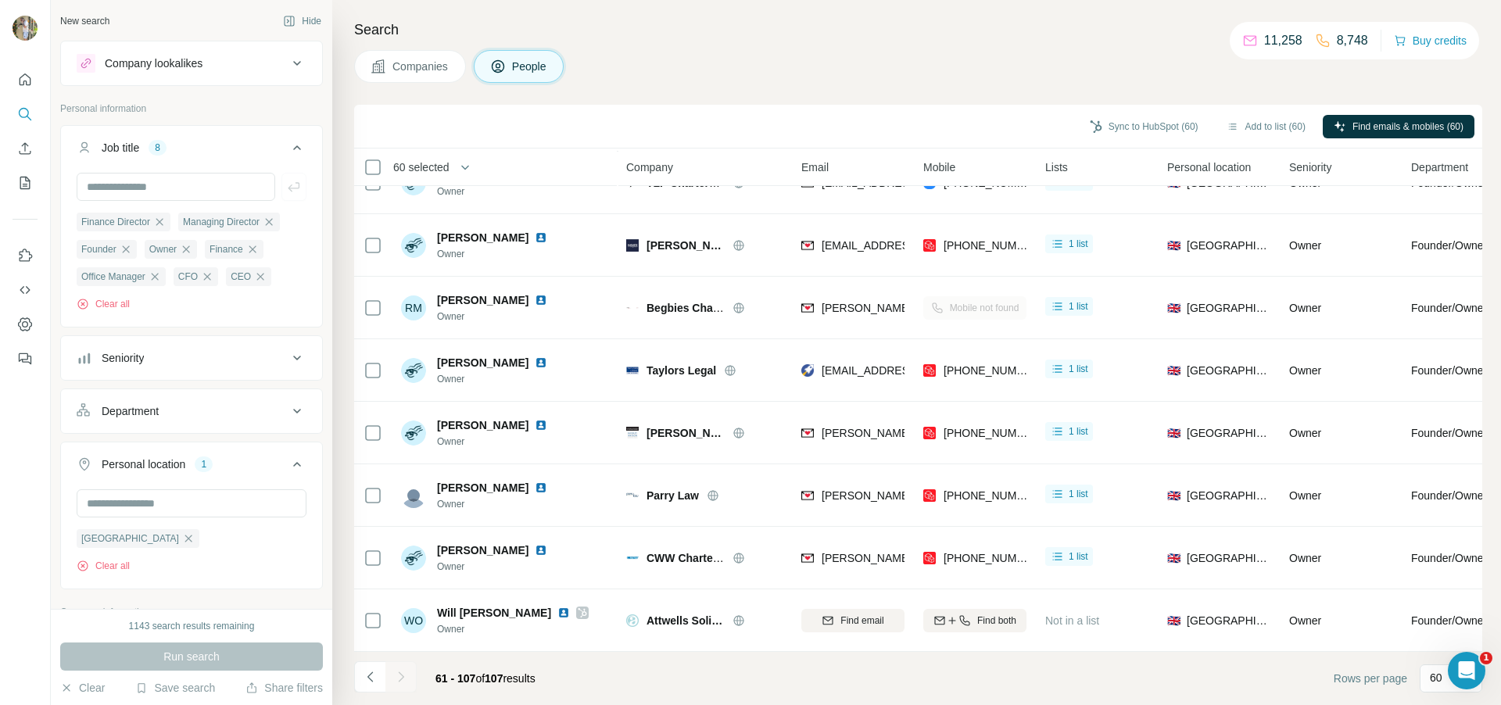
click at [454, 164] on button "button" at bounding box center [465, 167] width 31 height 31
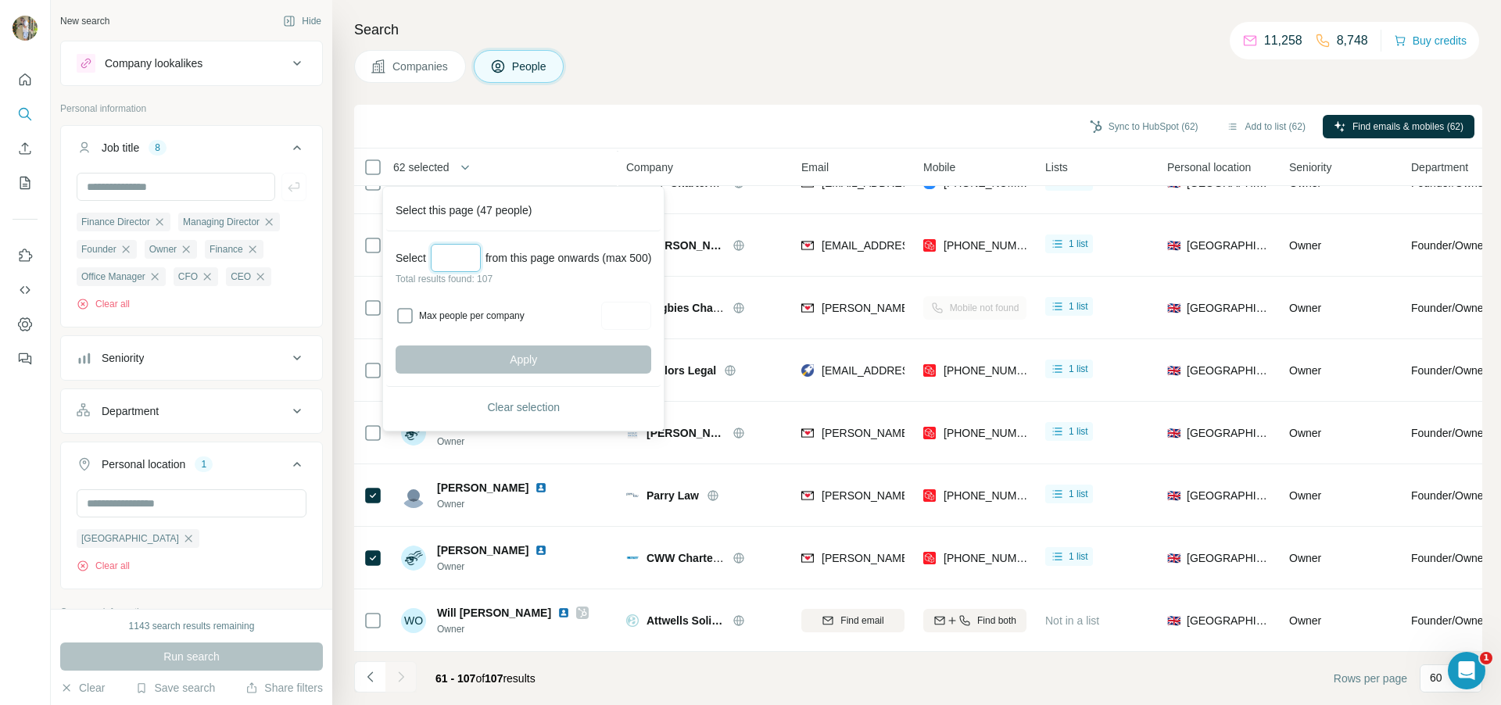
click at [456, 255] on input "Select a number (up to 500)" at bounding box center [456, 258] width 50 height 28
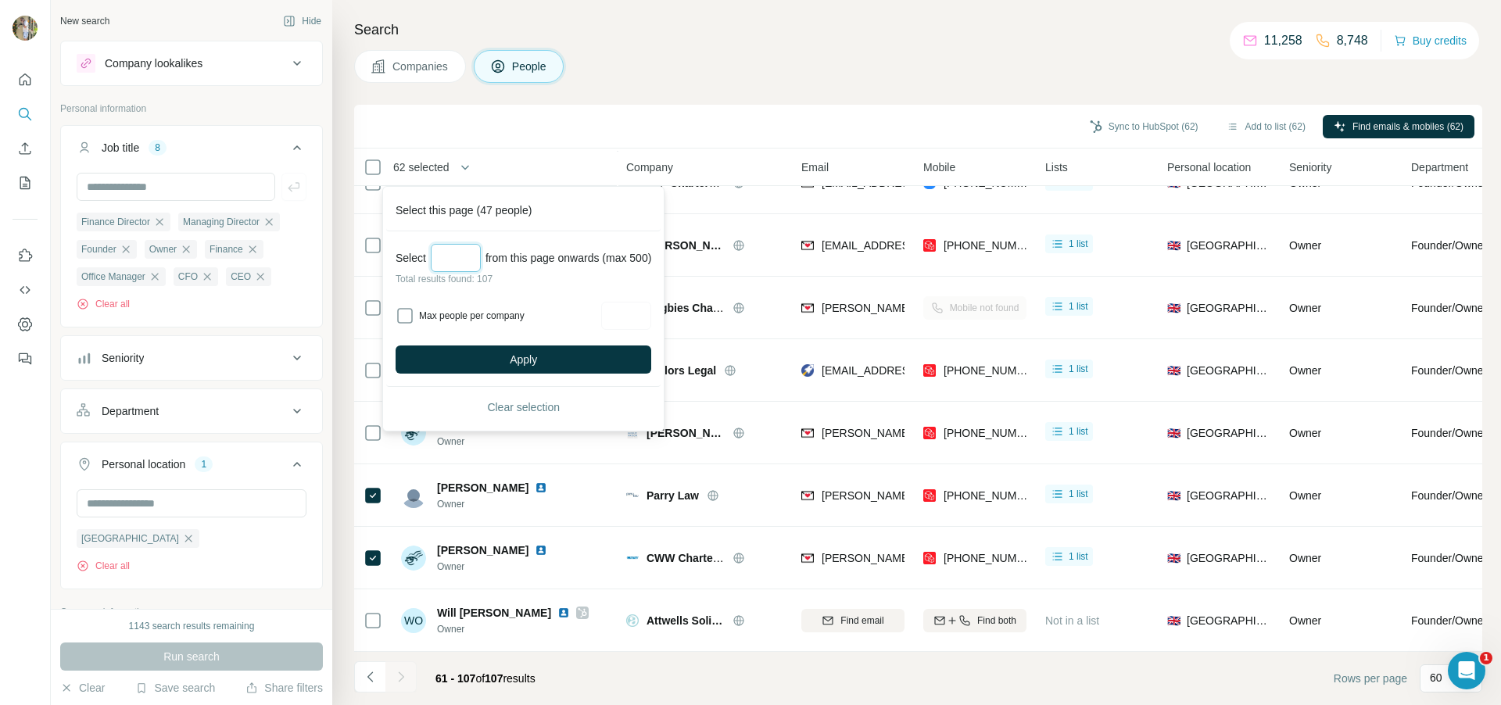
type input "*"
type input "***"
click at [533, 356] on span "Apply" at bounding box center [523, 360] width 27 height 16
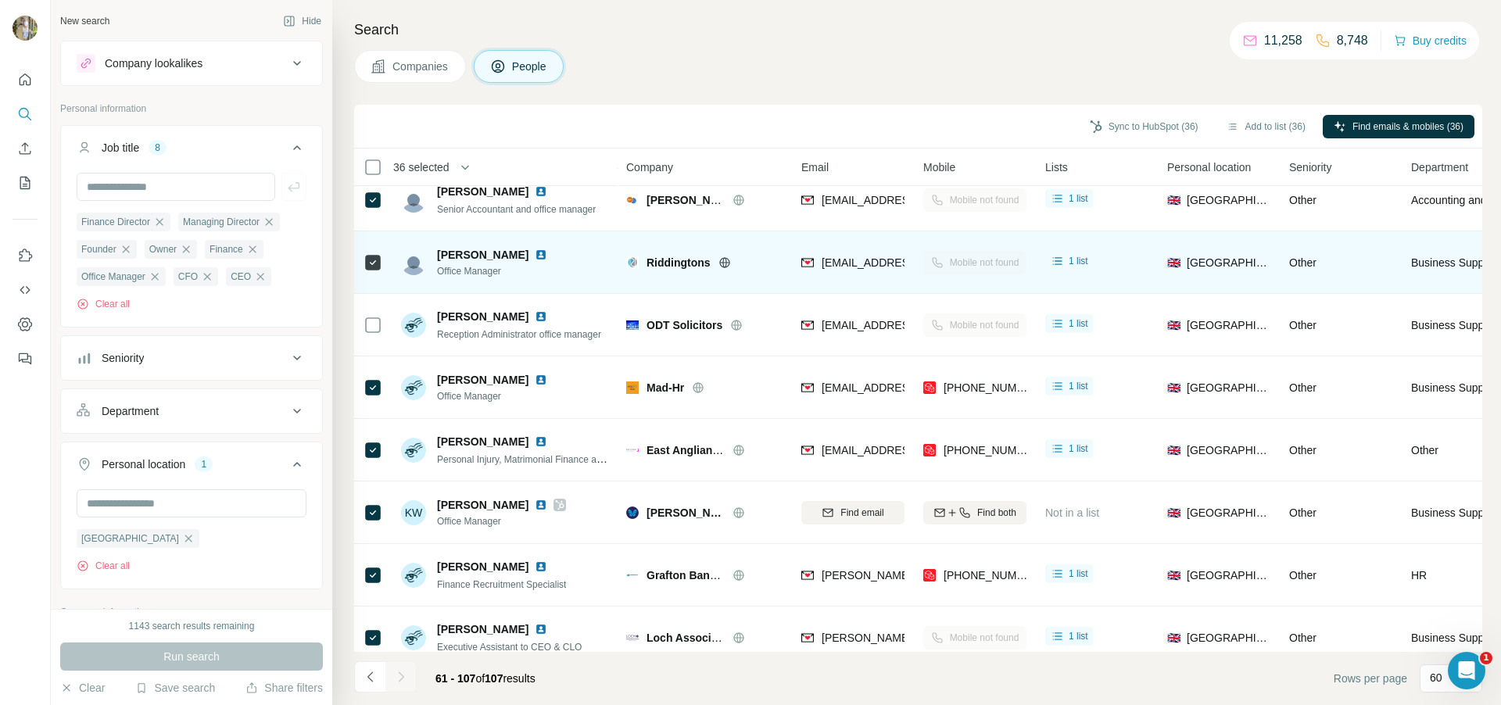
scroll to position [612, 0]
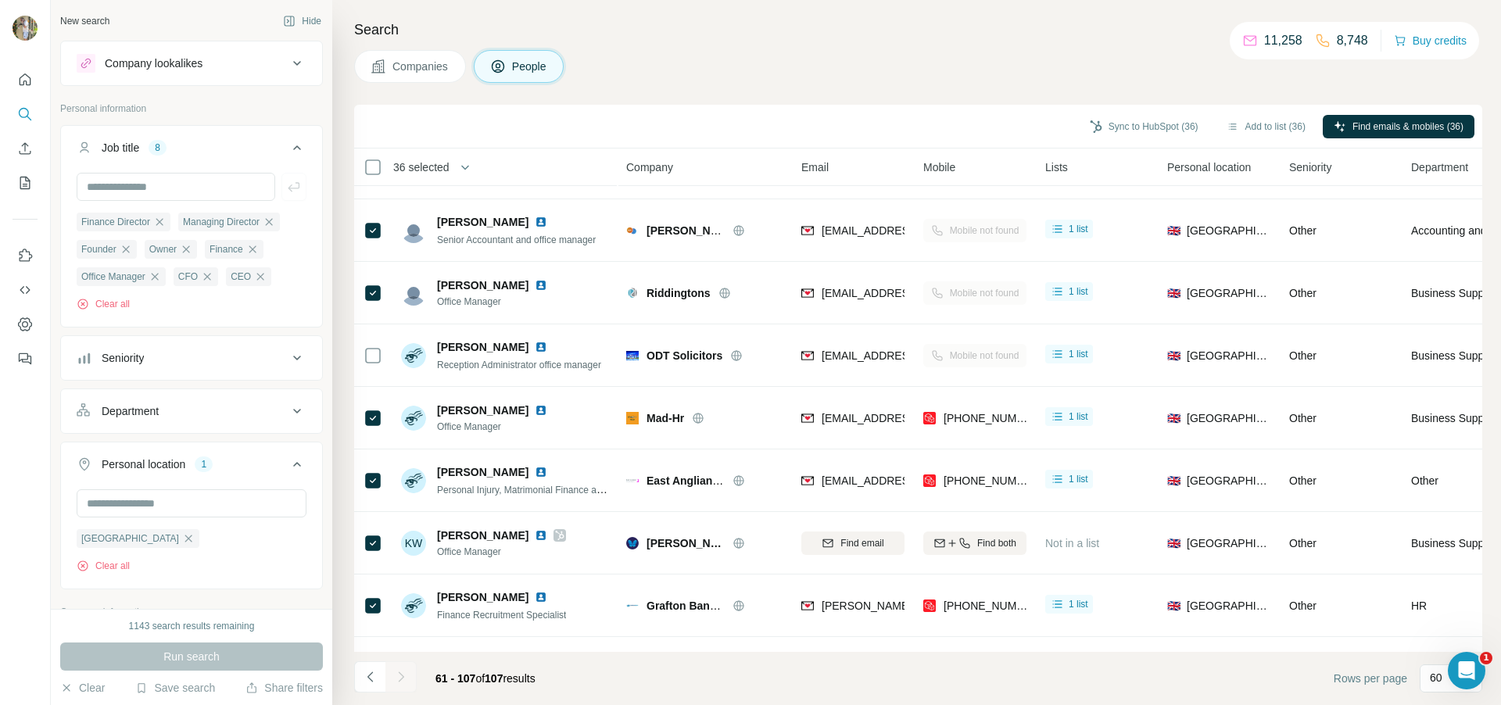
click at [375, 346] on icon at bounding box center [373, 355] width 19 height 19
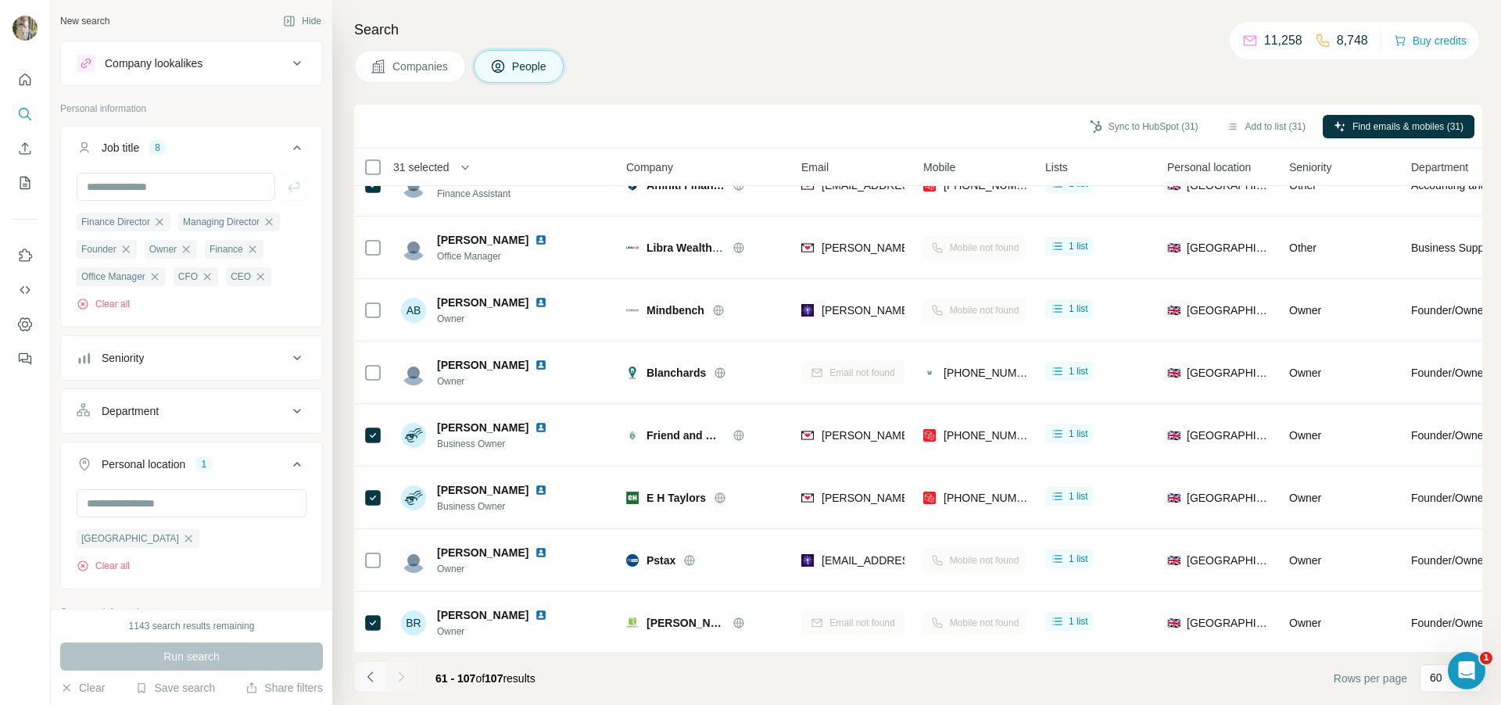
scroll to position [2107, 0]
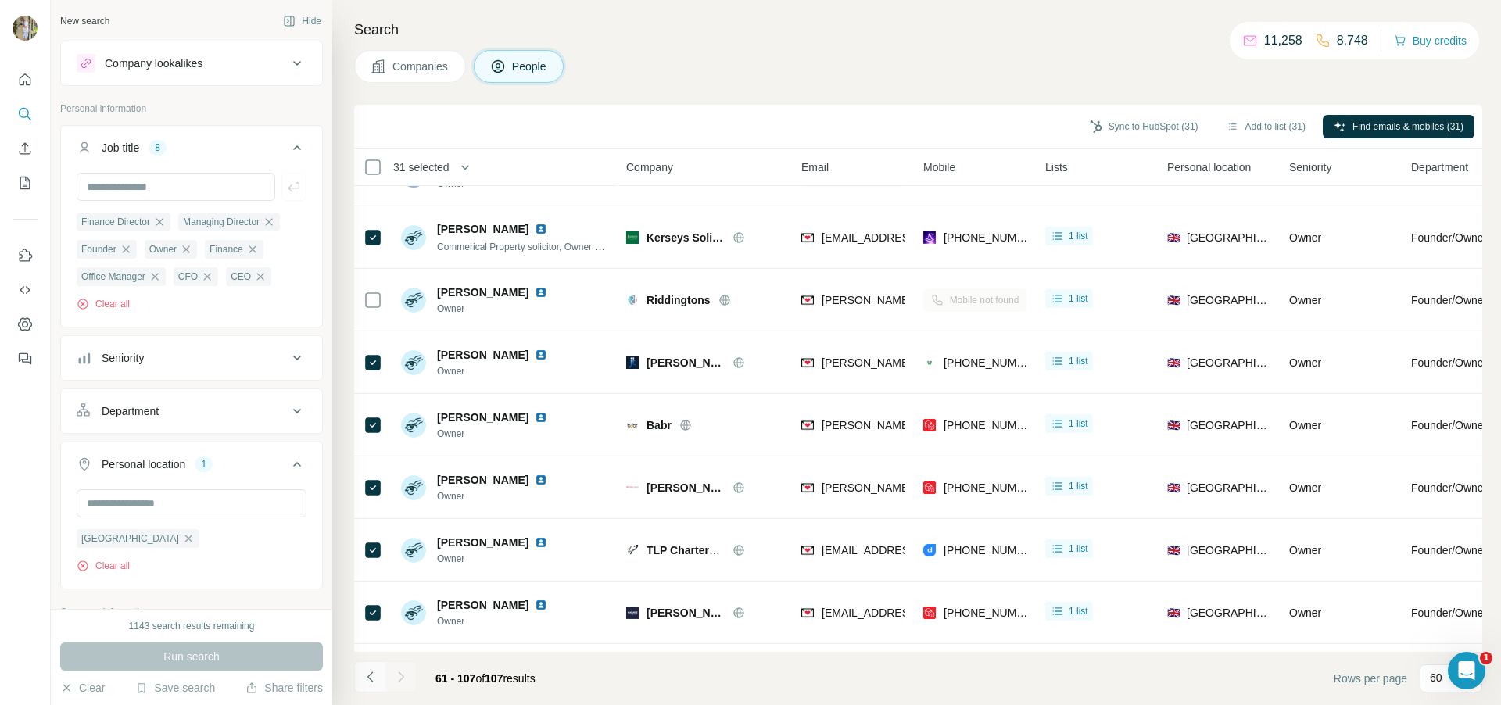
click at [363, 681] on icon "Navigate to previous page" at bounding box center [371, 677] width 16 height 16
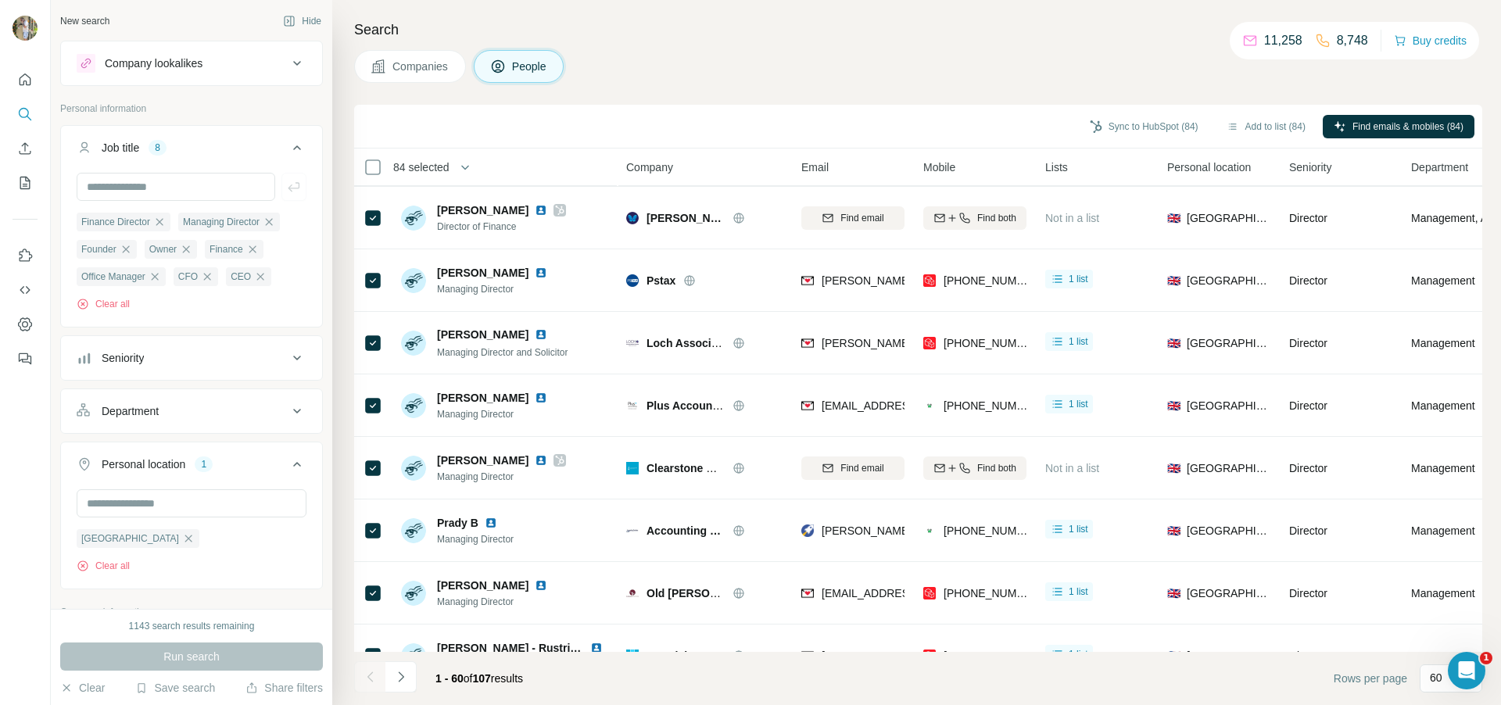
scroll to position [2117, 0]
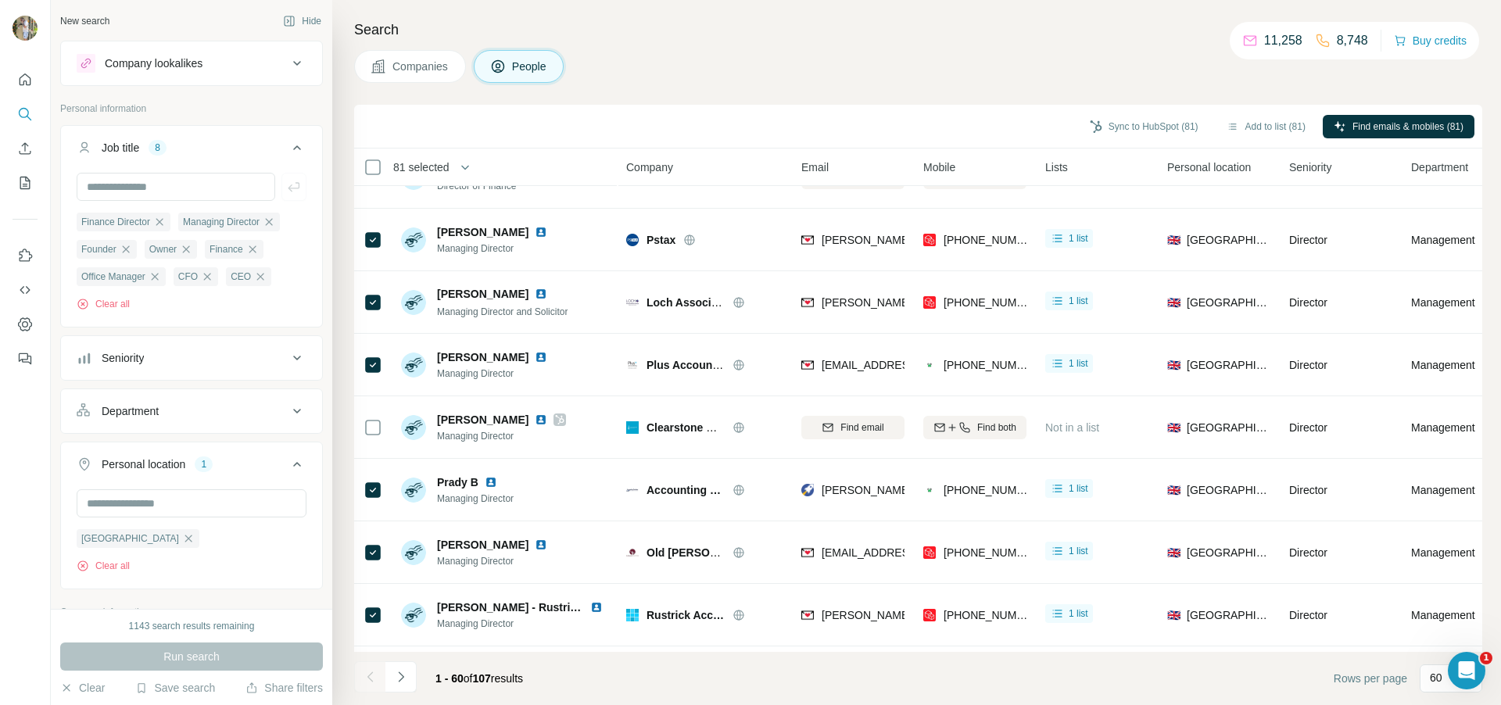
scroll to position [1947, 0]
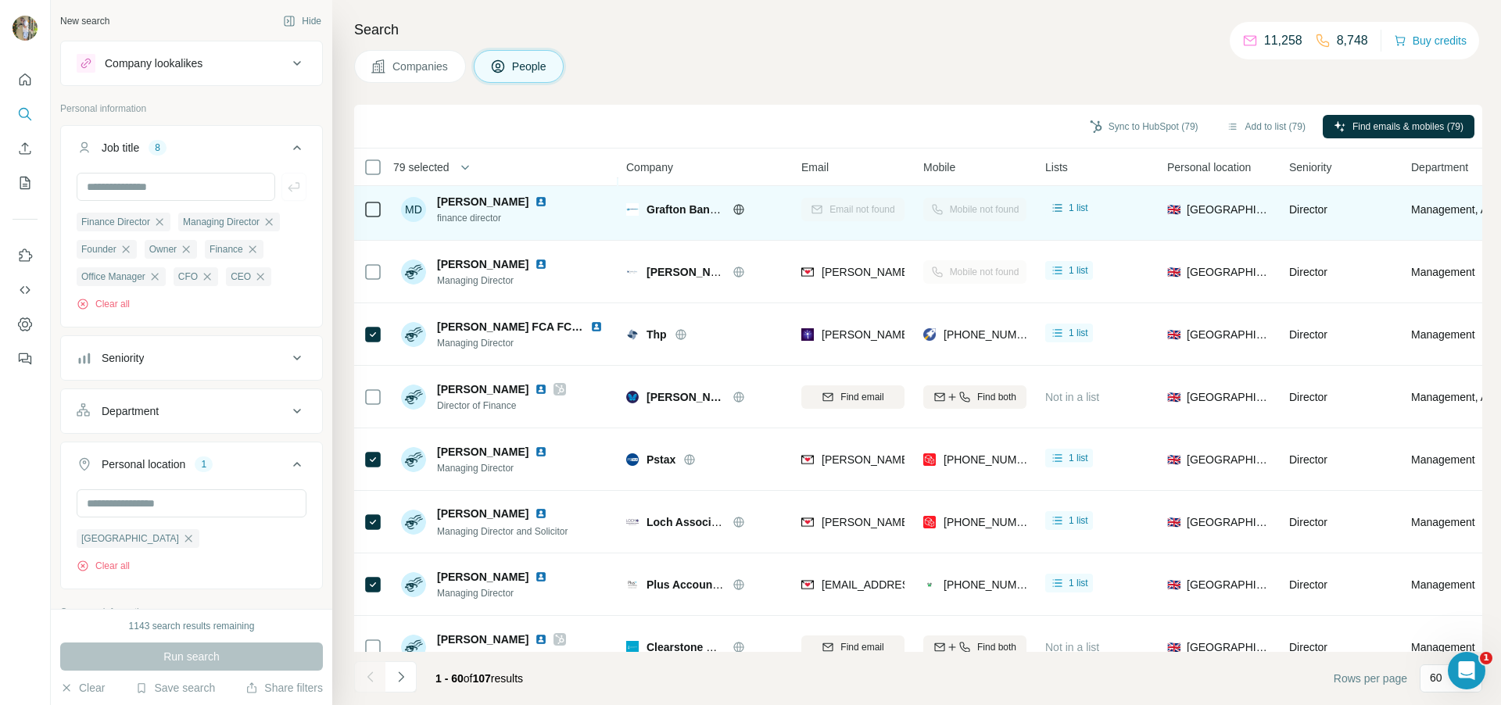
click at [371, 231] on div at bounding box center [373, 209] width 19 height 43
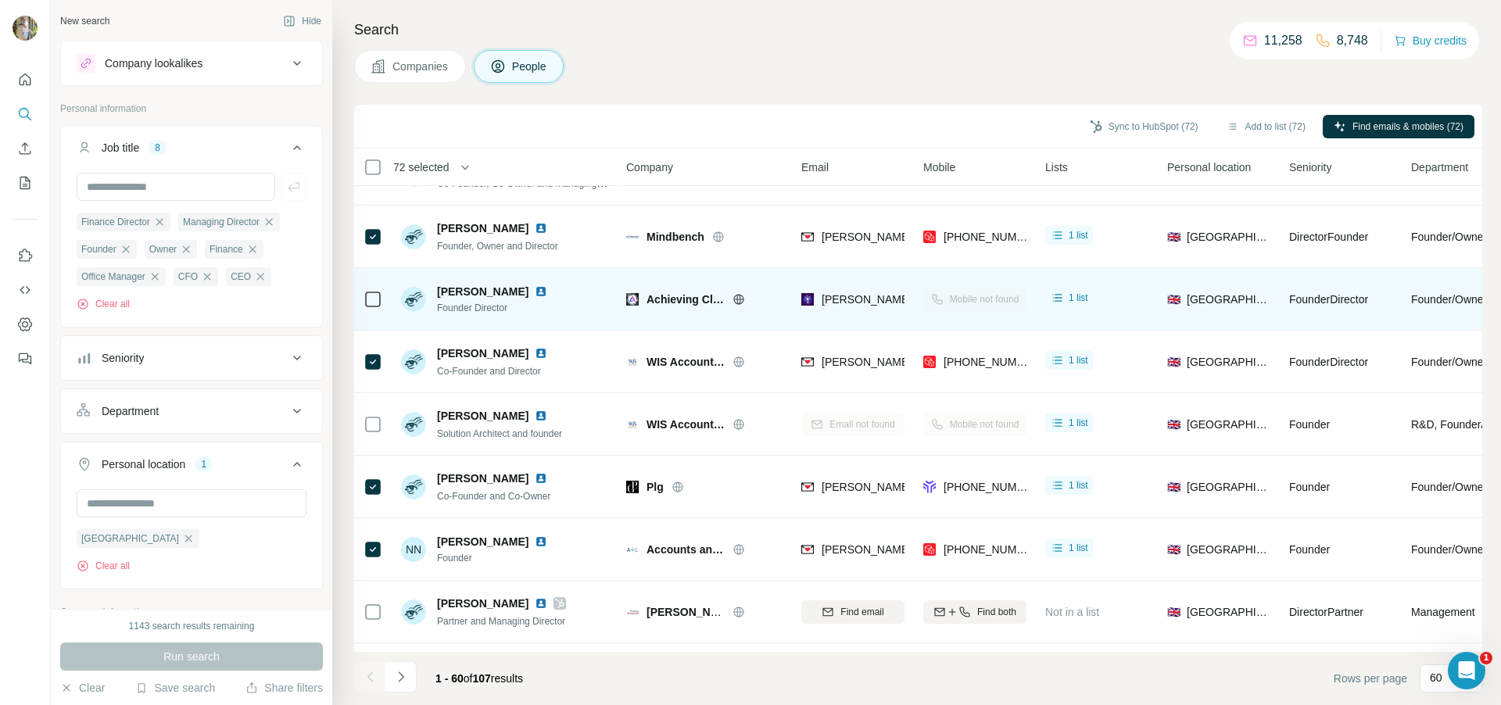
scroll to position [0, 0]
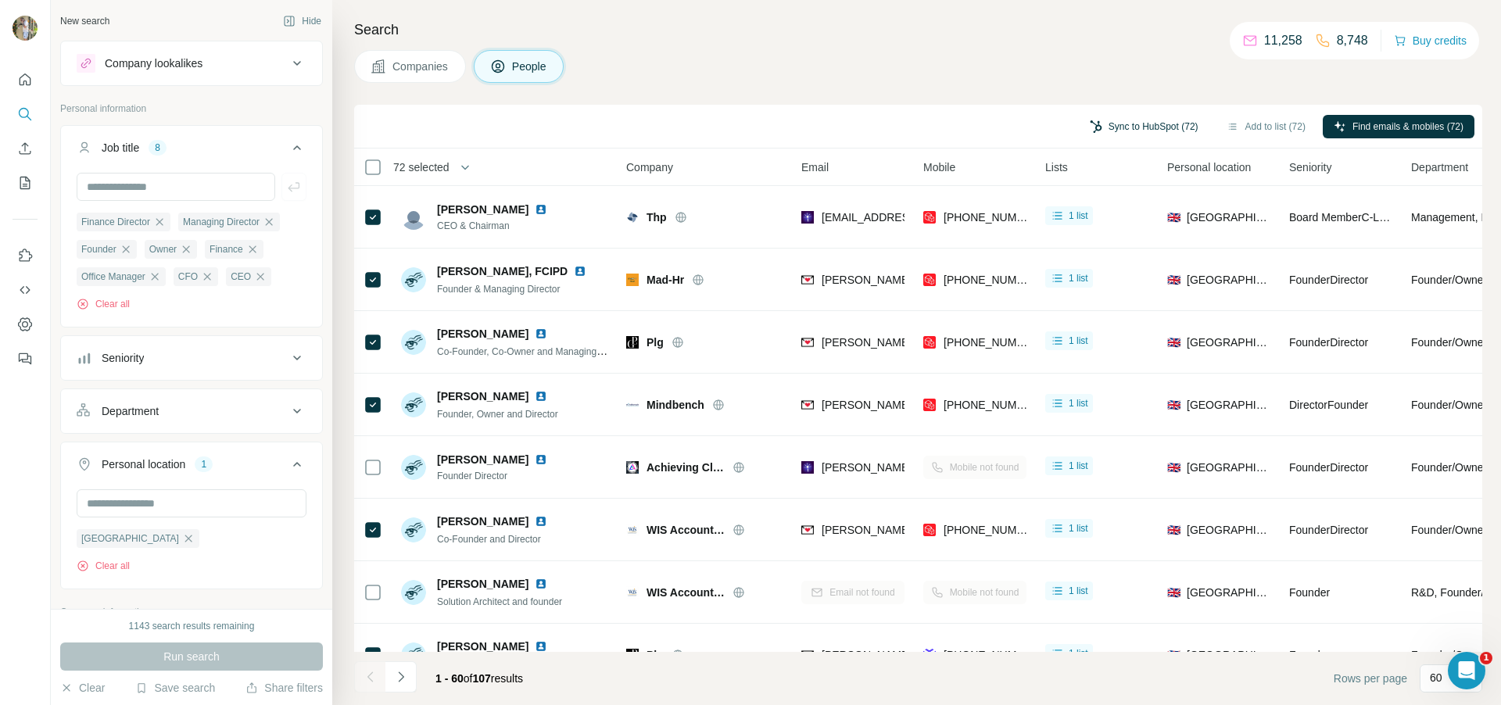
click at [1131, 121] on button "Sync to HubSpot (72)" at bounding box center [1144, 126] width 131 height 23
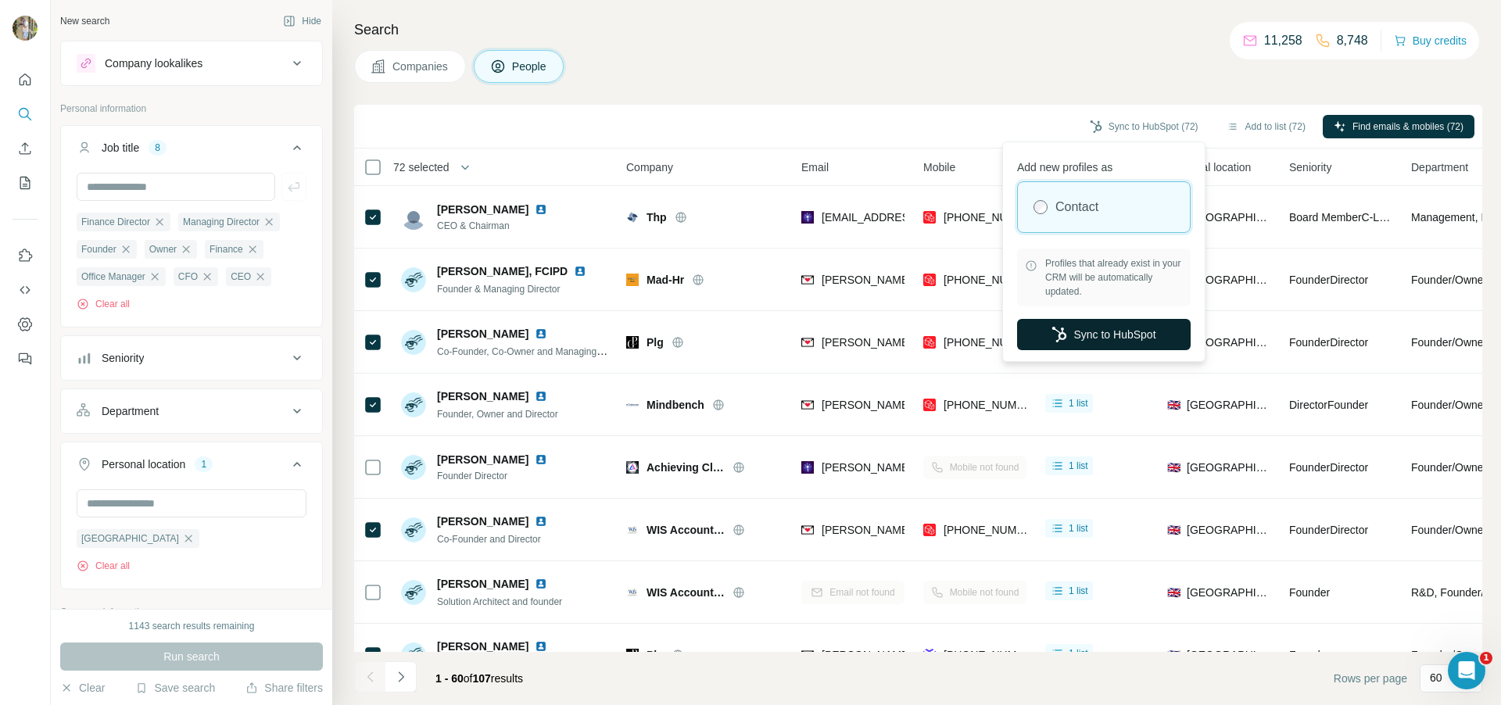
click at [1139, 338] on button "Sync to HubSpot" at bounding box center [1104, 334] width 174 height 31
